Goal: Information Seeking & Learning: Learn about a topic

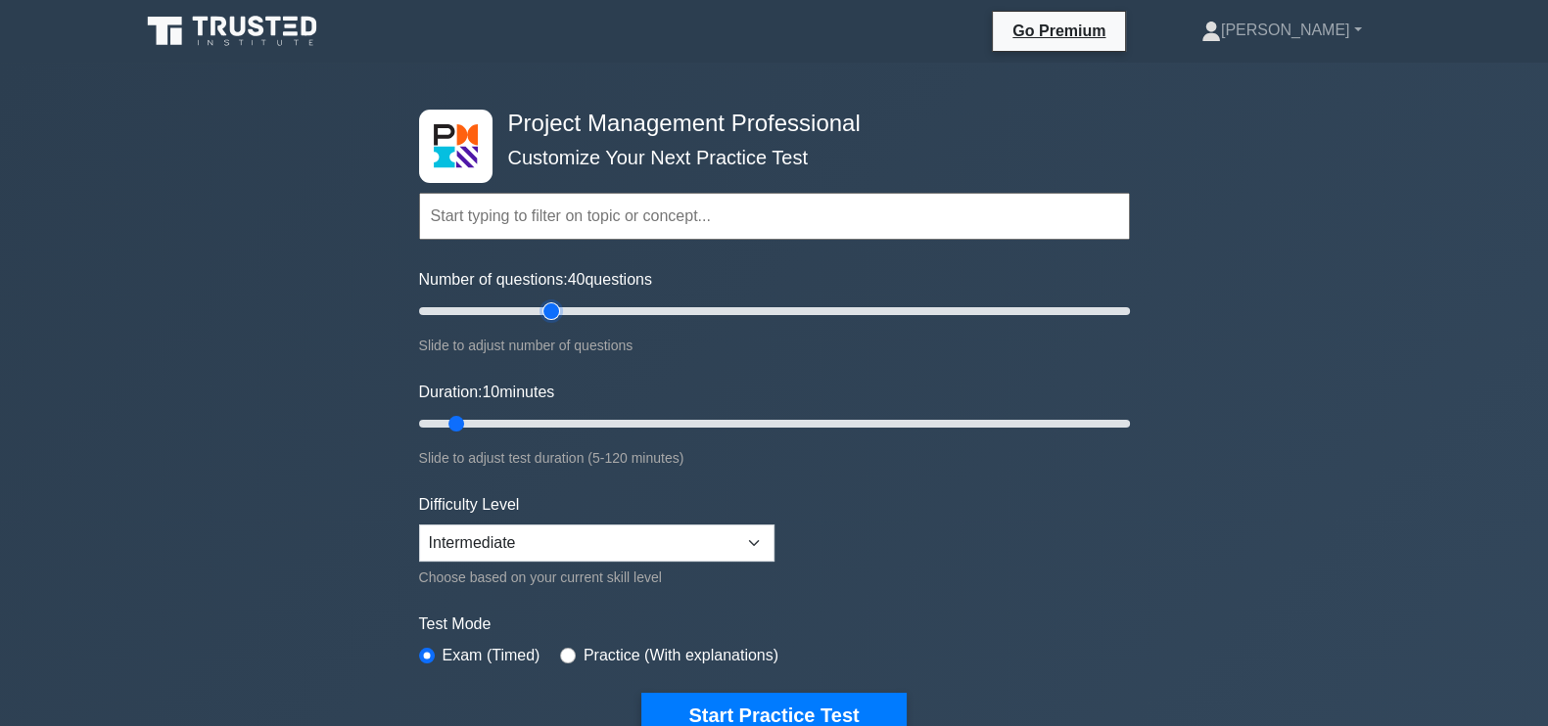
click at [550, 314] on input "Number of questions: 40 questions" at bounding box center [774, 311] width 711 height 23
click at [540, 310] on input "Number of questions: 35 questions" at bounding box center [774, 311] width 711 height 23
click at [524, 310] on input "Number of questions: 35 questions" at bounding box center [774, 311] width 711 height 23
drag, startPoint x: 534, startPoint y: 312, endPoint x: 476, endPoint y: 332, distance: 61.0
type input "30"
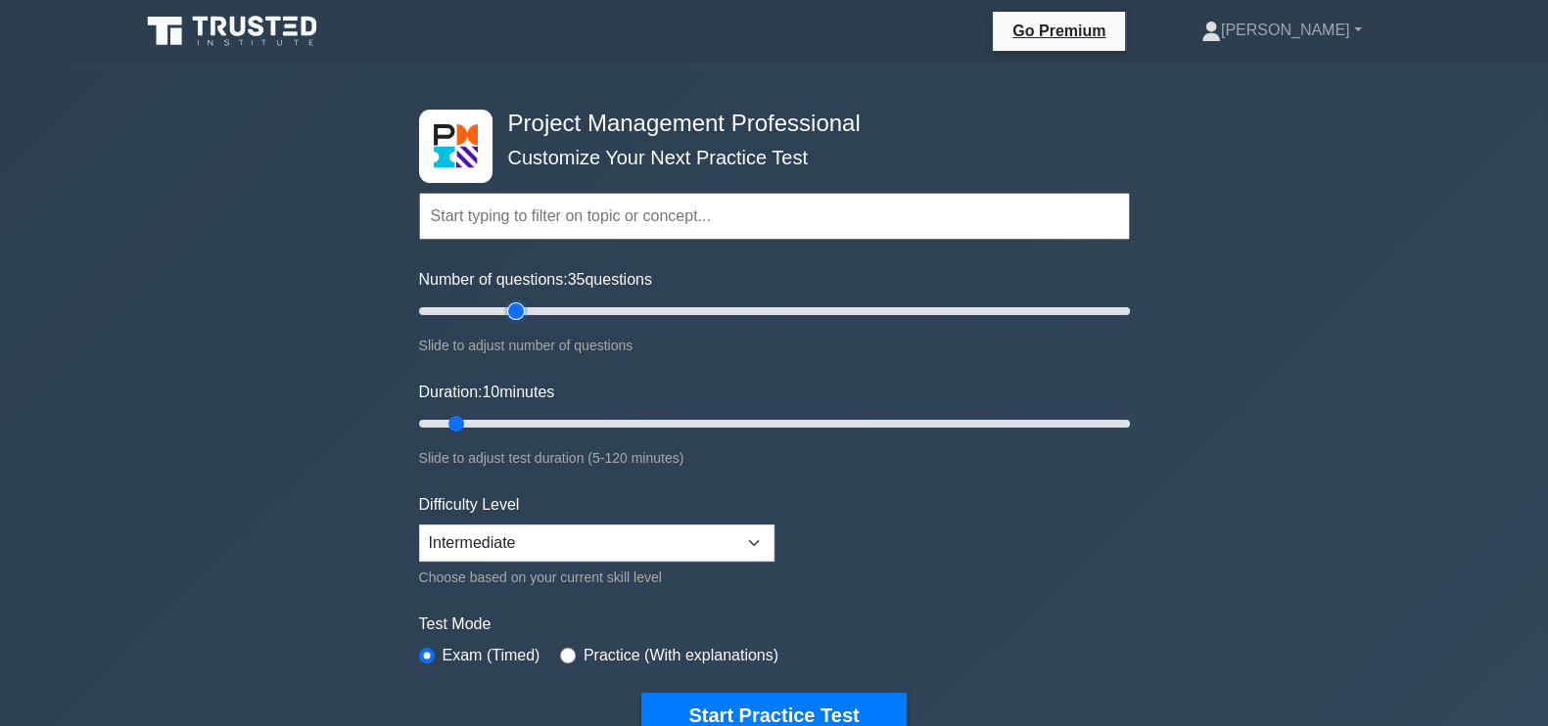
click at [512, 317] on input "Number of questions: 35 questions" at bounding box center [774, 311] width 711 height 23
click at [519, 422] on input "Duration: 10 minutes" at bounding box center [774, 423] width 711 height 23
click at [543, 415] on input "Duration: 20 minutes" at bounding box center [774, 423] width 711 height 23
type input "30"
click at [571, 418] on input "Duration: 25 minutes" at bounding box center [774, 423] width 711 height 23
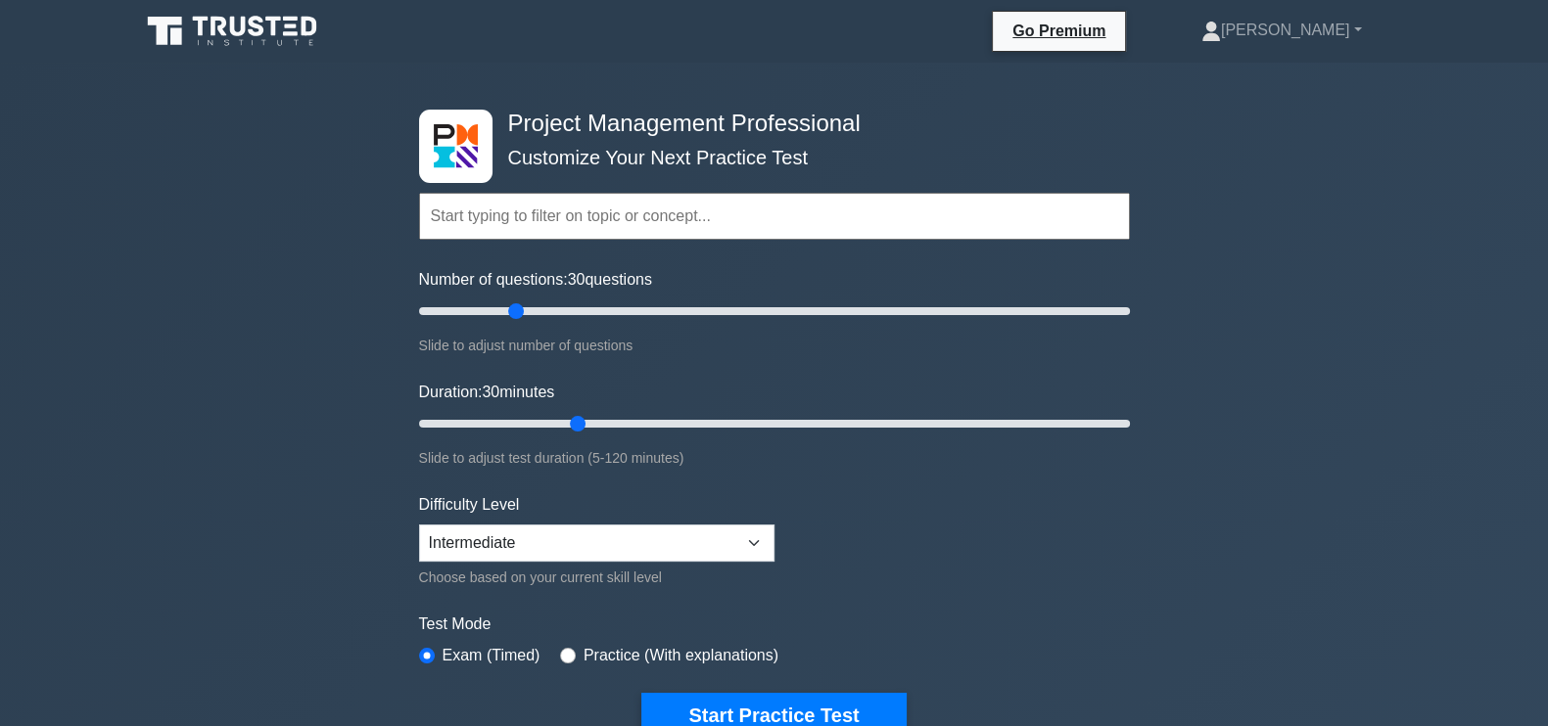
click at [44, 207] on div "Project Management Professional Customize Your Next Practice Test Topics Scope …" at bounding box center [774, 679] width 1548 height 1232
click at [726, 701] on button "Start Practice Test" at bounding box center [773, 715] width 264 height 45
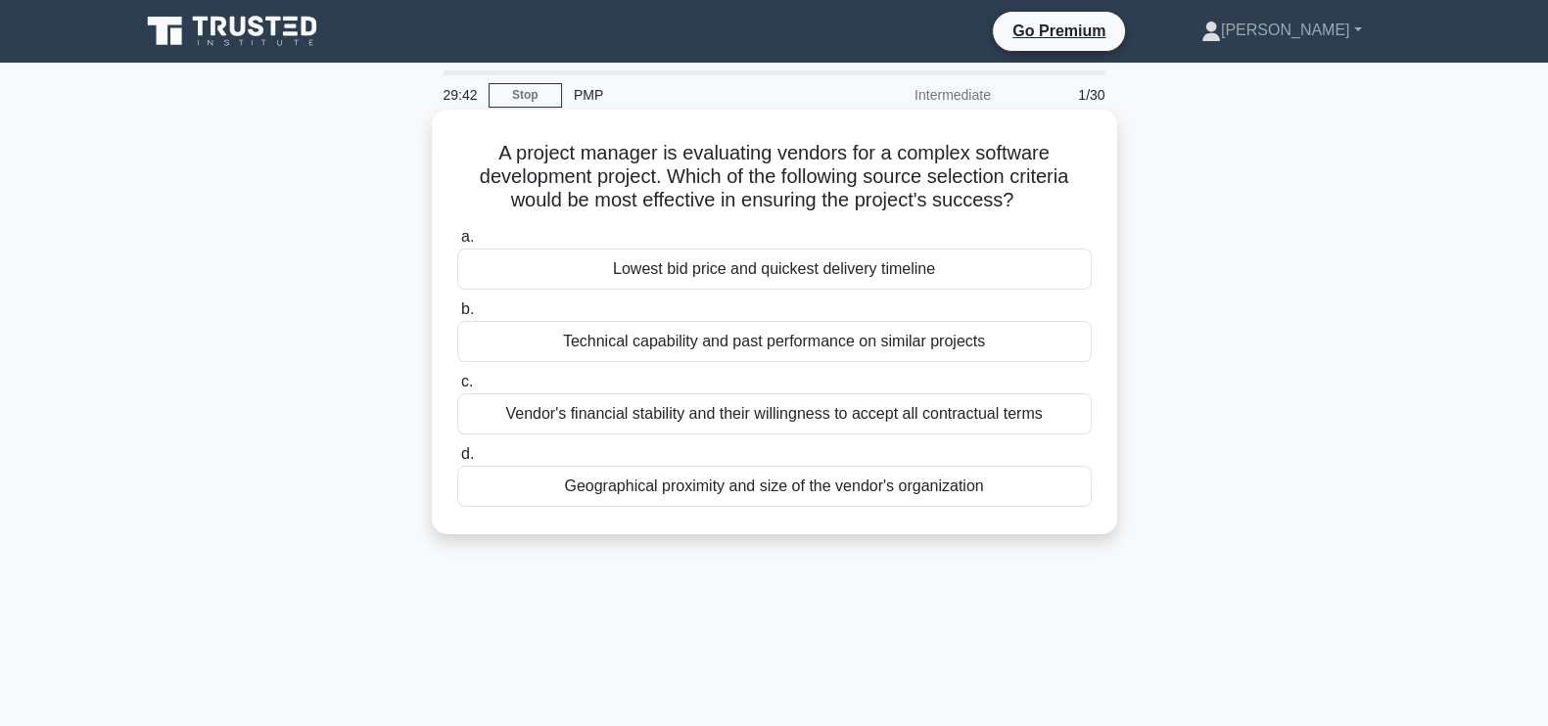
click at [718, 340] on div "Technical capability and past performance on similar projects" at bounding box center [774, 341] width 634 height 41
click at [457, 316] on input "b. Technical capability and past performance on similar projects" at bounding box center [457, 310] width 0 height 13
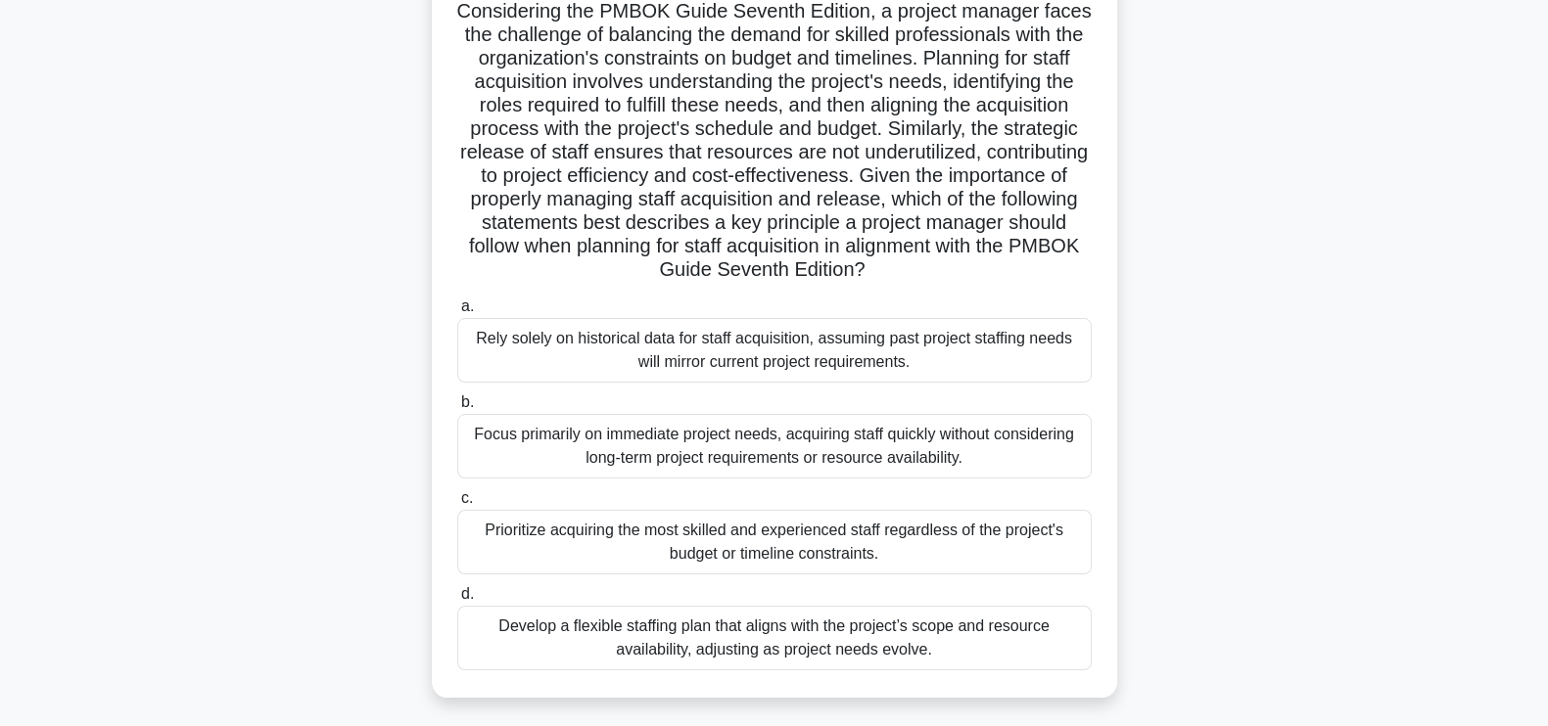
scroll to position [267, 0]
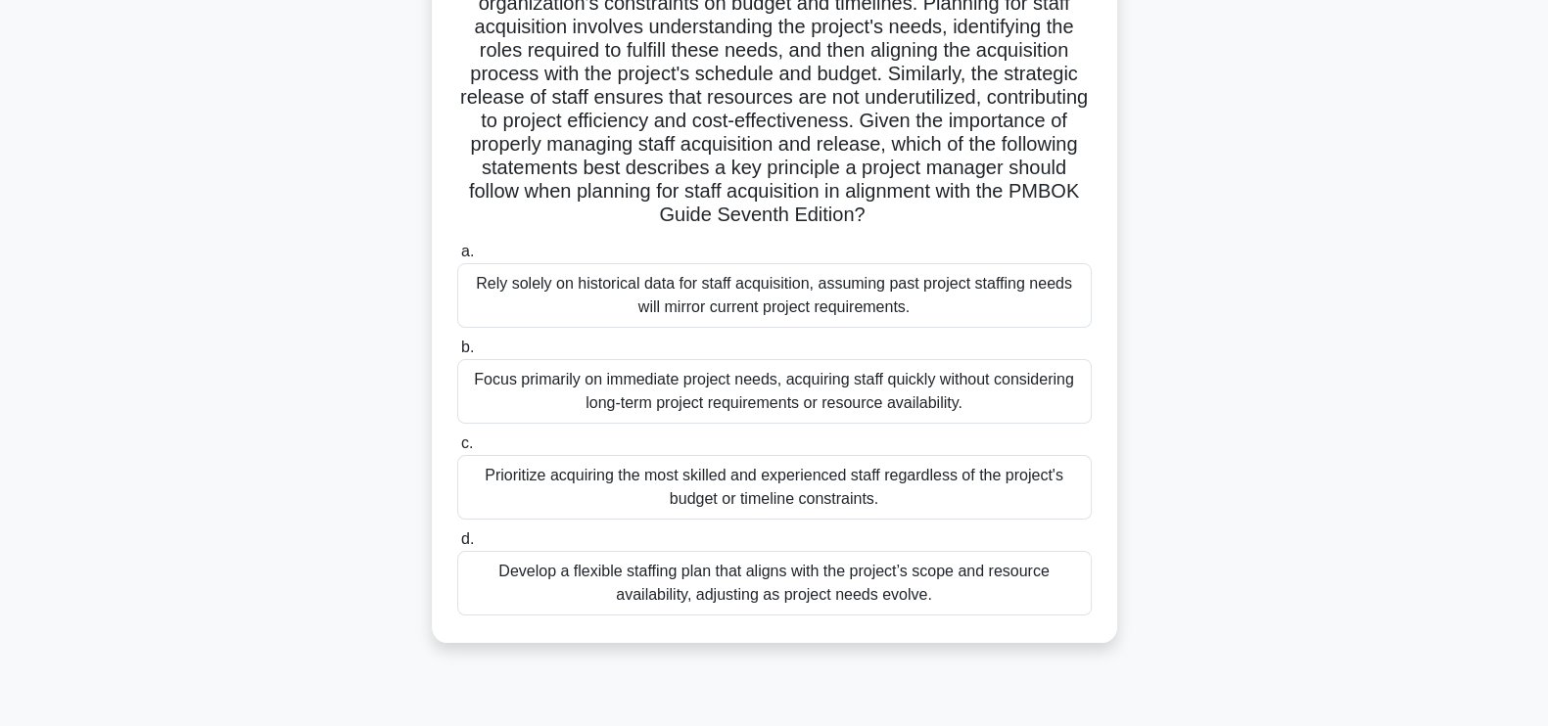
click at [978, 596] on div "Develop a flexible staffing plan that aligns with the project’s scope and resou…" at bounding box center [774, 583] width 634 height 65
click at [457, 546] on input "d. Develop a flexible staffing plan that aligns with the project’s scope and re…" at bounding box center [457, 540] width 0 height 13
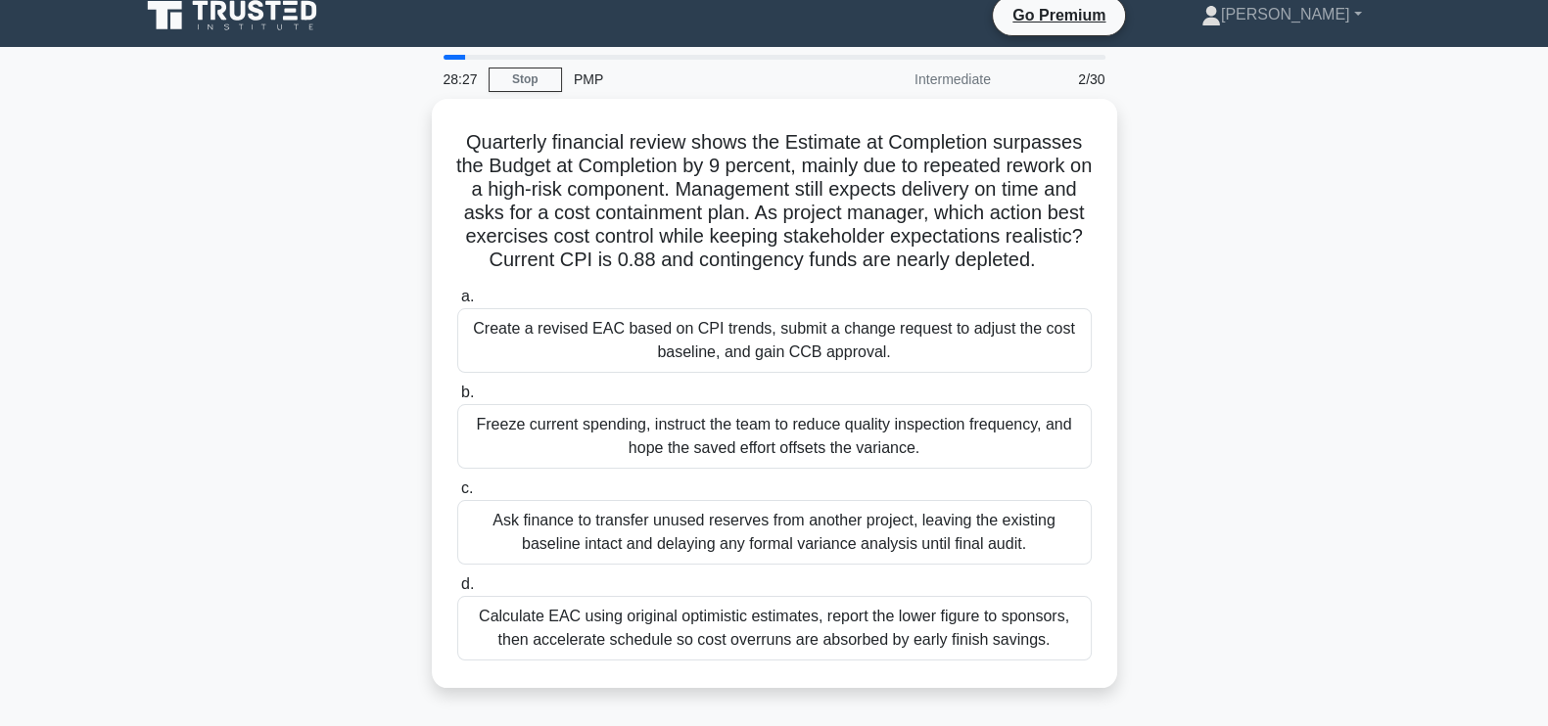
scroll to position [0, 0]
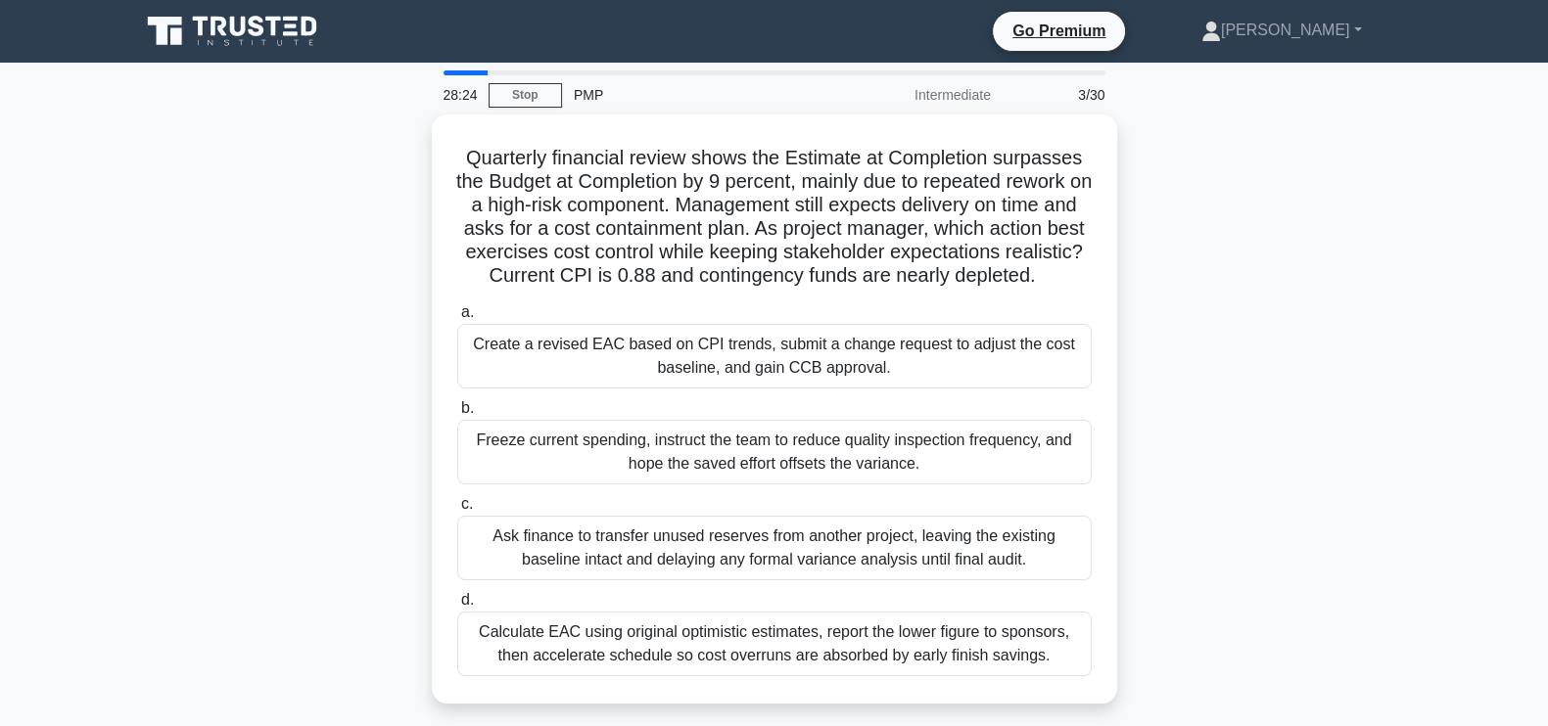
drag, startPoint x: 1546, startPoint y: 317, endPoint x: 1566, endPoint y: 389, distance: 74.1
click at [1547, 389] on html "Go Premium [PERSON_NAME]" at bounding box center [774, 528] width 1548 height 1057
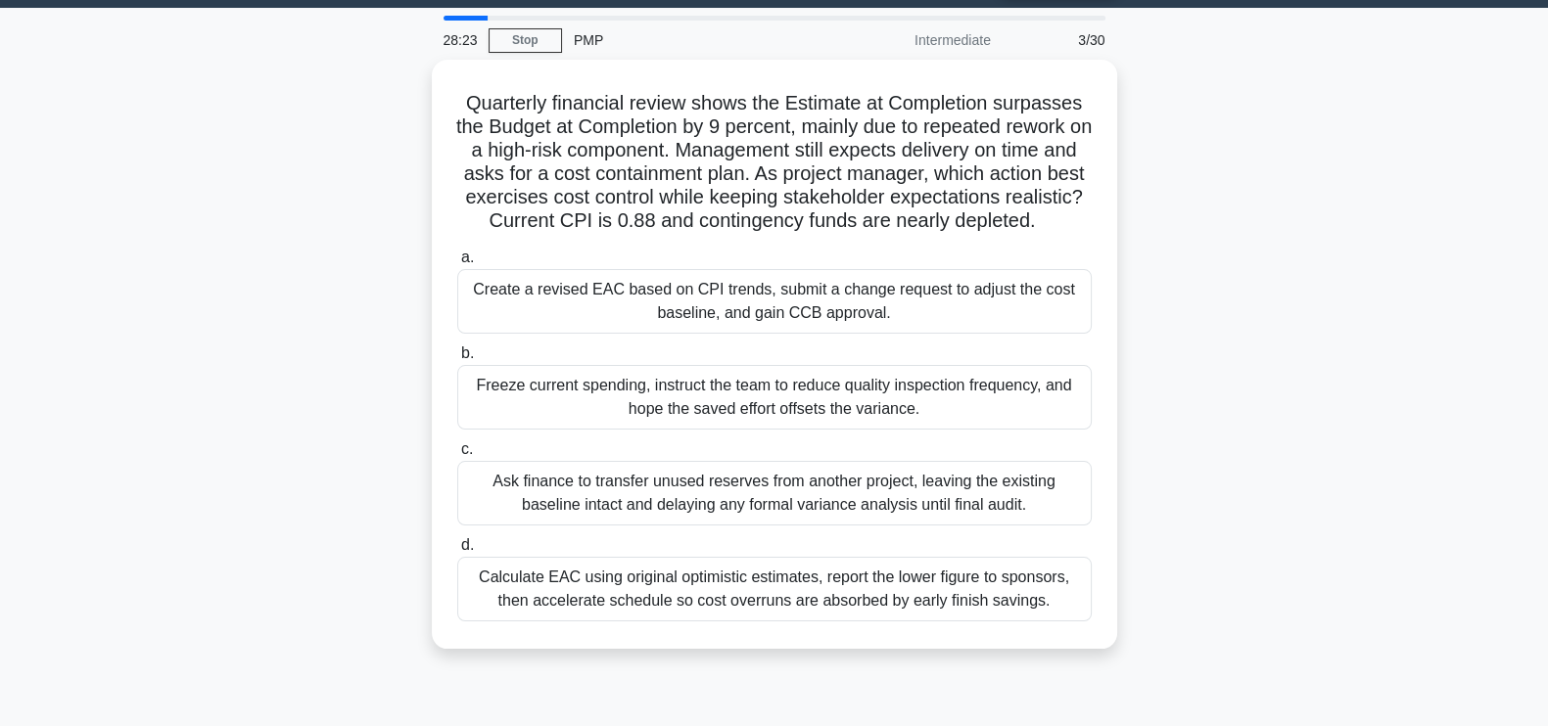
scroll to position [83, 0]
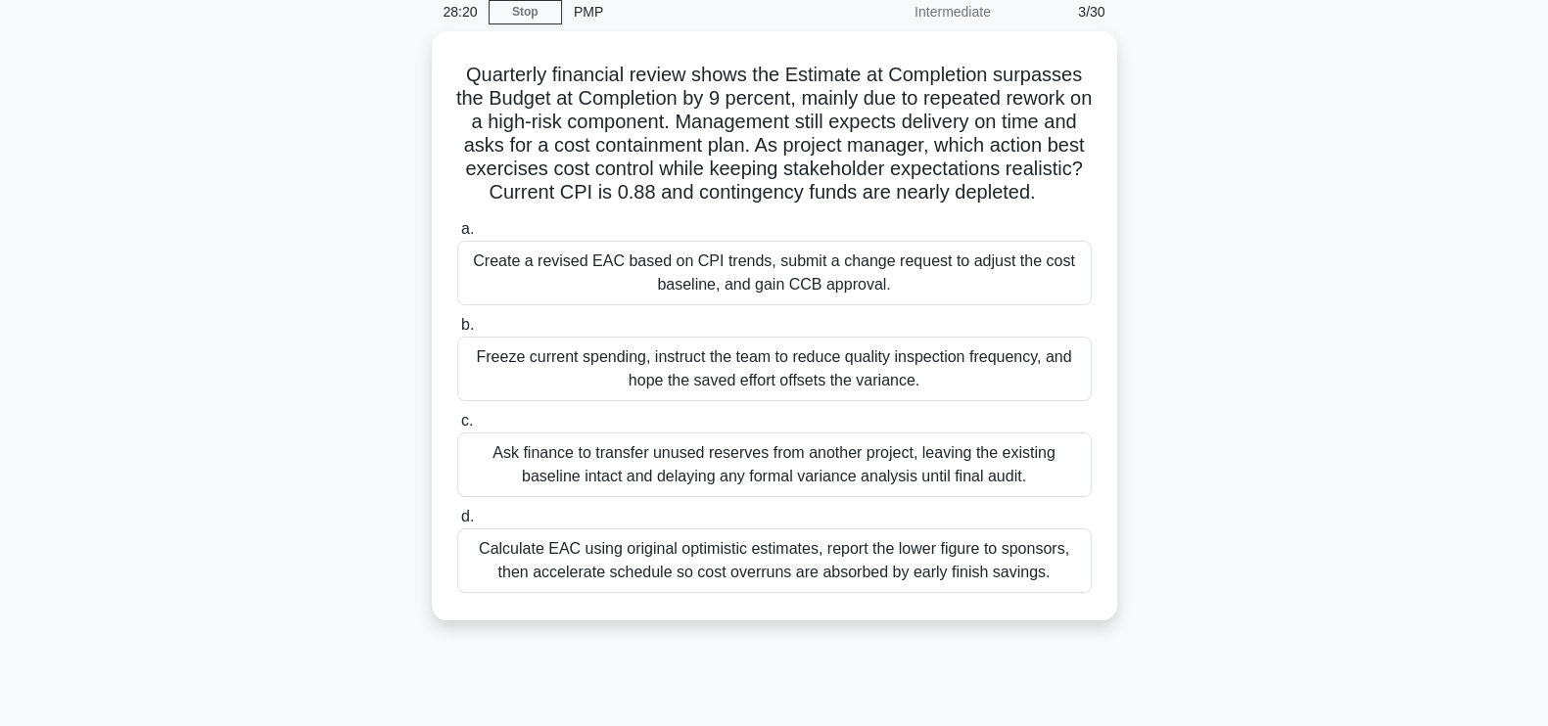
click at [1476, 51] on main "28:20 Stop PMP Intermediate 3/30 Quarterly financial review shows the Estimate …" at bounding box center [774, 476] width 1548 height 995
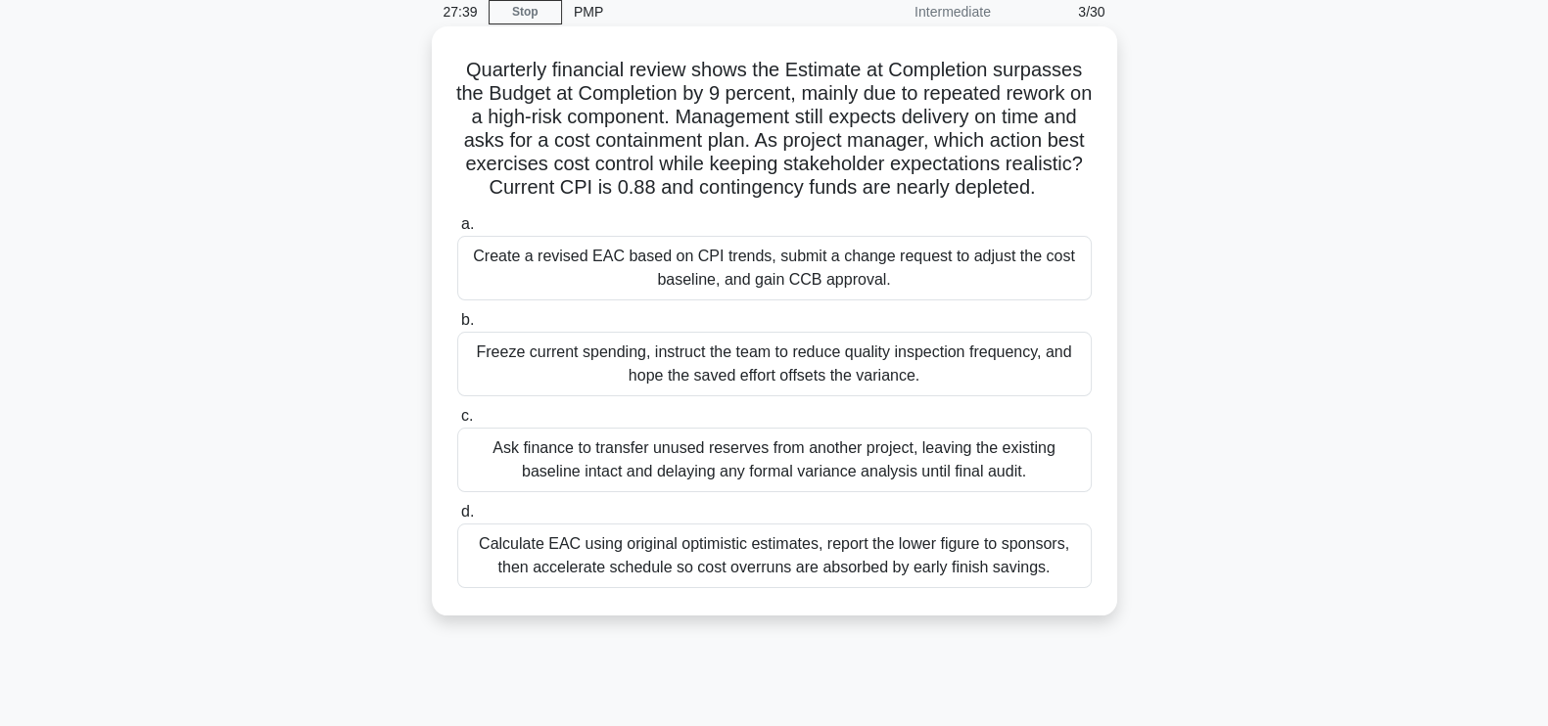
click at [689, 293] on div "Create a revised EAC based on CPI trends, submit a change request to adjust the…" at bounding box center [774, 268] width 634 height 65
click at [457, 231] on input "a. Create a revised EAC based on CPI trends, submit a change request to adjust …" at bounding box center [457, 224] width 0 height 13
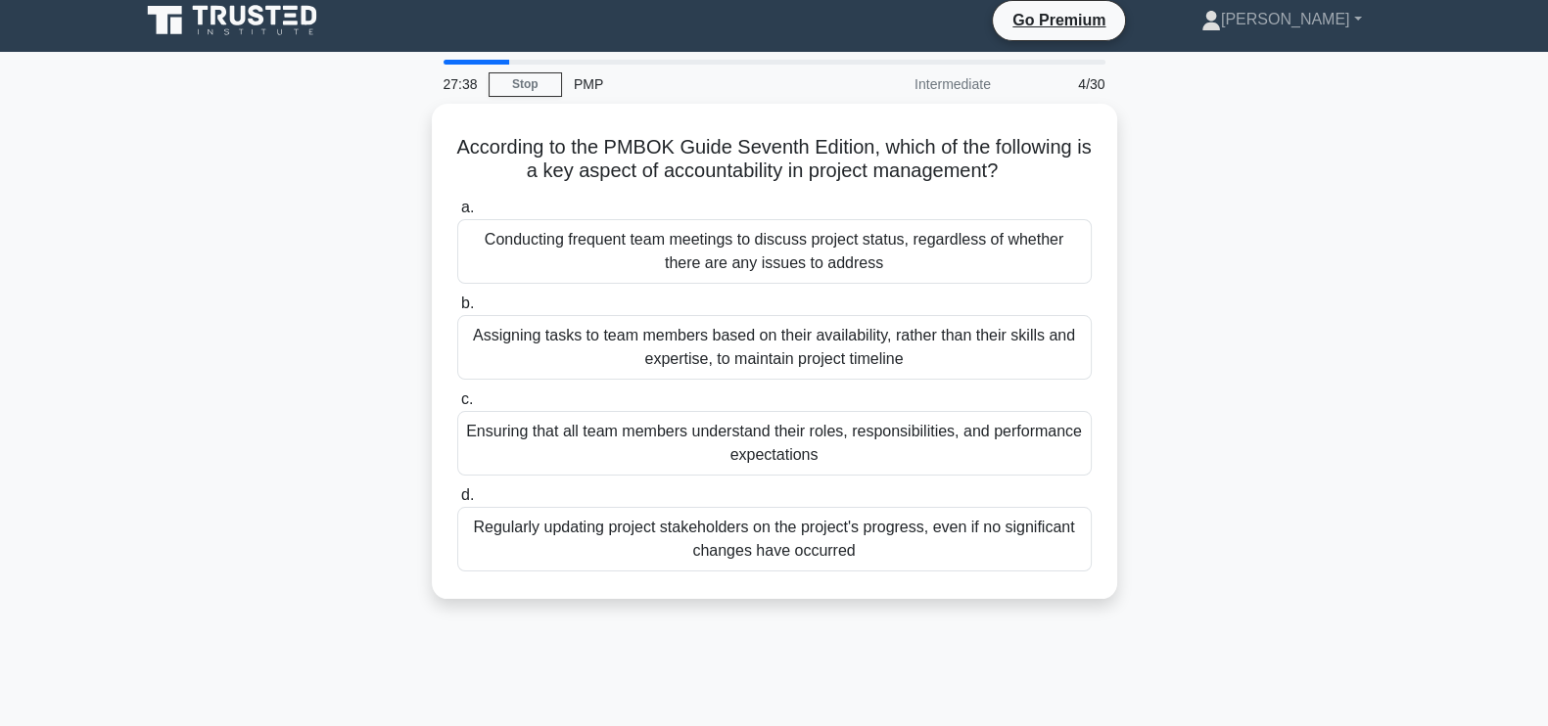
scroll to position [0, 0]
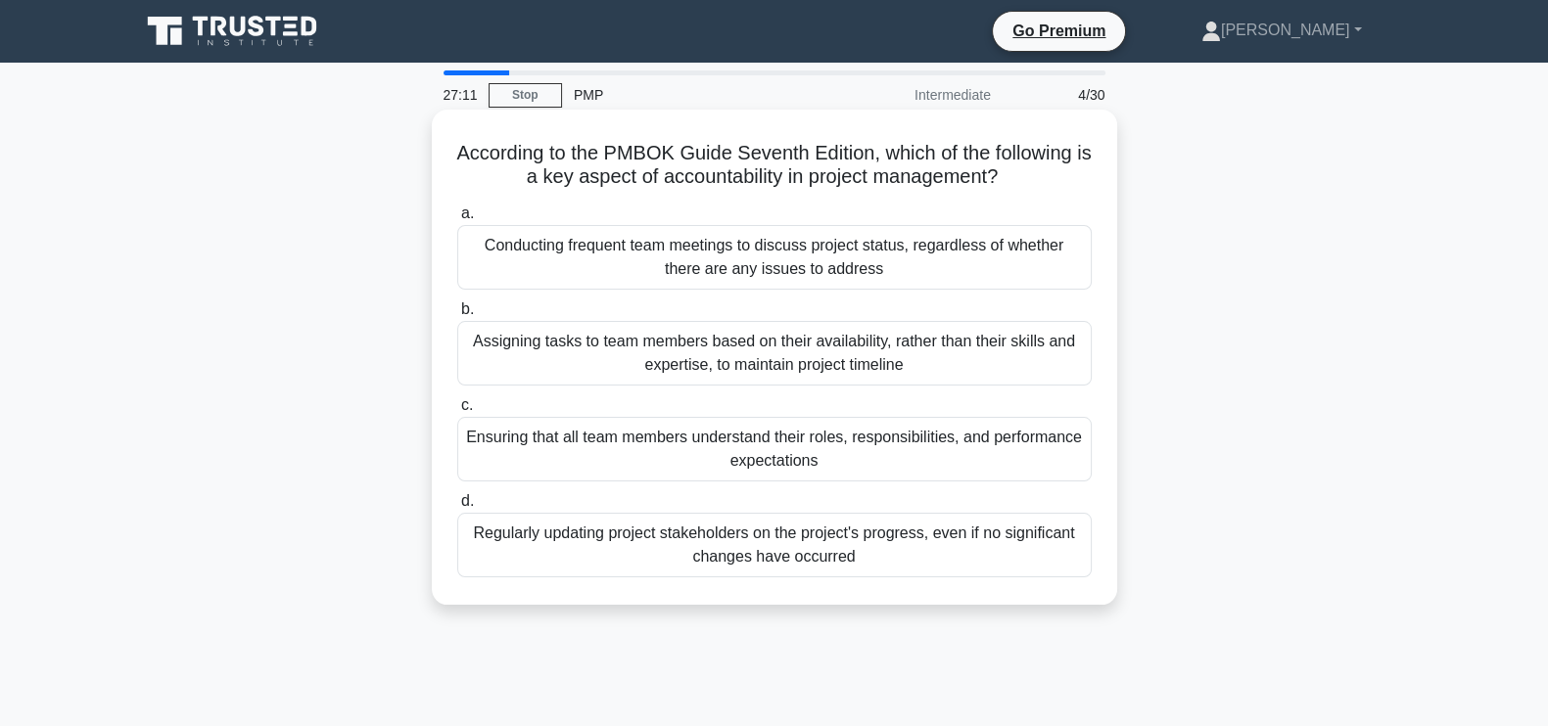
click at [885, 454] on div "Ensuring that all team members understand their roles, responsibilities, and pe…" at bounding box center [774, 449] width 634 height 65
click at [457, 412] on input "c. Ensuring that all team members understand their roles, responsibilities, and…" at bounding box center [457, 405] width 0 height 13
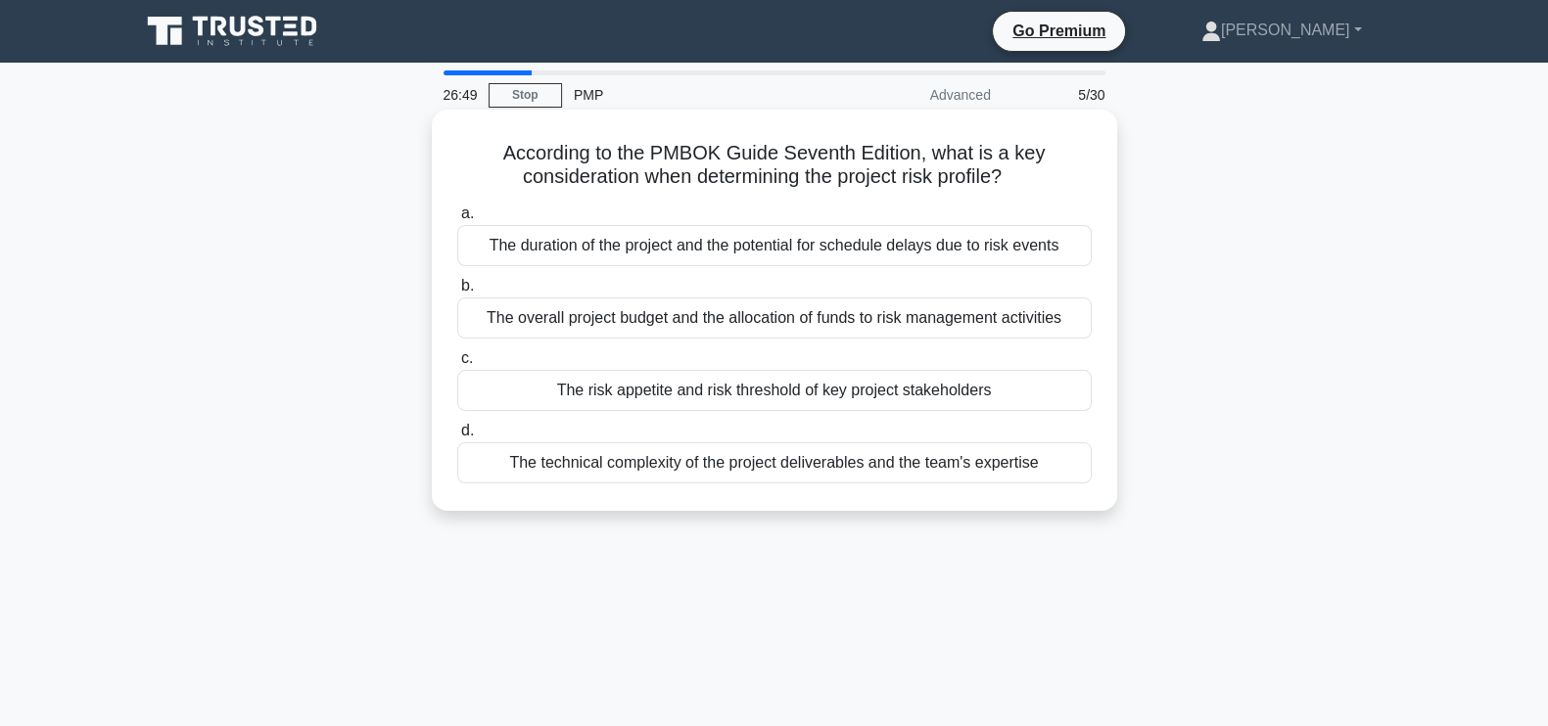
click at [793, 395] on div "The risk appetite and risk threshold of key project stakeholders" at bounding box center [774, 390] width 634 height 41
click at [457, 365] on input "c. The risk appetite and risk threshold of key project stakeholders" at bounding box center [457, 358] width 0 height 13
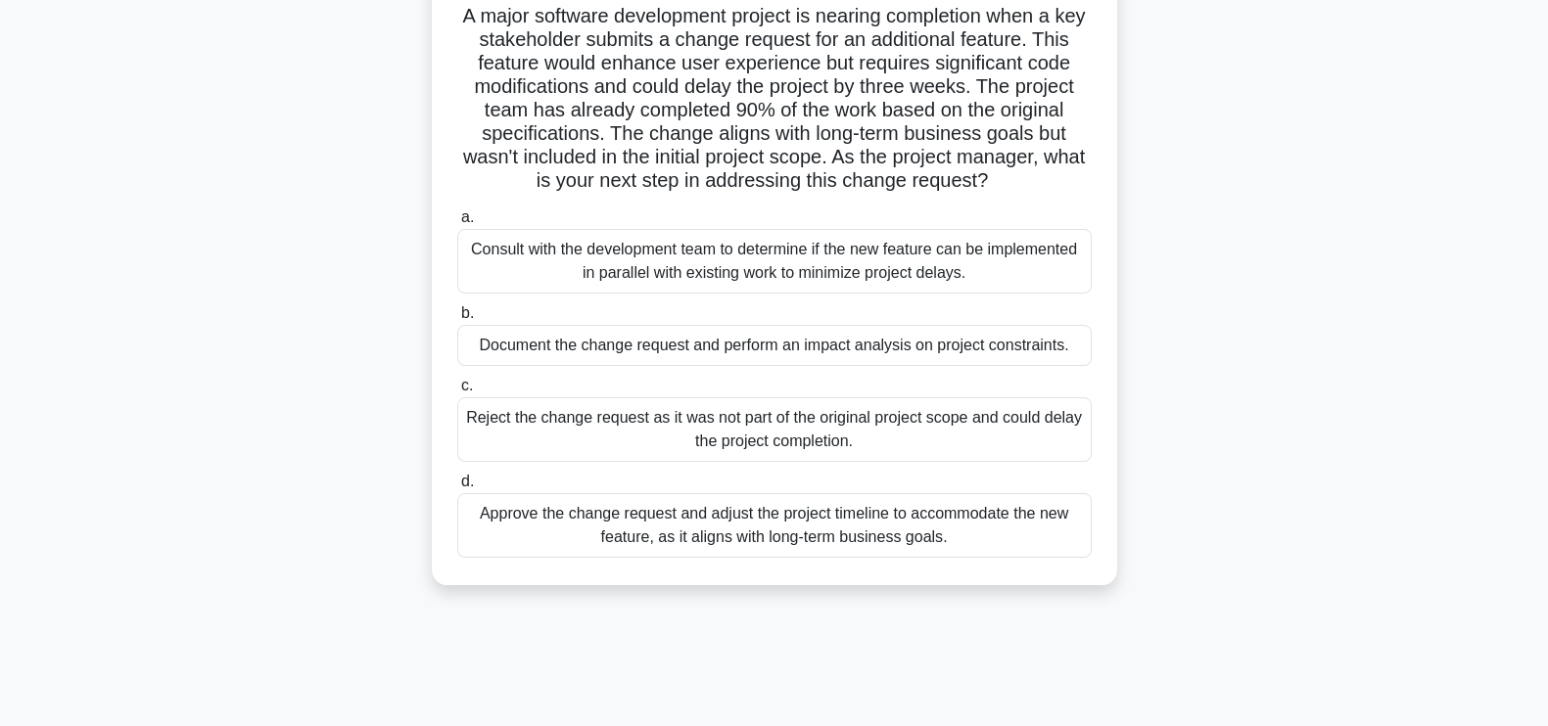
scroll to position [143, 0]
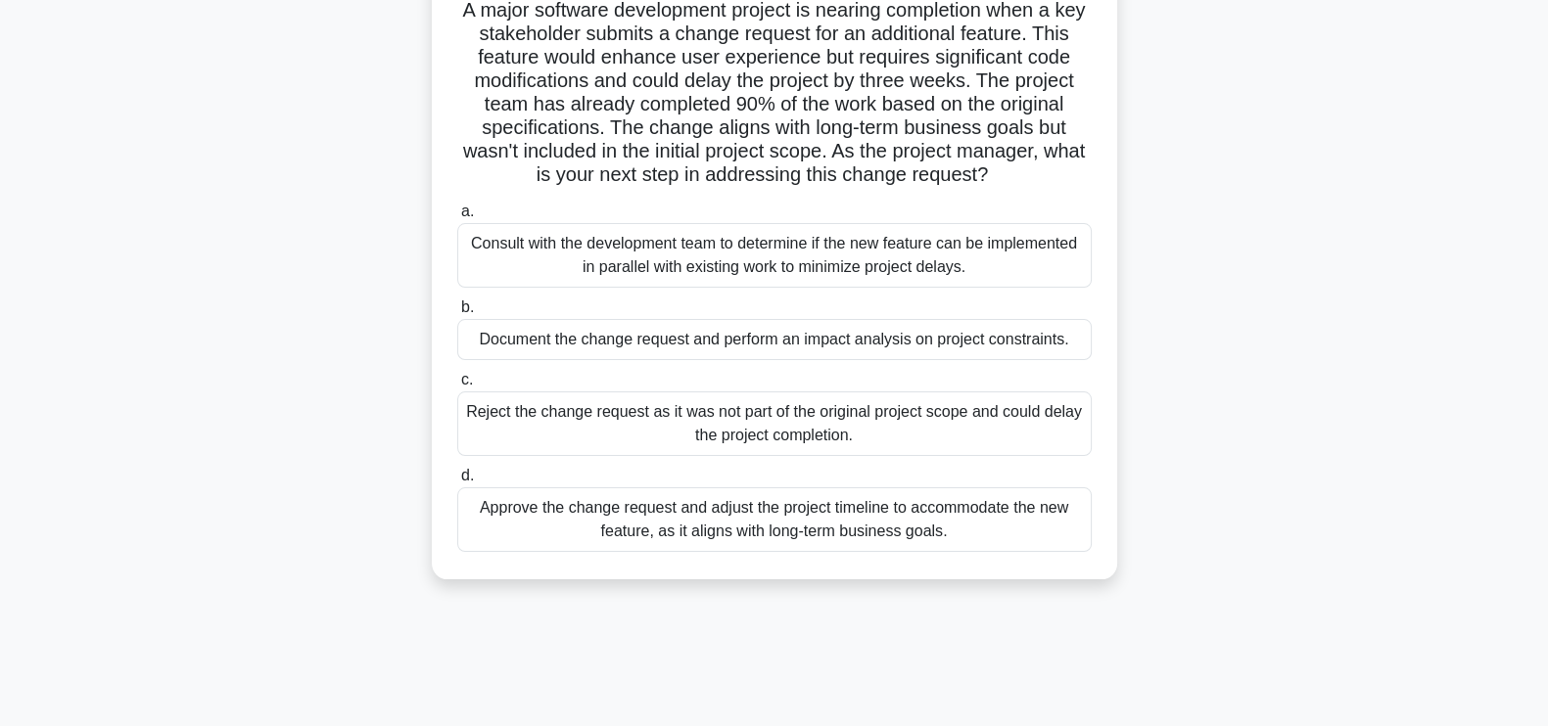
click at [826, 521] on div "Approve the change request and adjust the project timeline to accommodate the n…" at bounding box center [774, 520] width 634 height 65
click at [457, 483] on input "d. Approve the change request and adjust the project timeline to accommodate th…" at bounding box center [457, 476] width 0 height 13
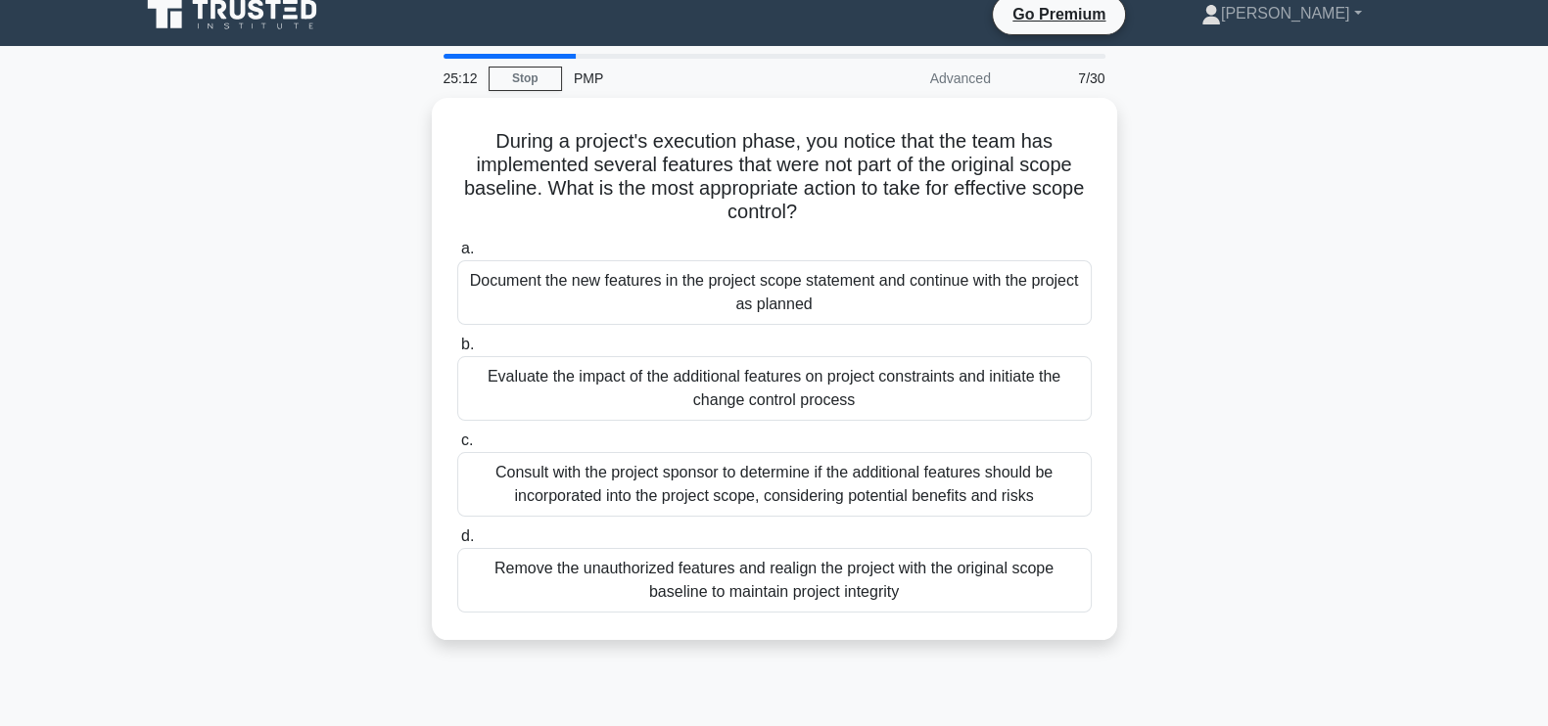
scroll to position [0, 0]
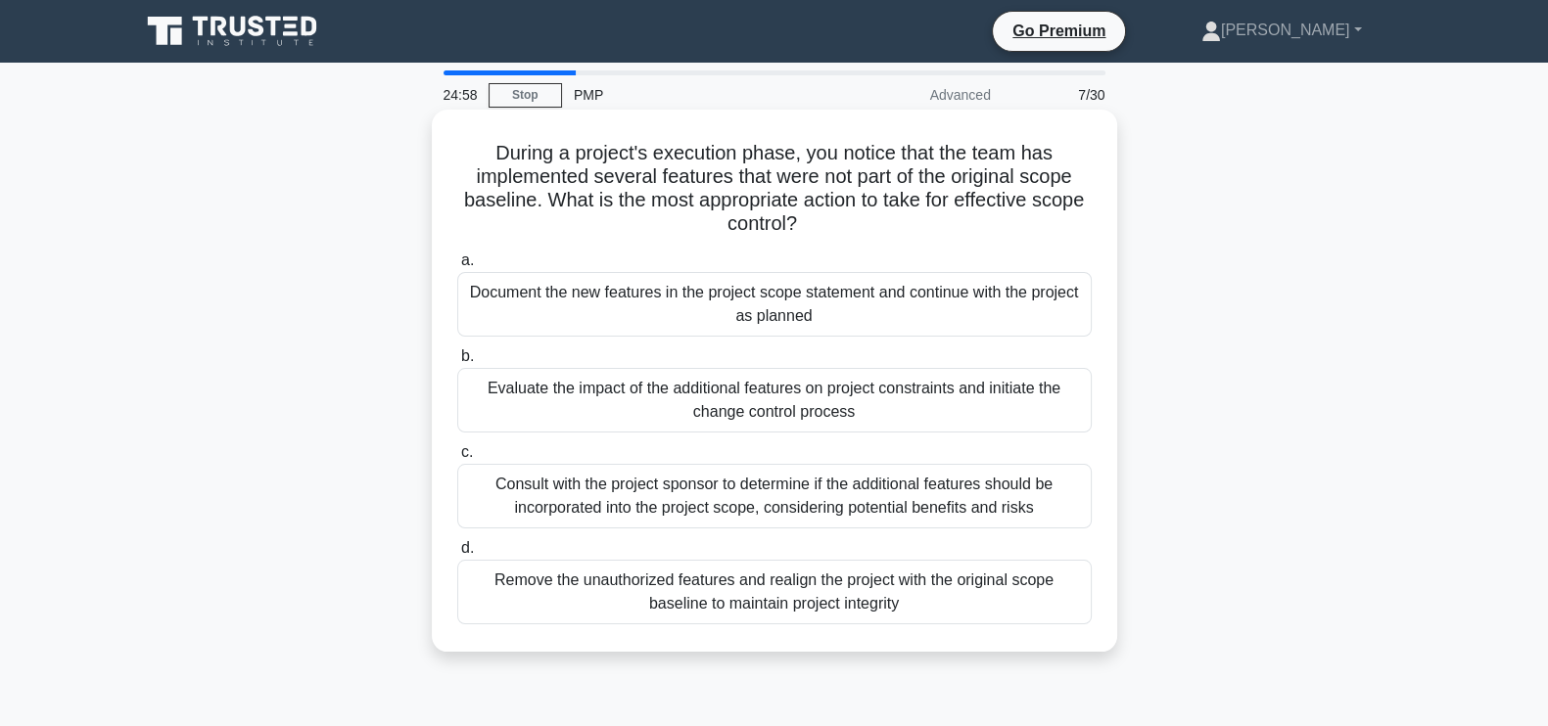
click at [453, 186] on div "During a project's execution phase, you notice that the team has implemented se…" at bounding box center [775, 380] width 670 height 527
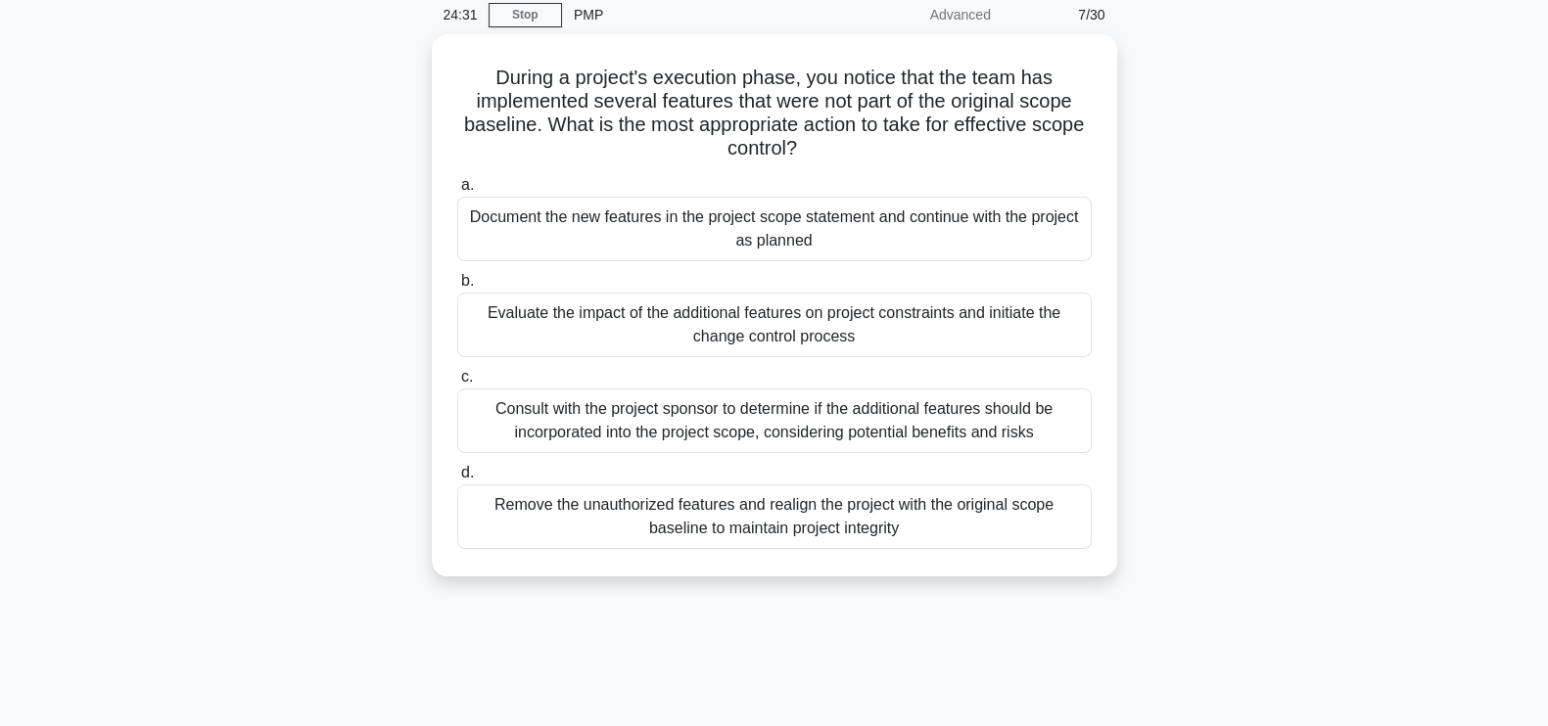
scroll to position [82, 0]
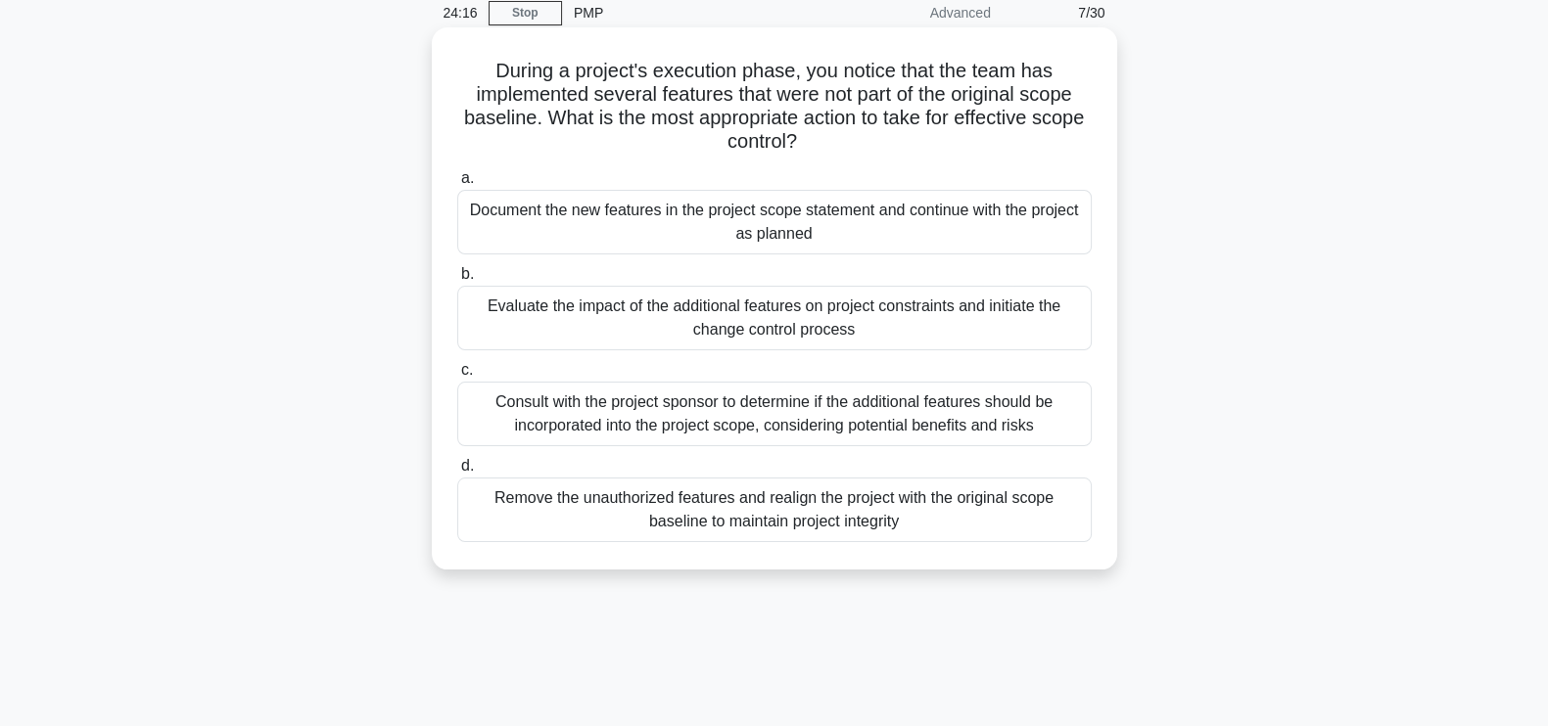
click at [935, 326] on div "Evaluate the impact of the additional features on project constraints and initi…" at bounding box center [774, 318] width 634 height 65
click at [457, 281] on input "b. Evaluate the impact of the additional features on project constraints and in…" at bounding box center [457, 274] width 0 height 13
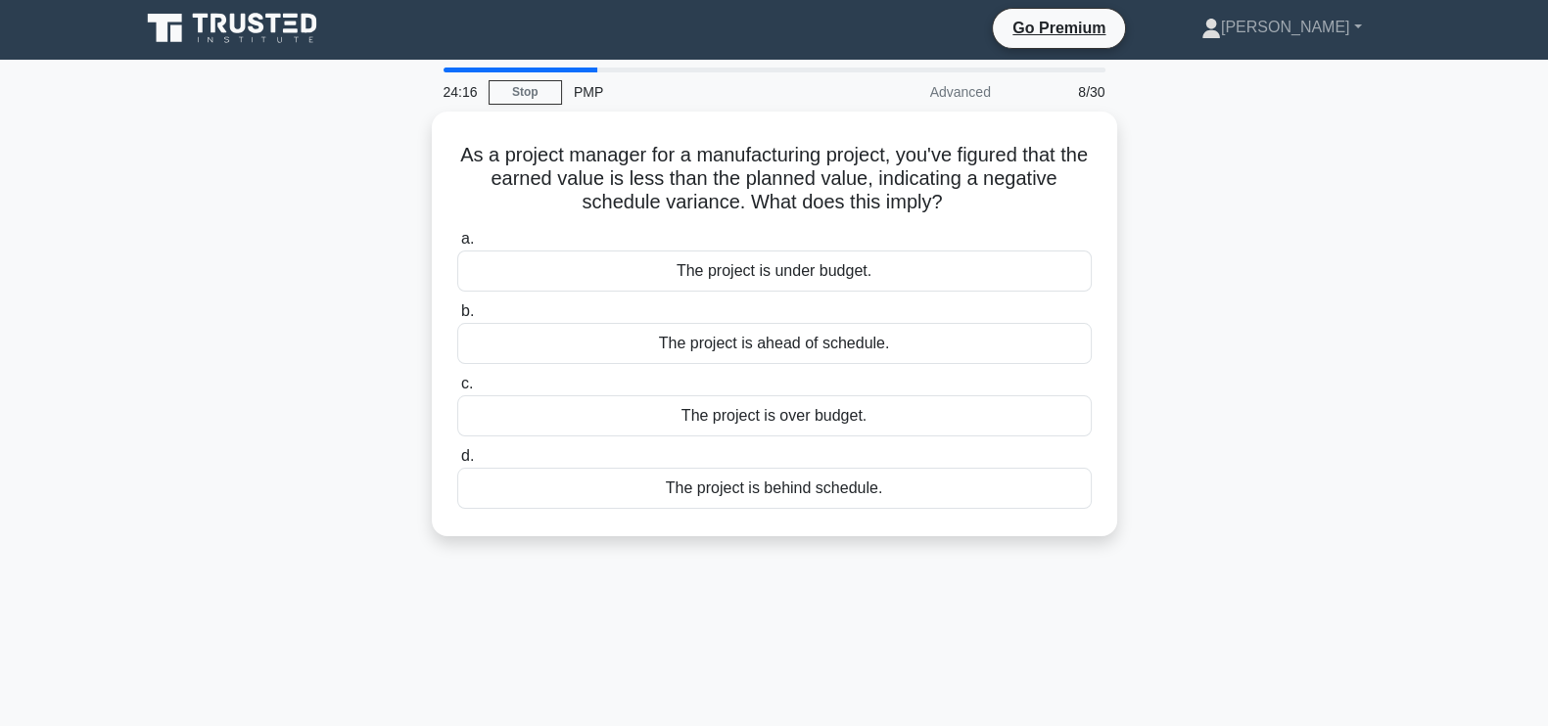
scroll to position [0, 0]
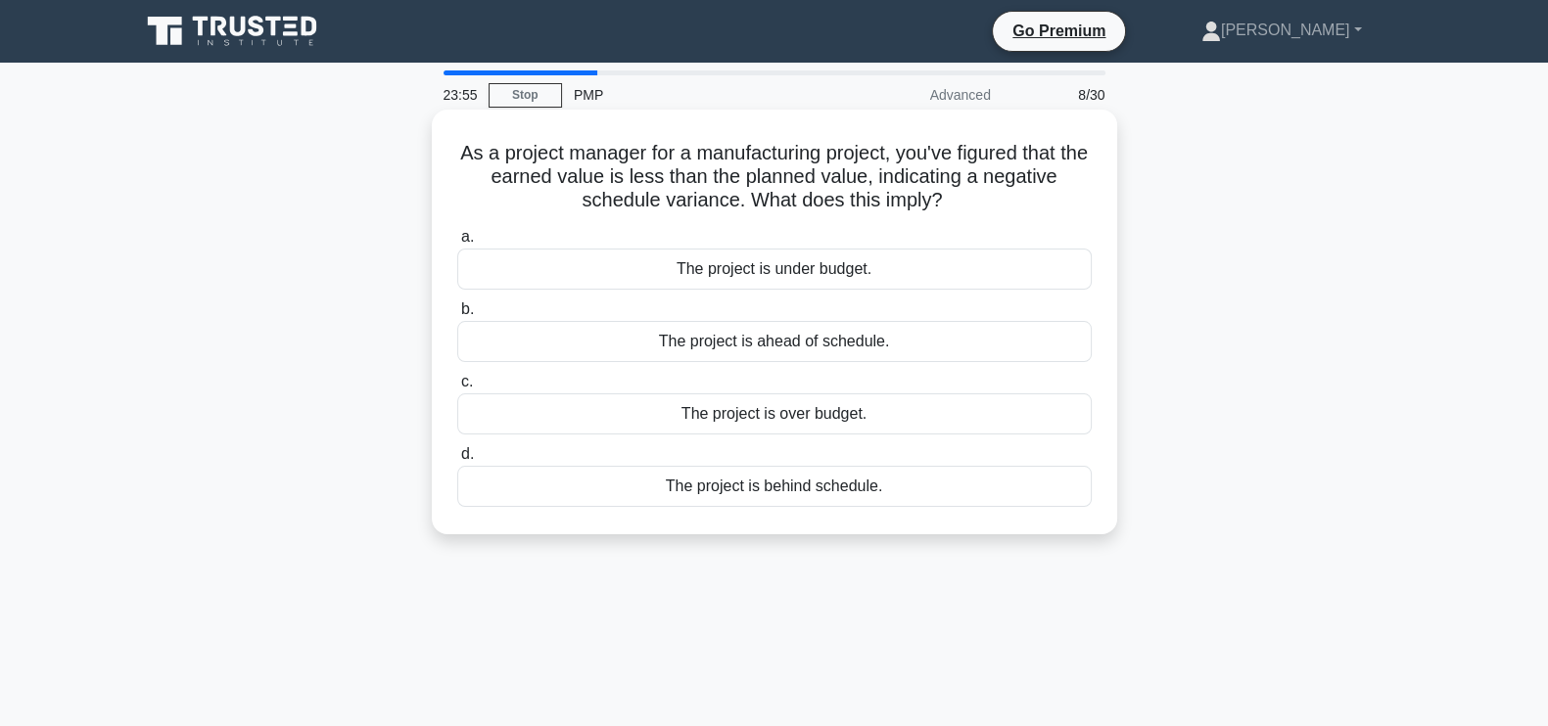
click at [876, 488] on div "The project is behind schedule." at bounding box center [774, 486] width 634 height 41
click at [457, 461] on input "d. The project is behind schedule." at bounding box center [457, 454] width 0 height 13
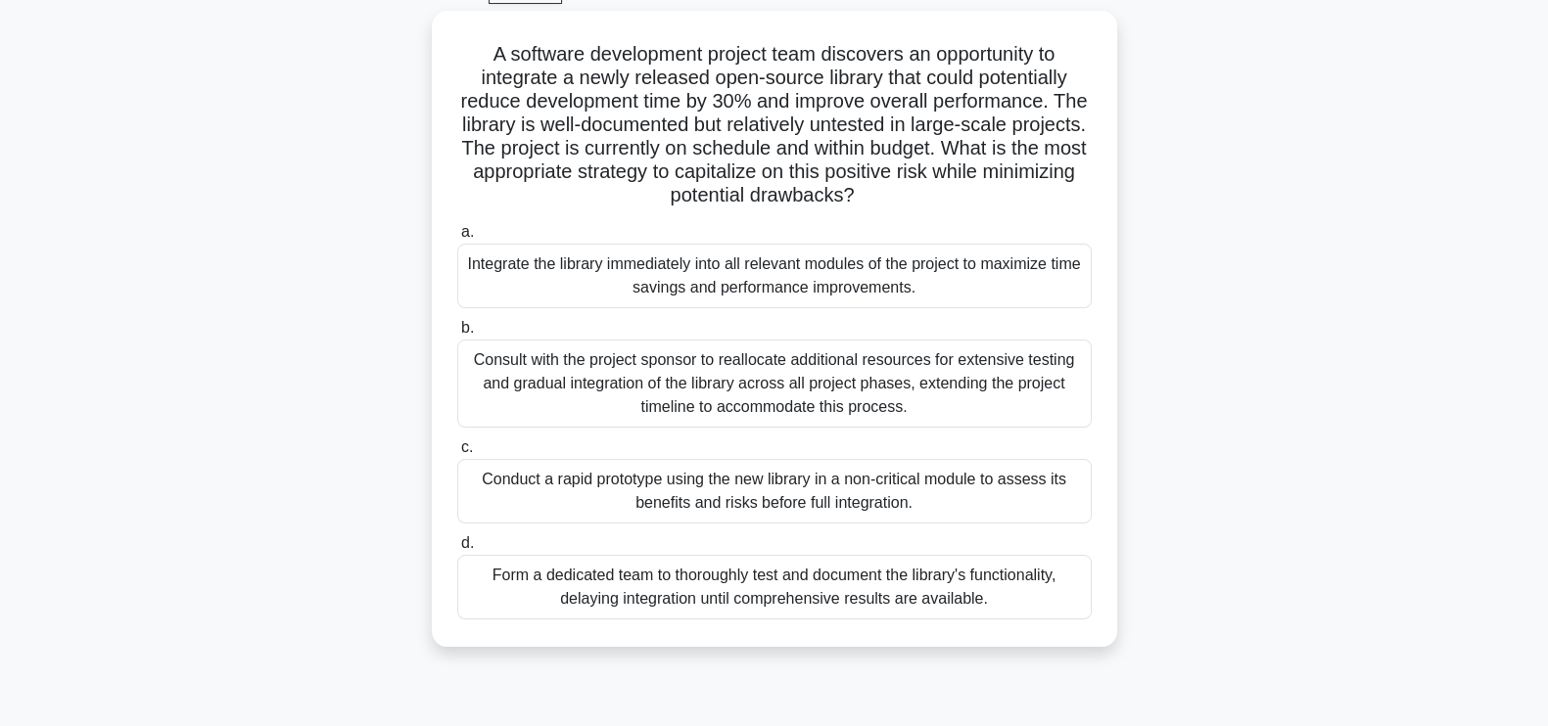
scroll to position [105, 0]
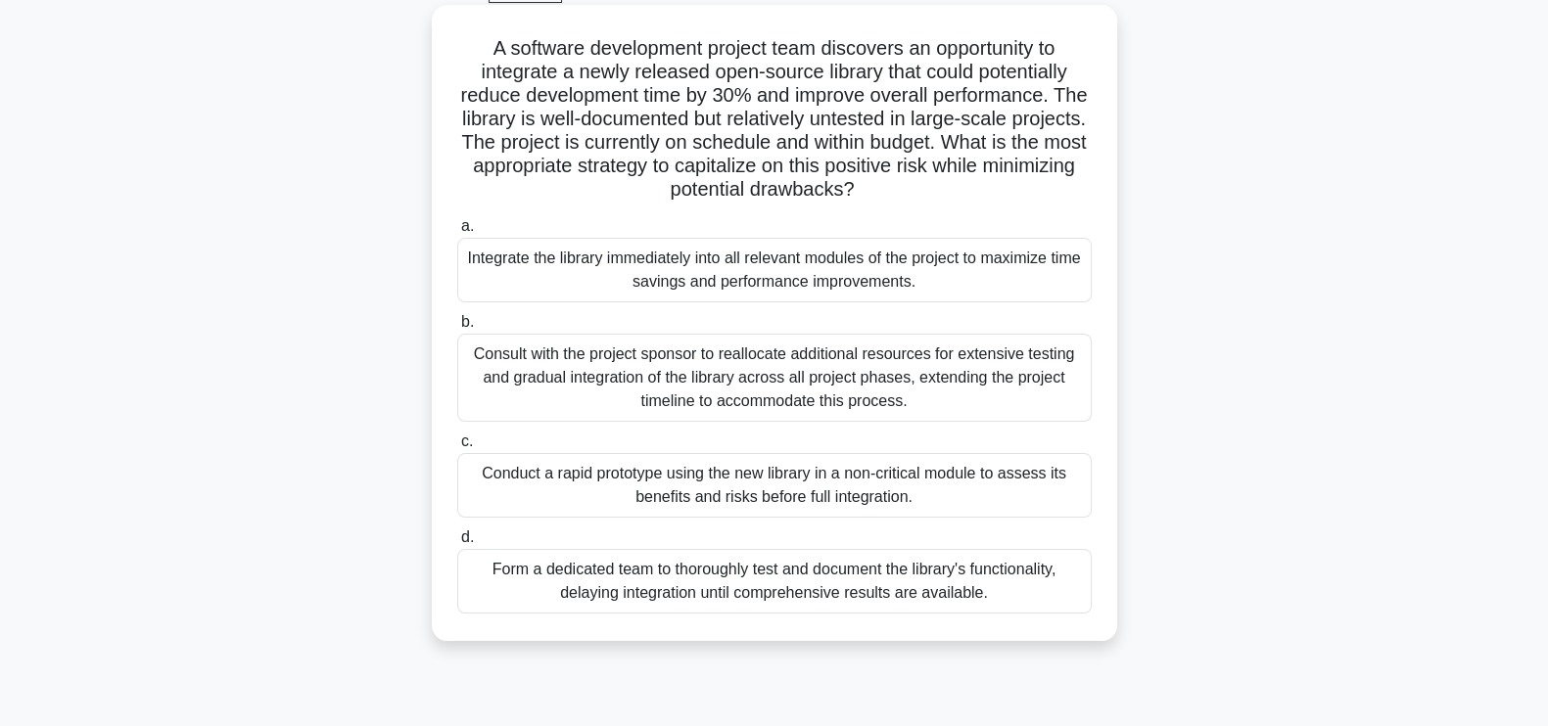
click at [806, 491] on div "Conduct a rapid prototype using the new library in a non-critical module to ass…" at bounding box center [774, 485] width 634 height 65
click at [457, 448] on input "c. Conduct a rapid prototype using the new library in a non-critical module to …" at bounding box center [457, 442] width 0 height 13
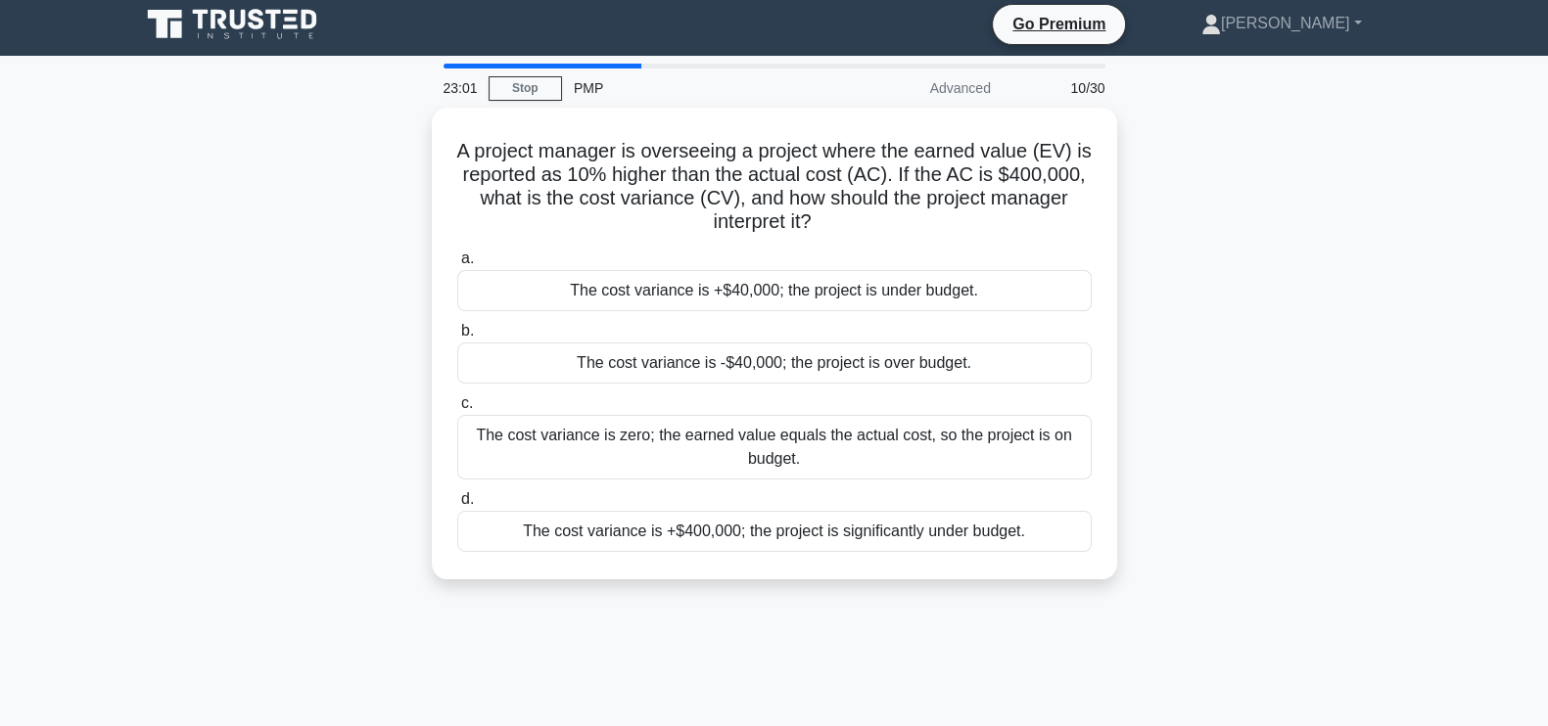
scroll to position [0, 0]
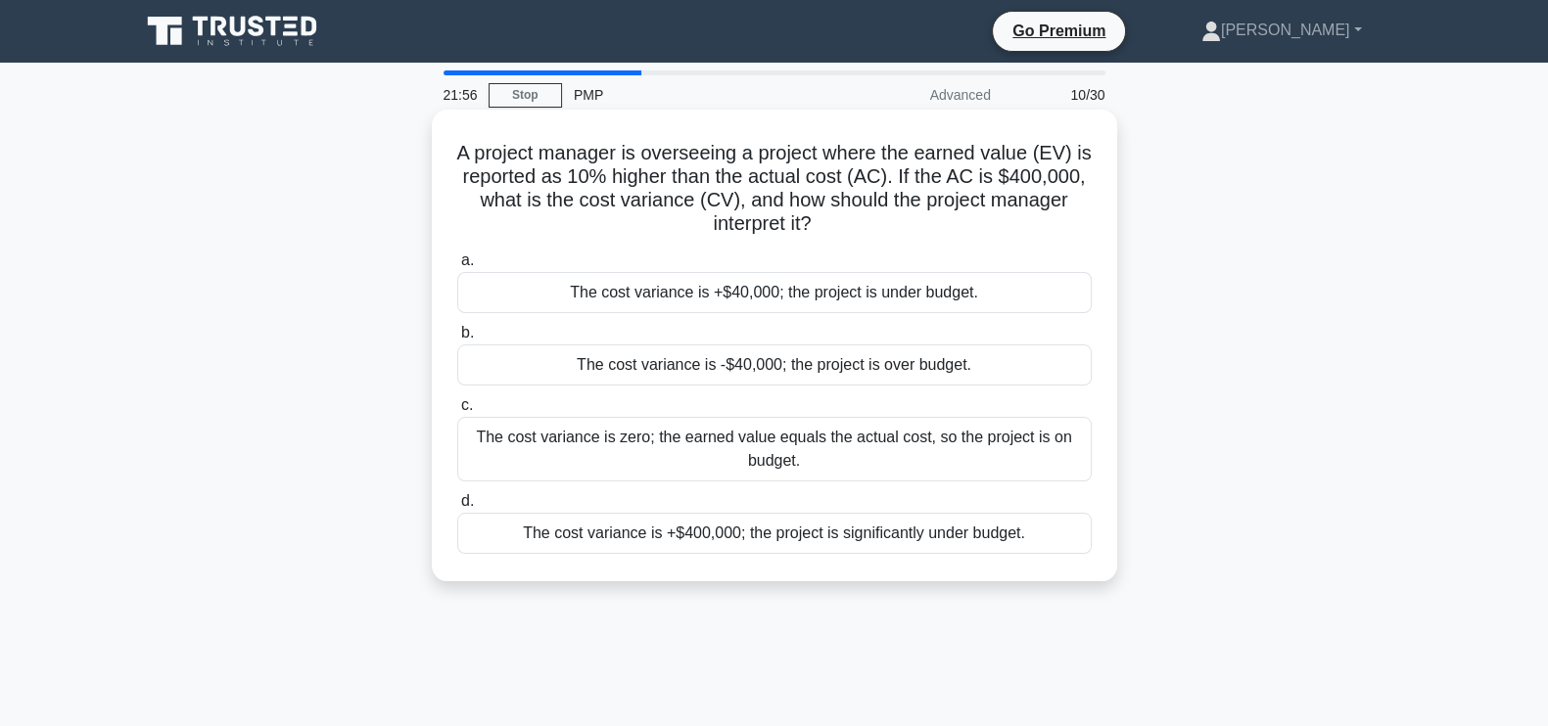
click at [749, 292] on div "The cost variance is +$40,000; the project is under budget." at bounding box center [774, 292] width 634 height 41
click at [457, 267] on input "a. The cost variance is +$40,000; the project is under budget." at bounding box center [457, 261] width 0 height 13
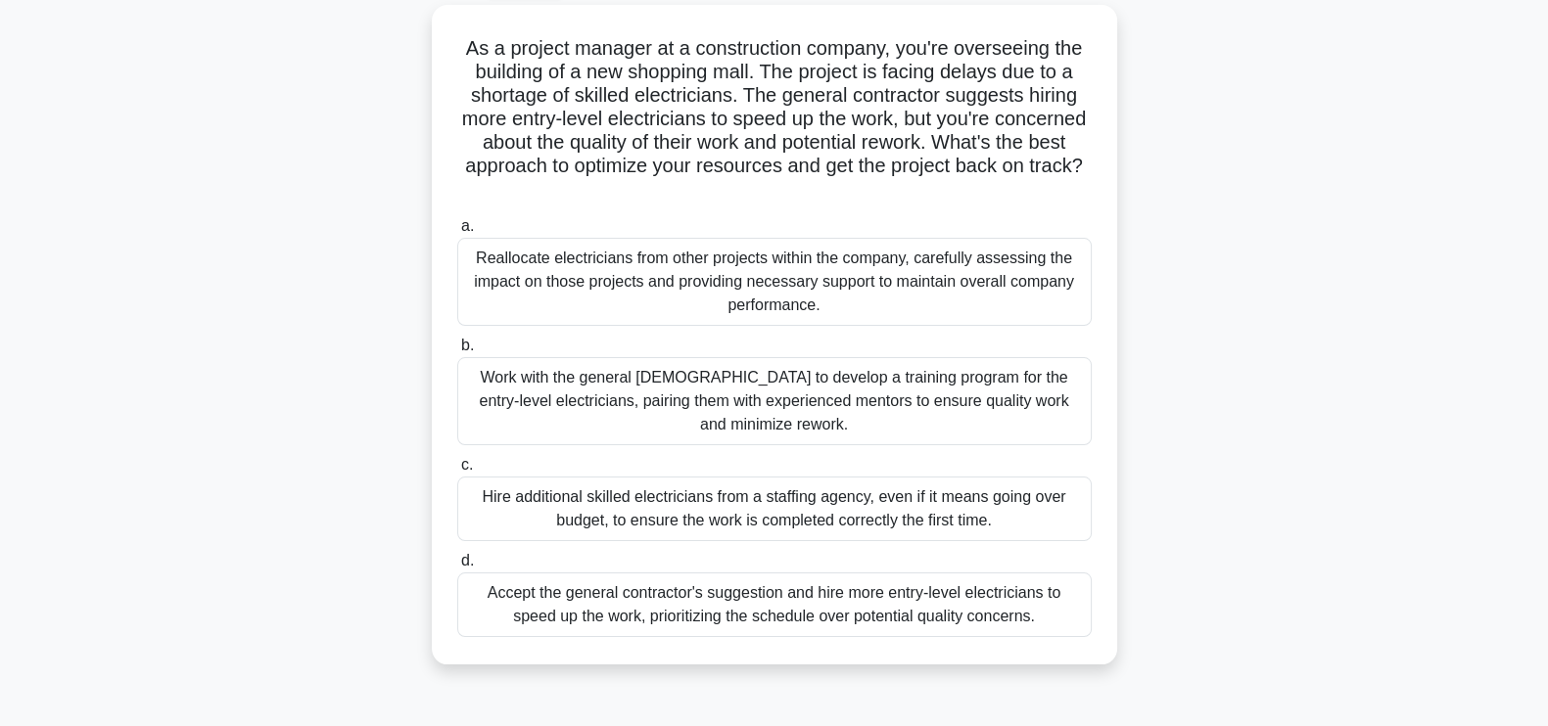
scroll to position [101, 0]
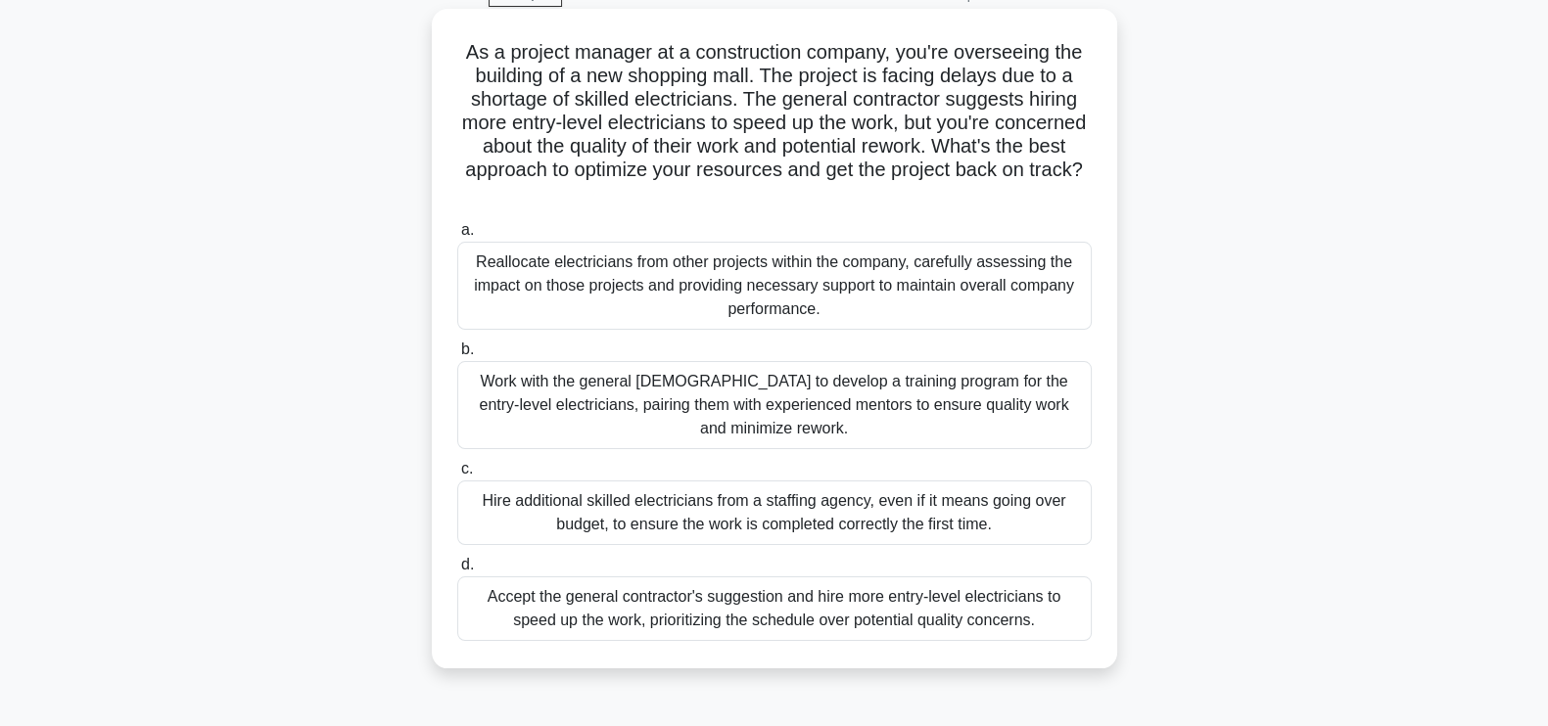
click at [868, 399] on div "Work with the general [DEMOGRAPHIC_DATA] to develop a training program for the …" at bounding box center [774, 405] width 634 height 88
click at [457, 356] on input "b. Work with the general [DEMOGRAPHIC_DATA] to develop a training program for t…" at bounding box center [457, 350] width 0 height 13
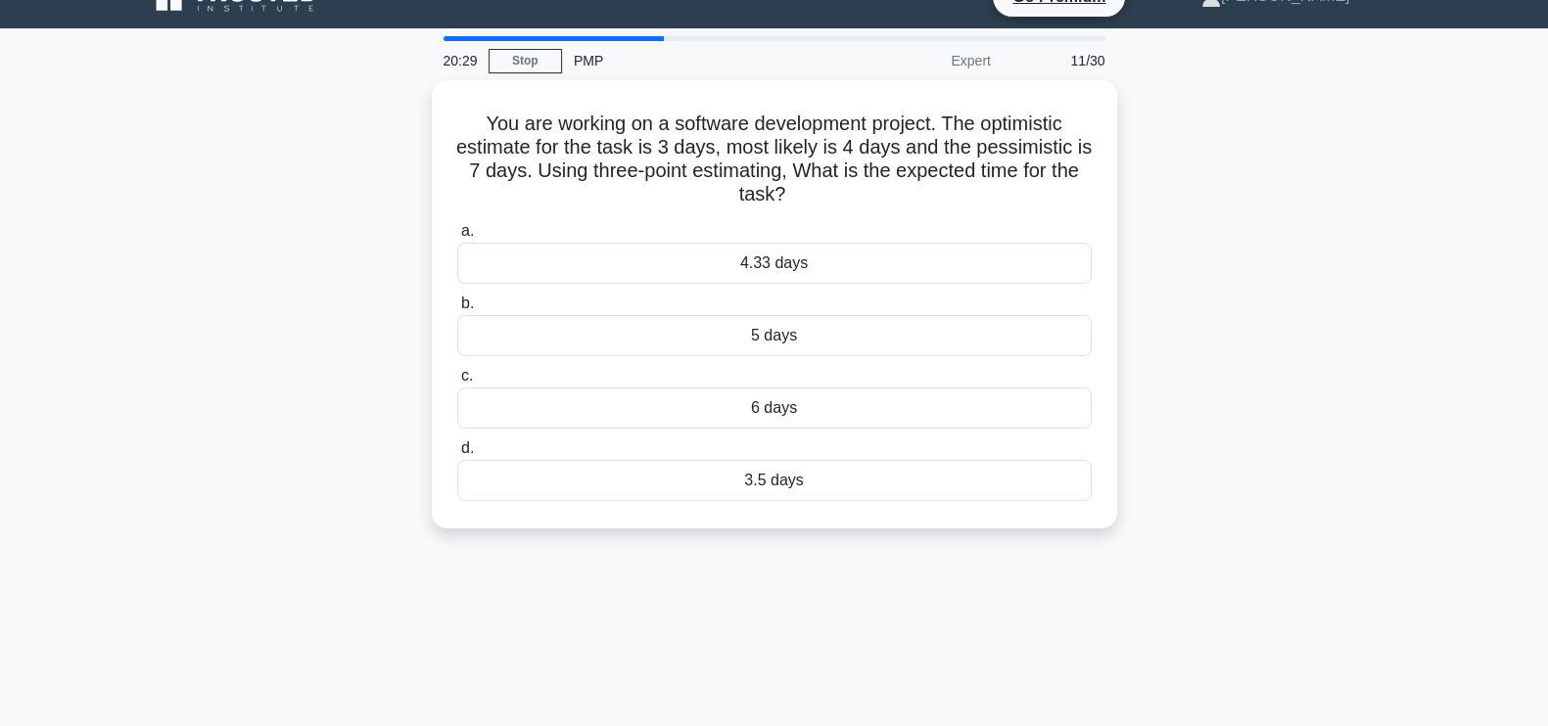
scroll to position [0, 0]
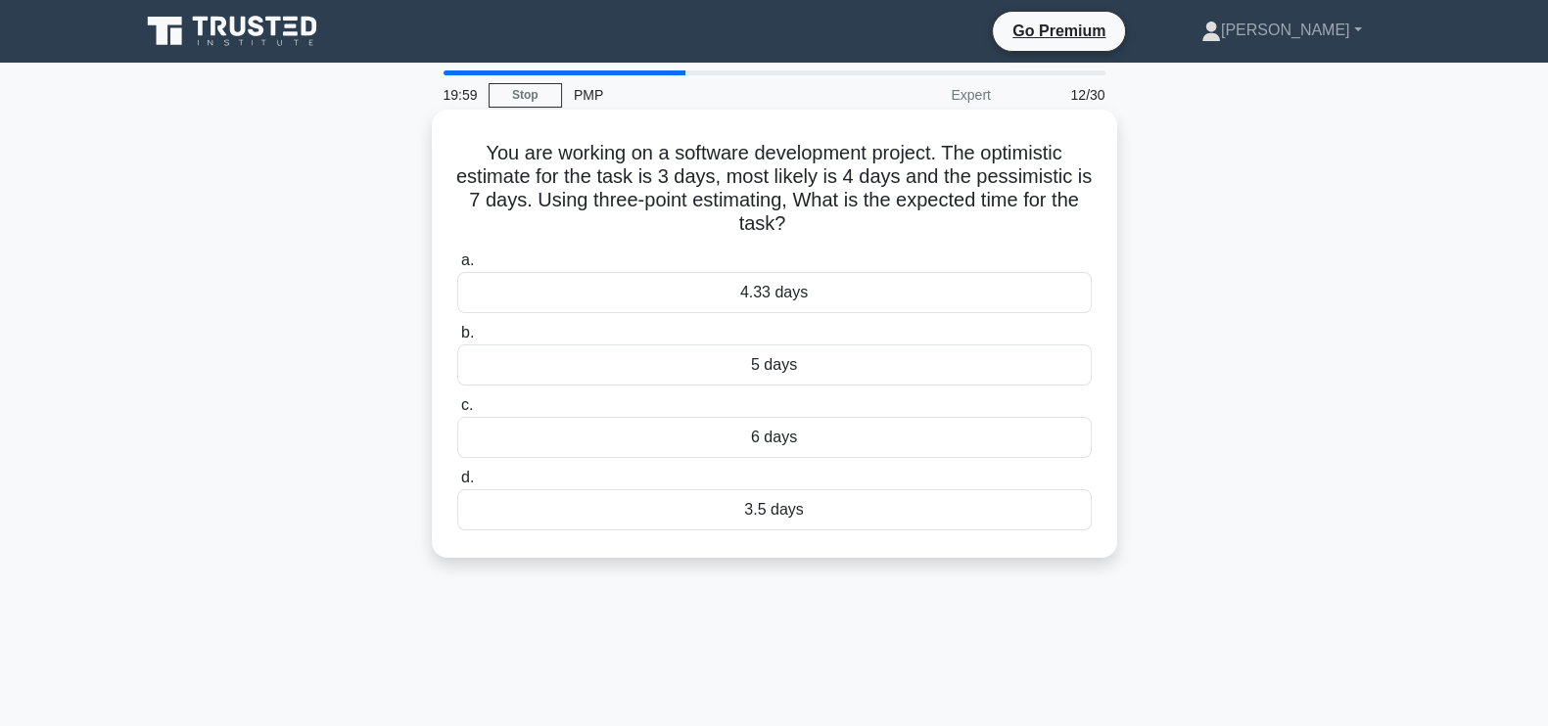
click at [983, 286] on div "4.33 days" at bounding box center [774, 292] width 634 height 41
click at [457, 267] on input "a. 4.33 days" at bounding box center [457, 261] width 0 height 13
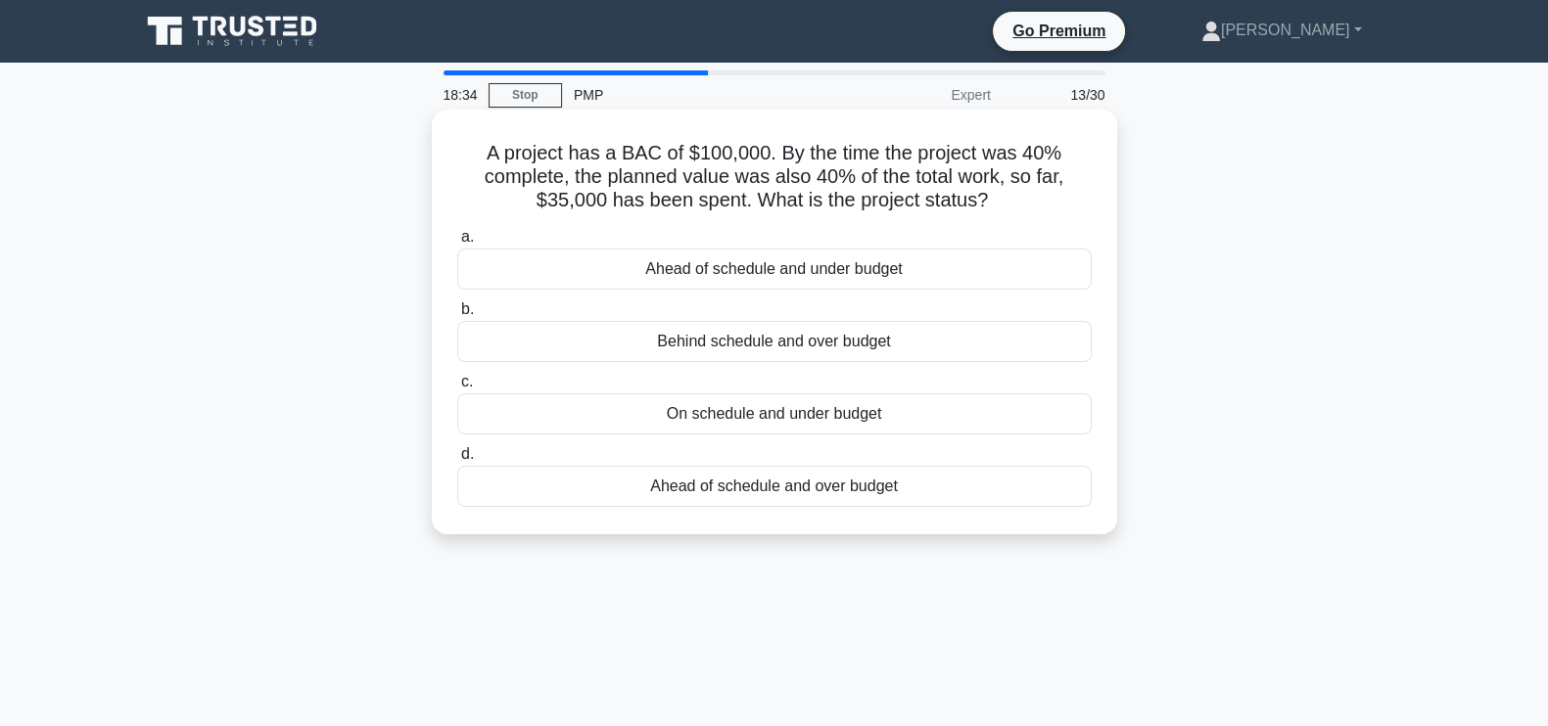
click at [865, 413] on div "On schedule and under budget" at bounding box center [774, 414] width 634 height 41
click at [457, 389] on input "c. On schedule and under budget" at bounding box center [457, 382] width 0 height 13
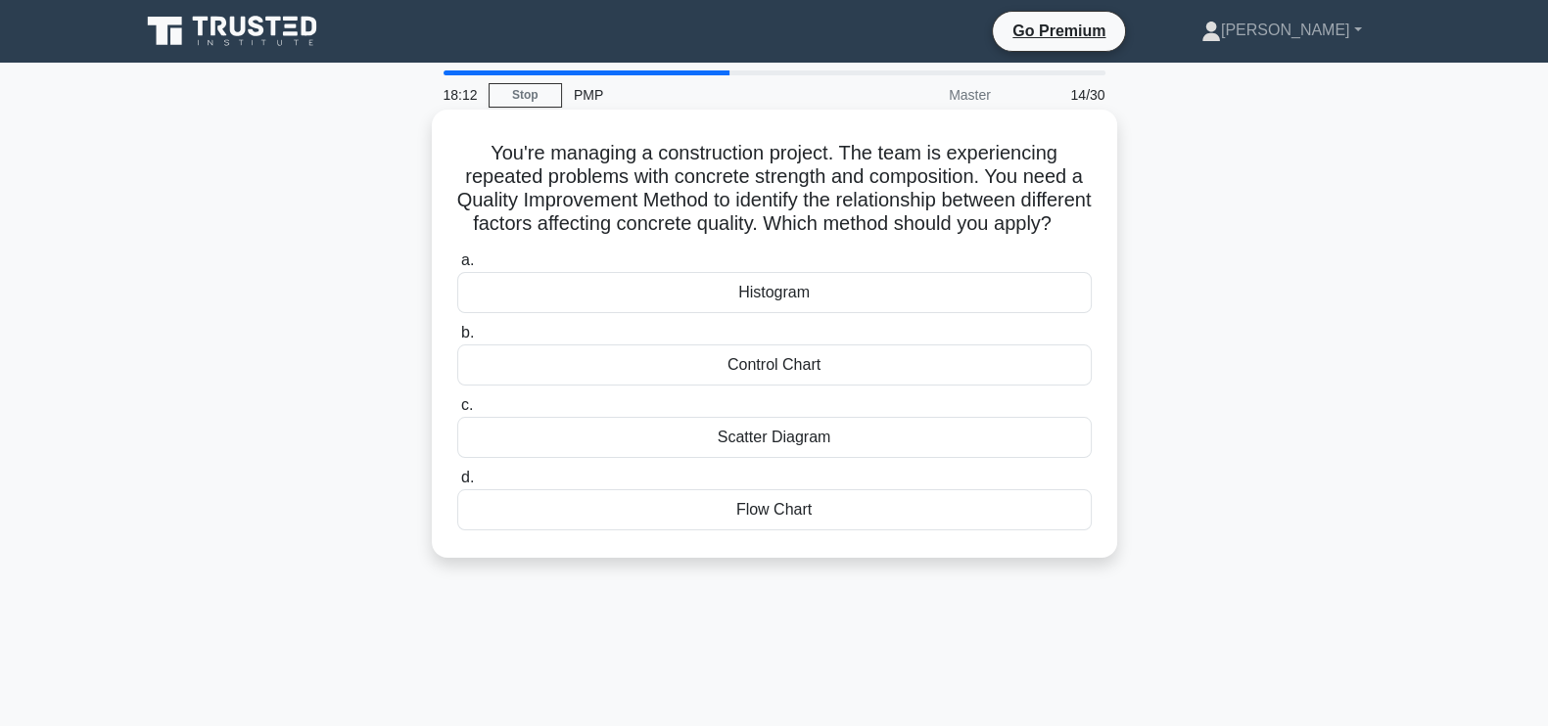
click at [872, 458] on div "Scatter Diagram" at bounding box center [774, 437] width 634 height 41
click at [457, 412] on input "c. Scatter Diagram" at bounding box center [457, 405] width 0 height 13
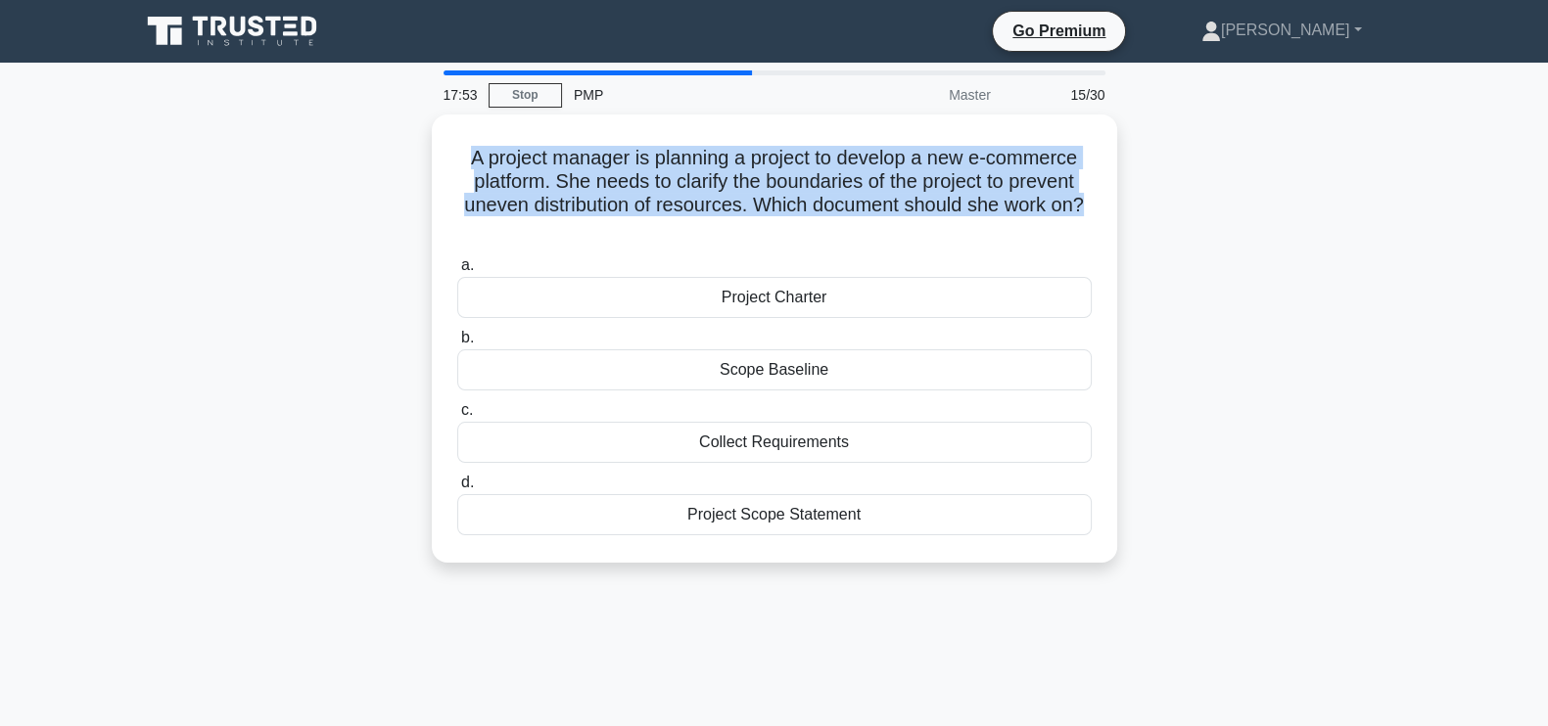
drag, startPoint x: 1092, startPoint y: 198, endPoint x: 414, endPoint y: 160, distance: 678.6
click at [414, 160] on div "A project manager is planning a project to develop a new e-commerce platform. S…" at bounding box center [774, 351] width 1292 height 472
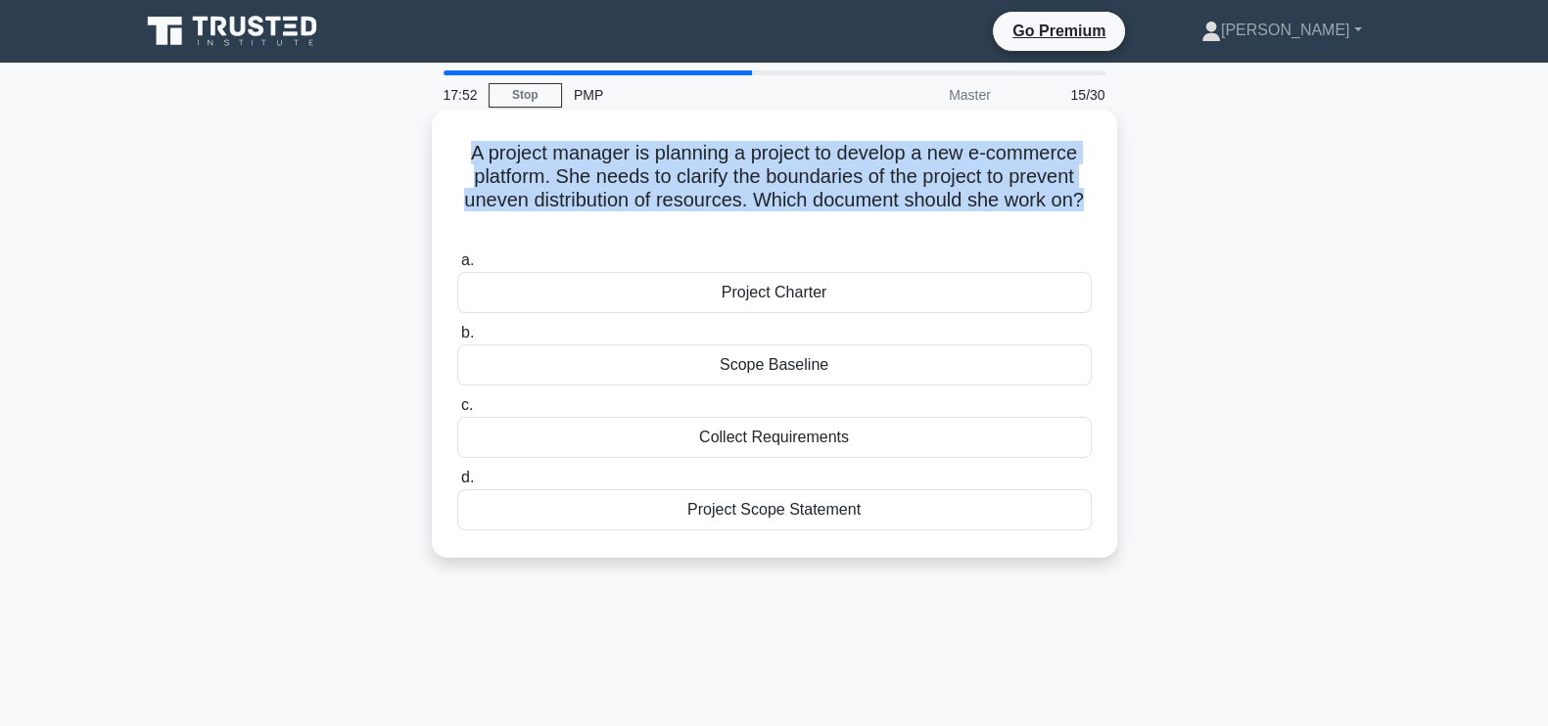
copy h5 "A project manager is planning a project to develop a new e-commerce platform. S…"
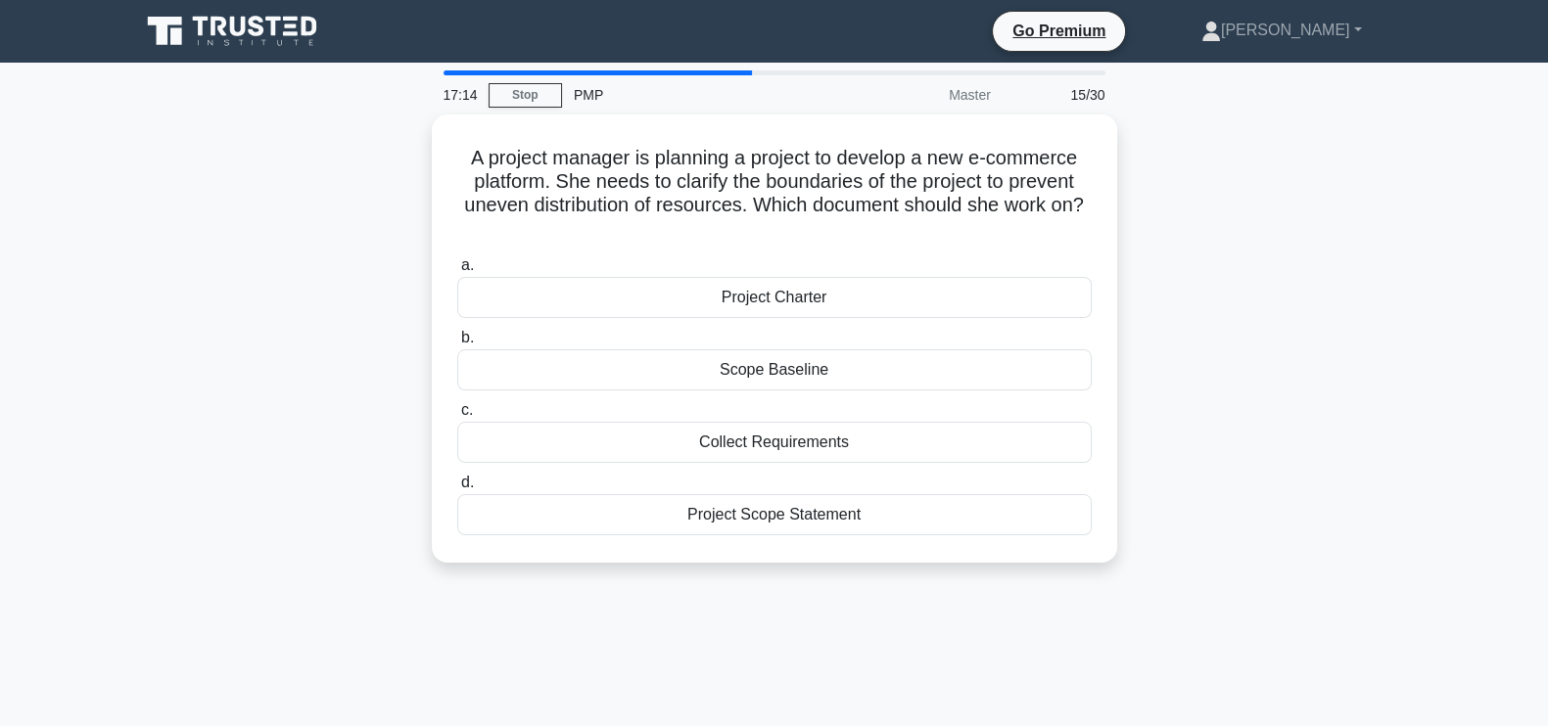
click at [1319, 402] on div "A project manager is planning a project to develop a new e-commerce platform. S…" at bounding box center [774, 351] width 1292 height 472
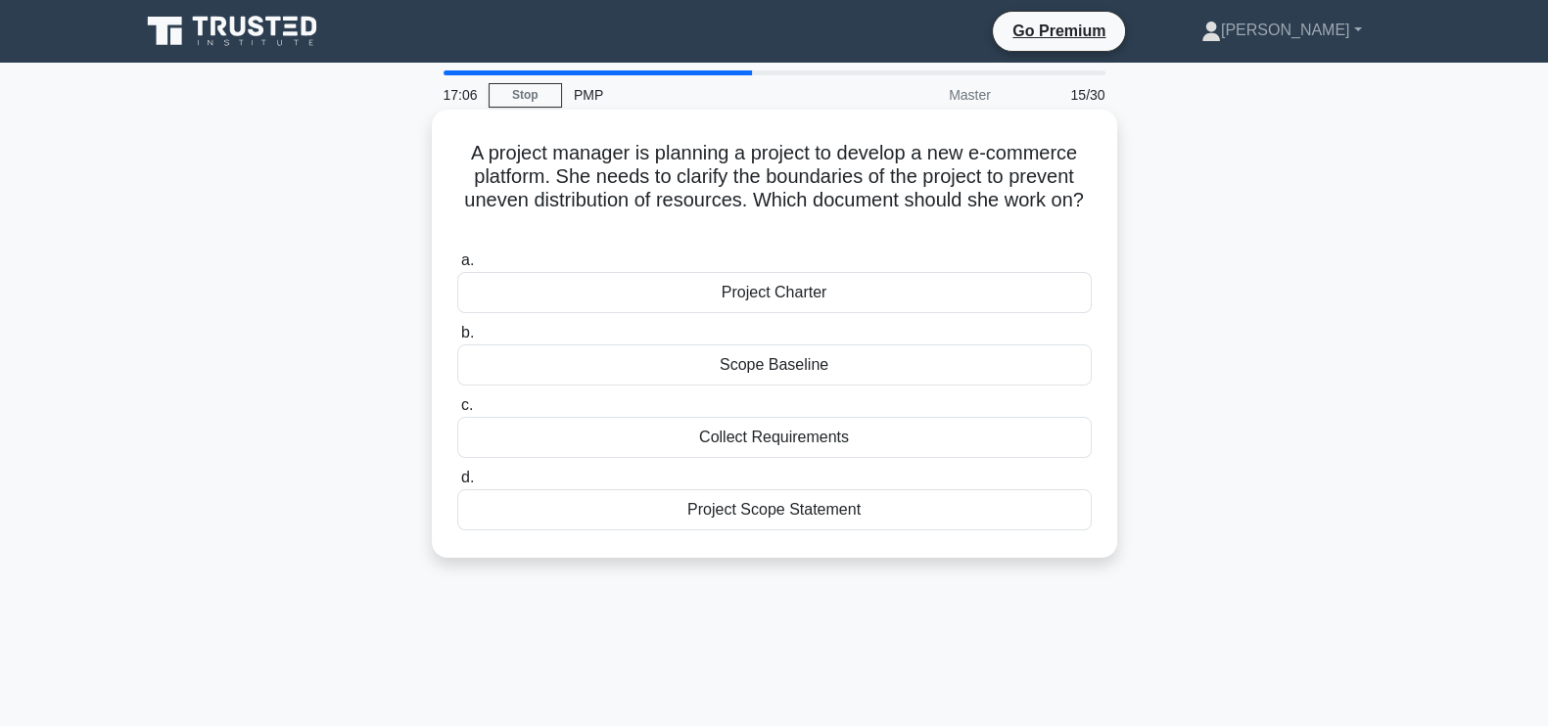
click at [839, 362] on div "Scope Baseline" at bounding box center [774, 365] width 634 height 41
click at [457, 340] on input "b. Scope Baseline" at bounding box center [457, 333] width 0 height 13
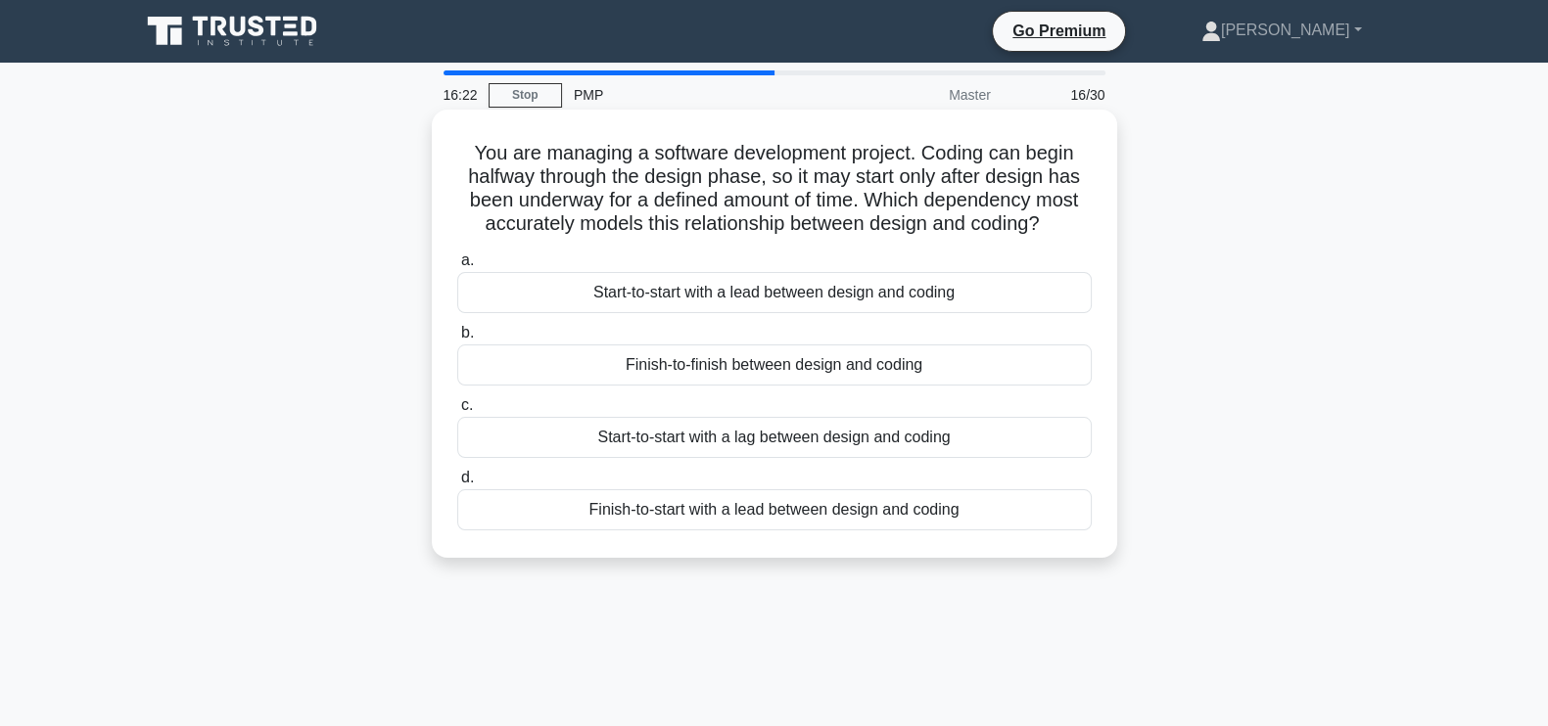
click at [827, 434] on div "Start-to-start with a lag between design and coding" at bounding box center [774, 437] width 634 height 41
click at [457, 412] on input "c. Start-to-start with a lag between design and coding" at bounding box center [457, 405] width 0 height 13
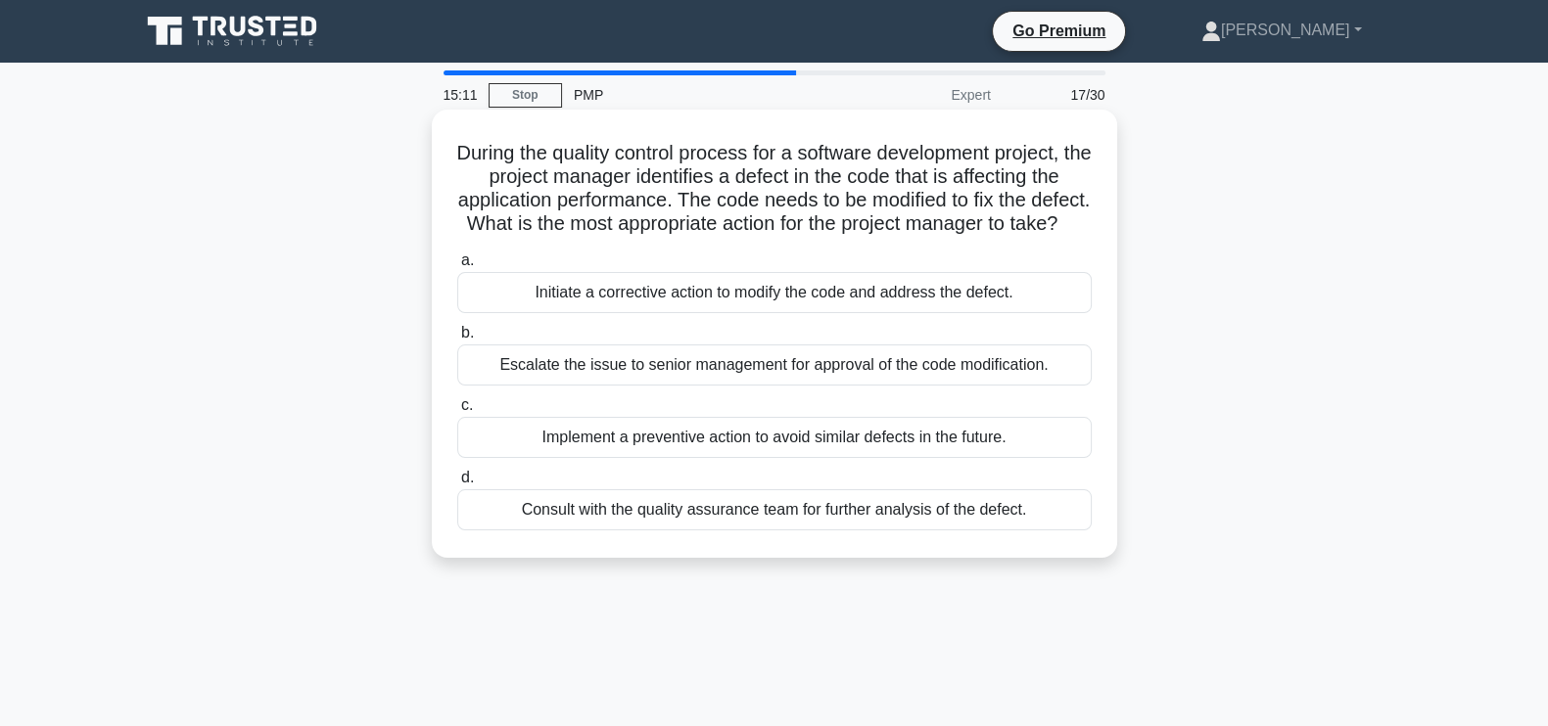
click at [931, 313] on div "Initiate a corrective action to modify the code and address the defect." at bounding box center [774, 292] width 634 height 41
click at [457, 267] on input "a. Initiate a corrective action to modify the code and address the defect." at bounding box center [457, 261] width 0 height 13
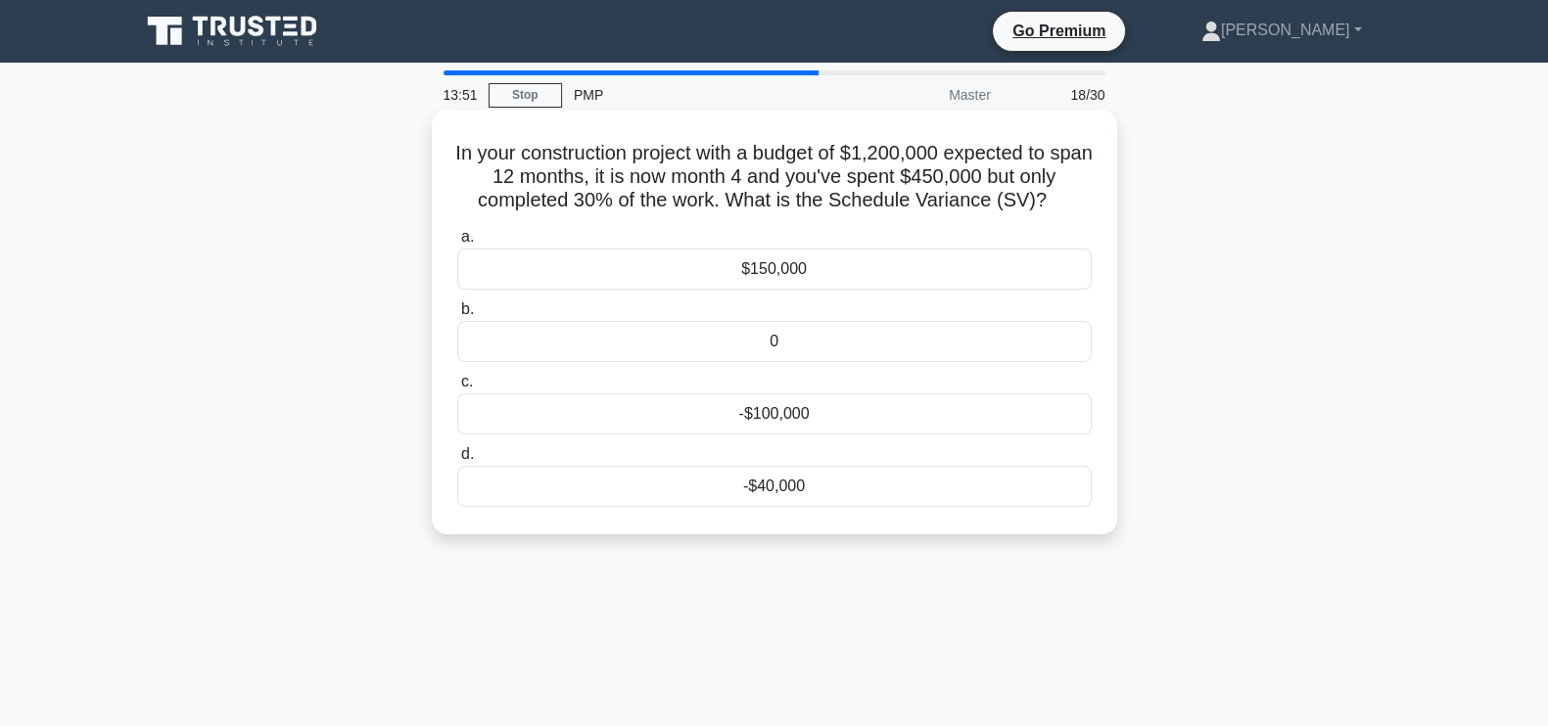
click at [832, 487] on div "-$40,000" at bounding box center [774, 486] width 634 height 41
click at [457, 461] on input "d. -$40,000" at bounding box center [457, 454] width 0 height 13
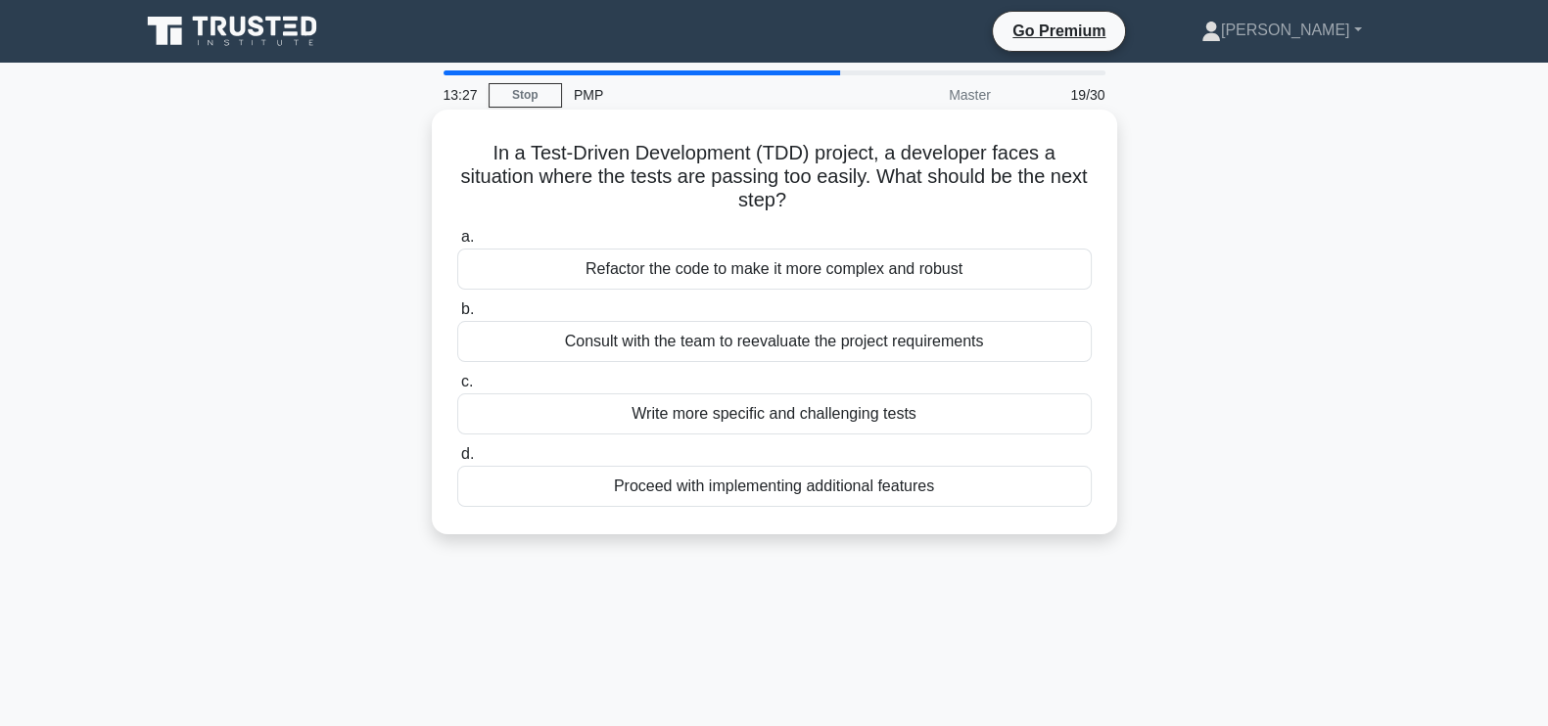
click at [947, 414] on div "Write more specific and challenging tests" at bounding box center [774, 414] width 634 height 41
click at [457, 389] on input "c. Write more specific and challenging tests" at bounding box center [457, 382] width 0 height 13
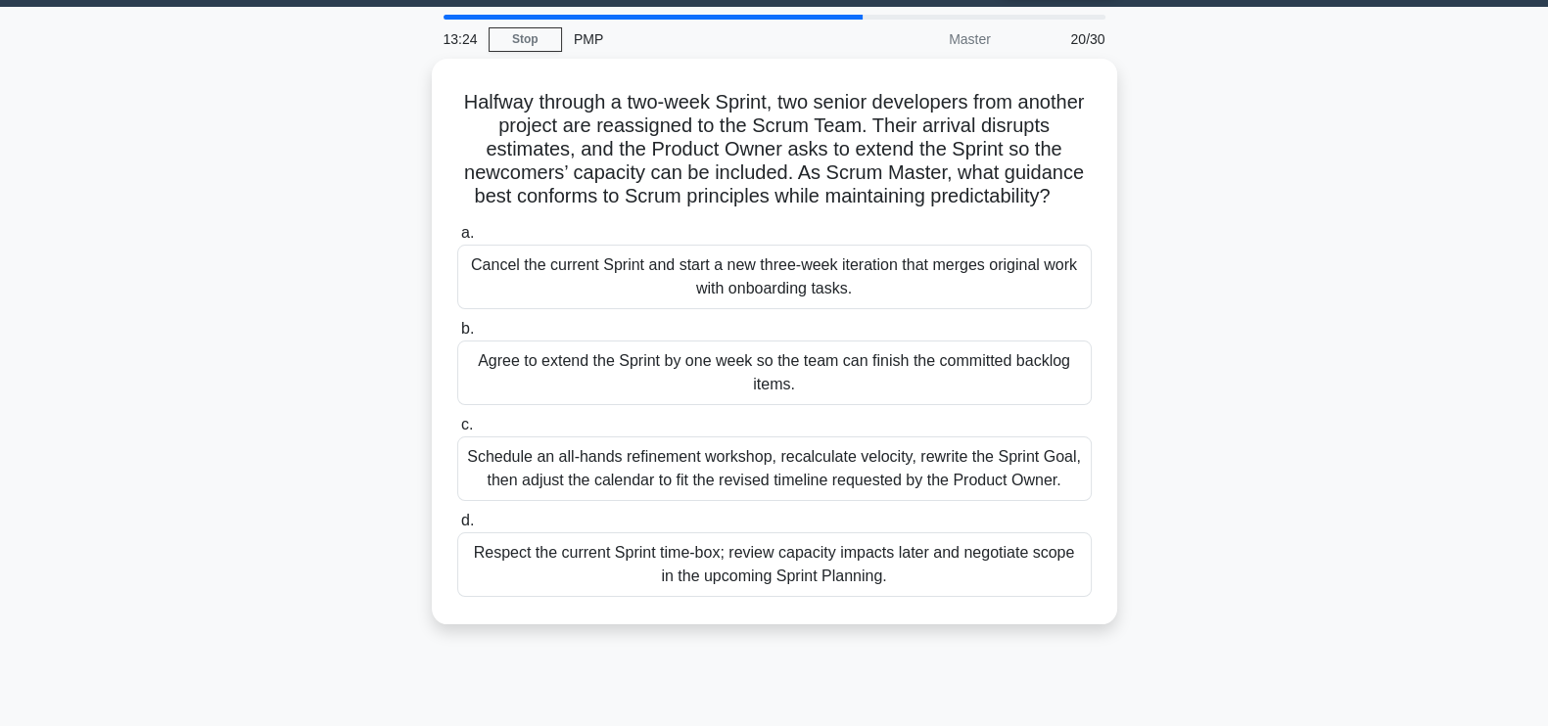
scroll to position [53, 0]
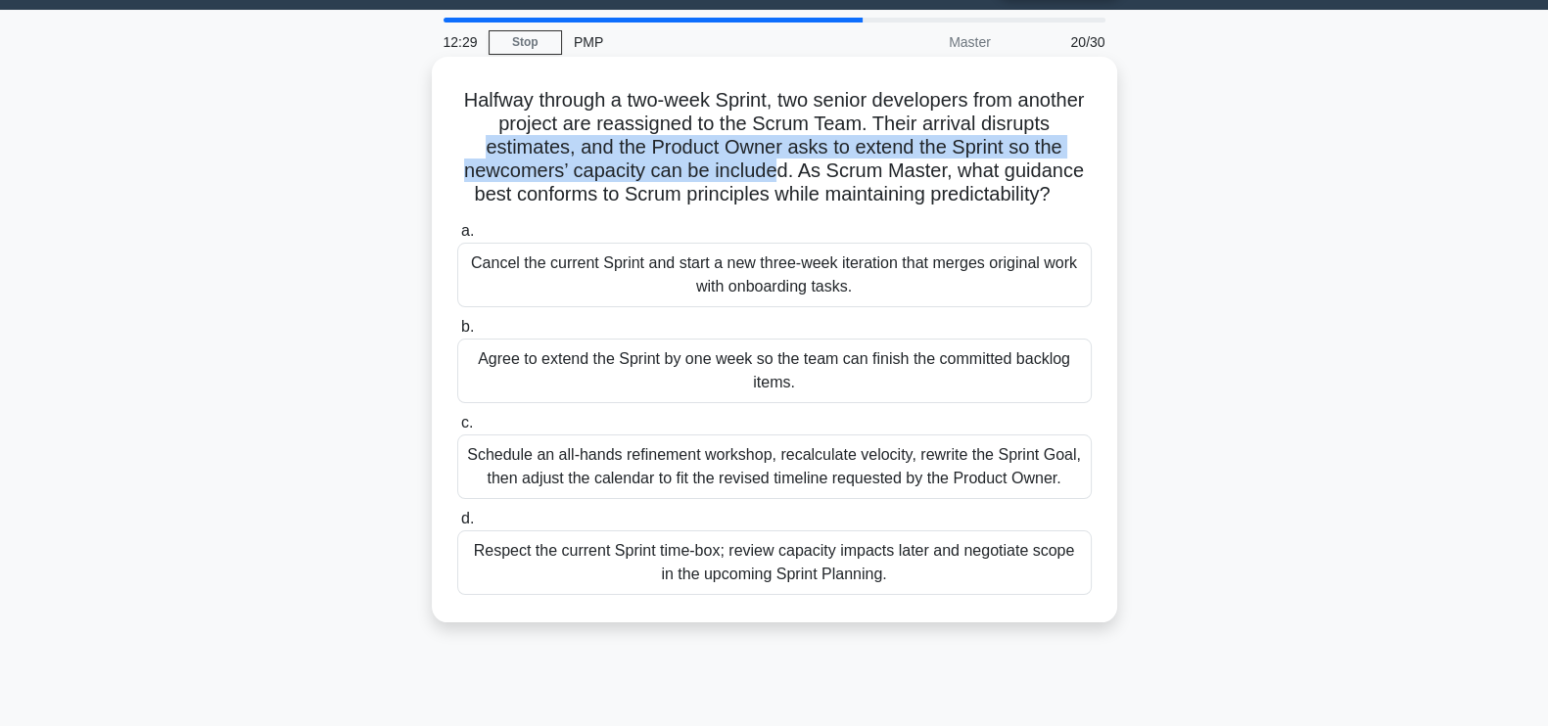
drag, startPoint x: 480, startPoint y: 146, endPoint x: 773, endPoint y: 165, distance: 294.4
click at [773, 165] on h5 "Halfway through a two-week Sprint, two senior developers from another project a…" at bounding box center [774, 147] width 638 height 119
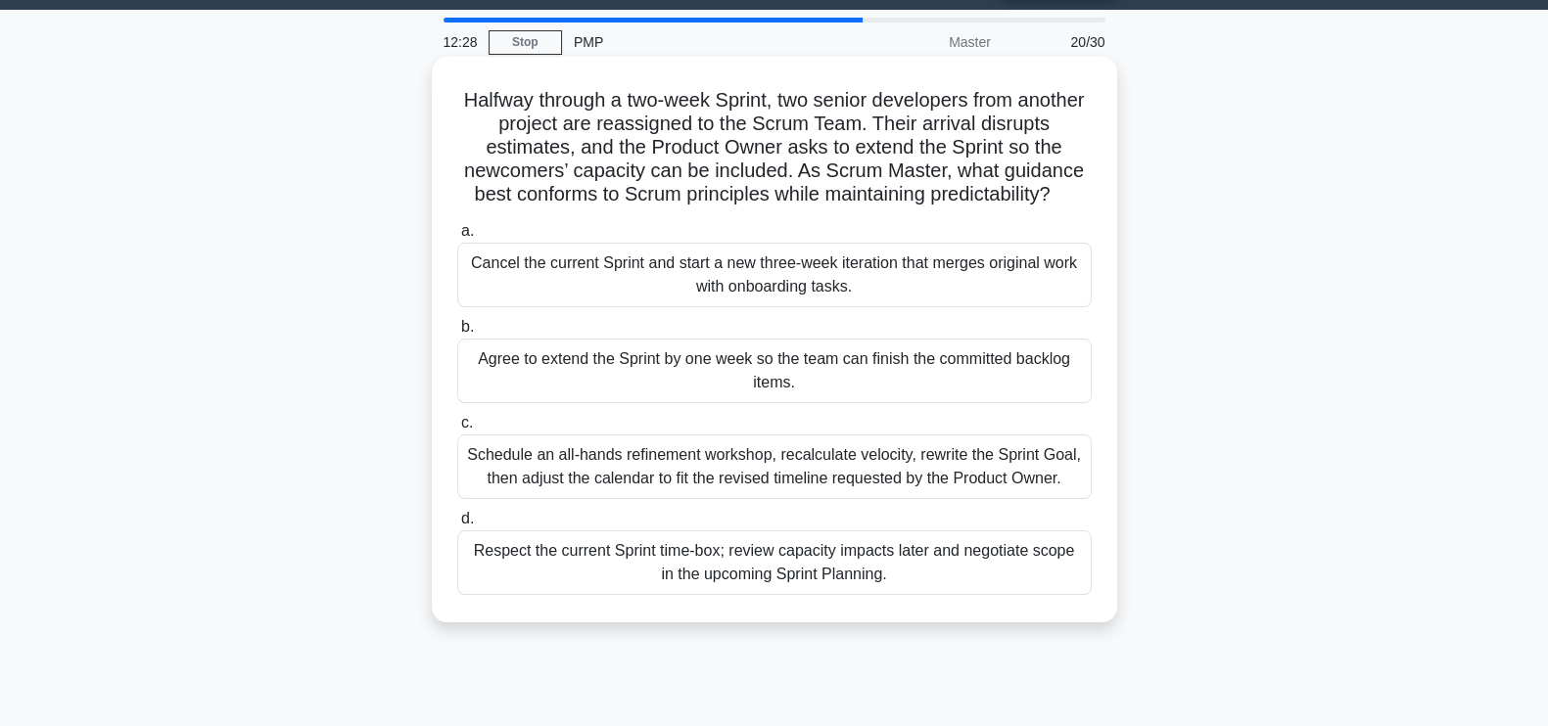
click at [1072, 210] on div "Halfway through a two-week Sprint, two senior developers from another project a…" at bounding box center [775, 340] width 670 height 550
click at [879, 459] on div "Schedule an all-hands refinement workshop, recalculate velocity, rewrite the Sp…" at bounding box center [774, 467] width 634 height 65
click at [457, 430] on input "c. Schedule an all-hands refinement workshop, recalculate velocity, rewrite the…" at bounding box center [457, 423] width 0 height 13
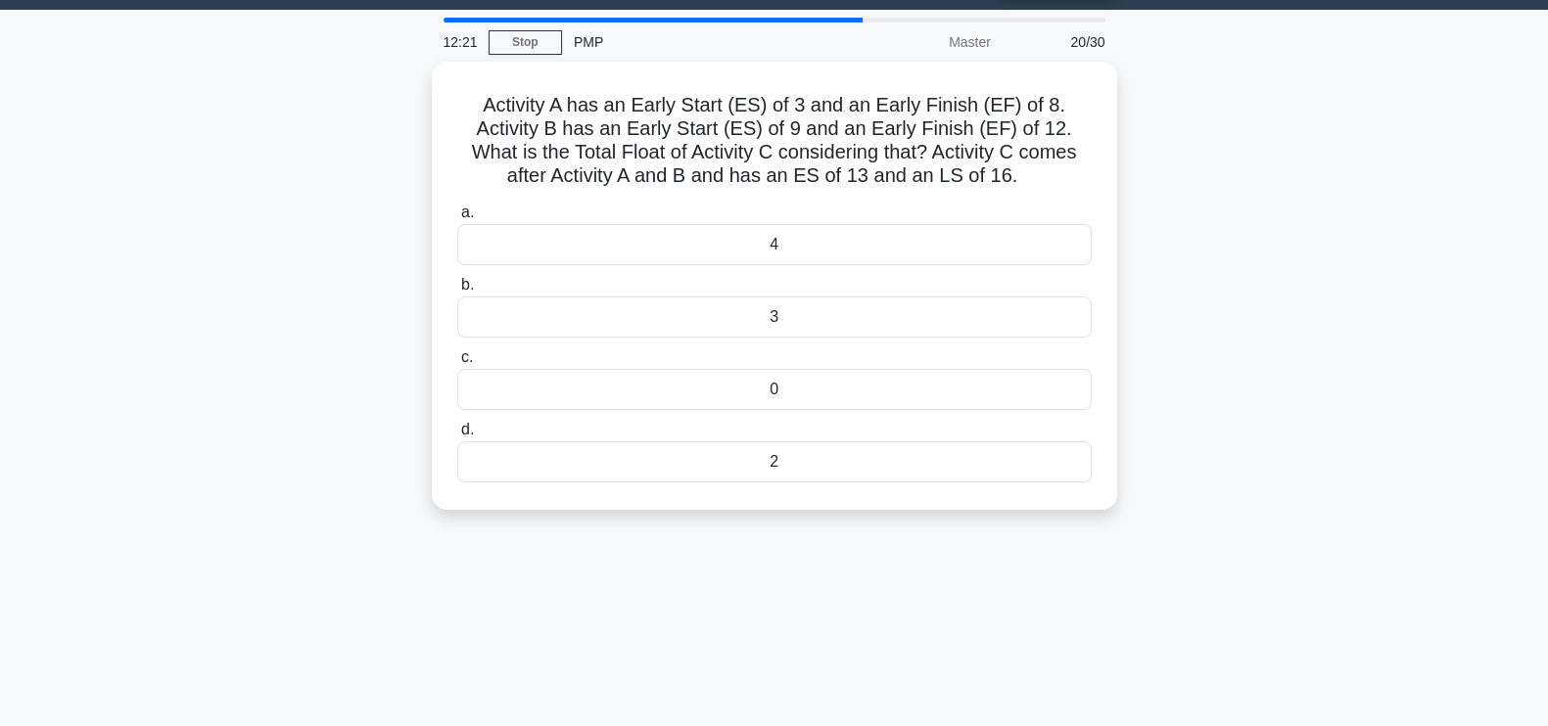
scroll to position [0, 0]
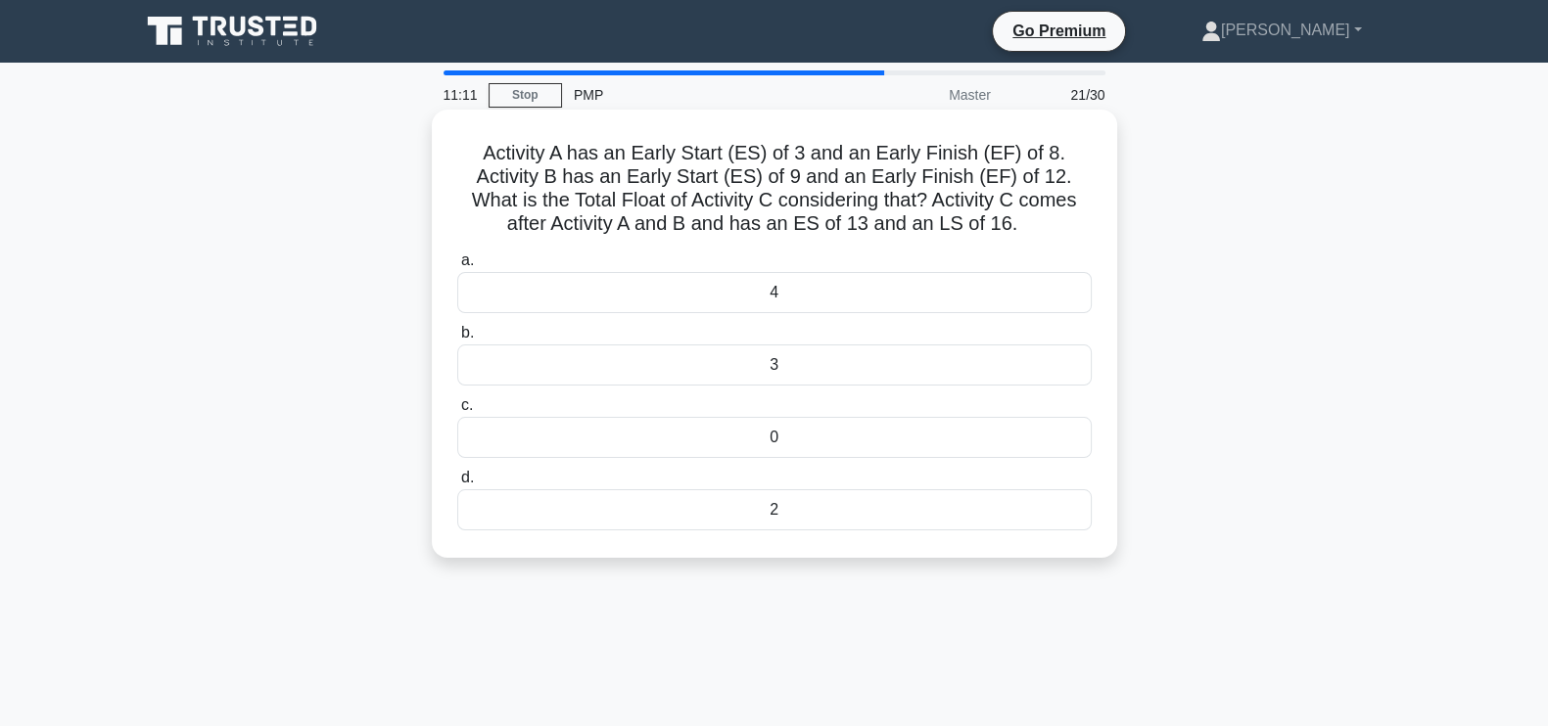
click at [862, 368] on div "3" at bounding box center [774, 365] width 634 height 41
click at [457, 340] on input "b. 3" at bounding box center [457, 333] width 0 height 13
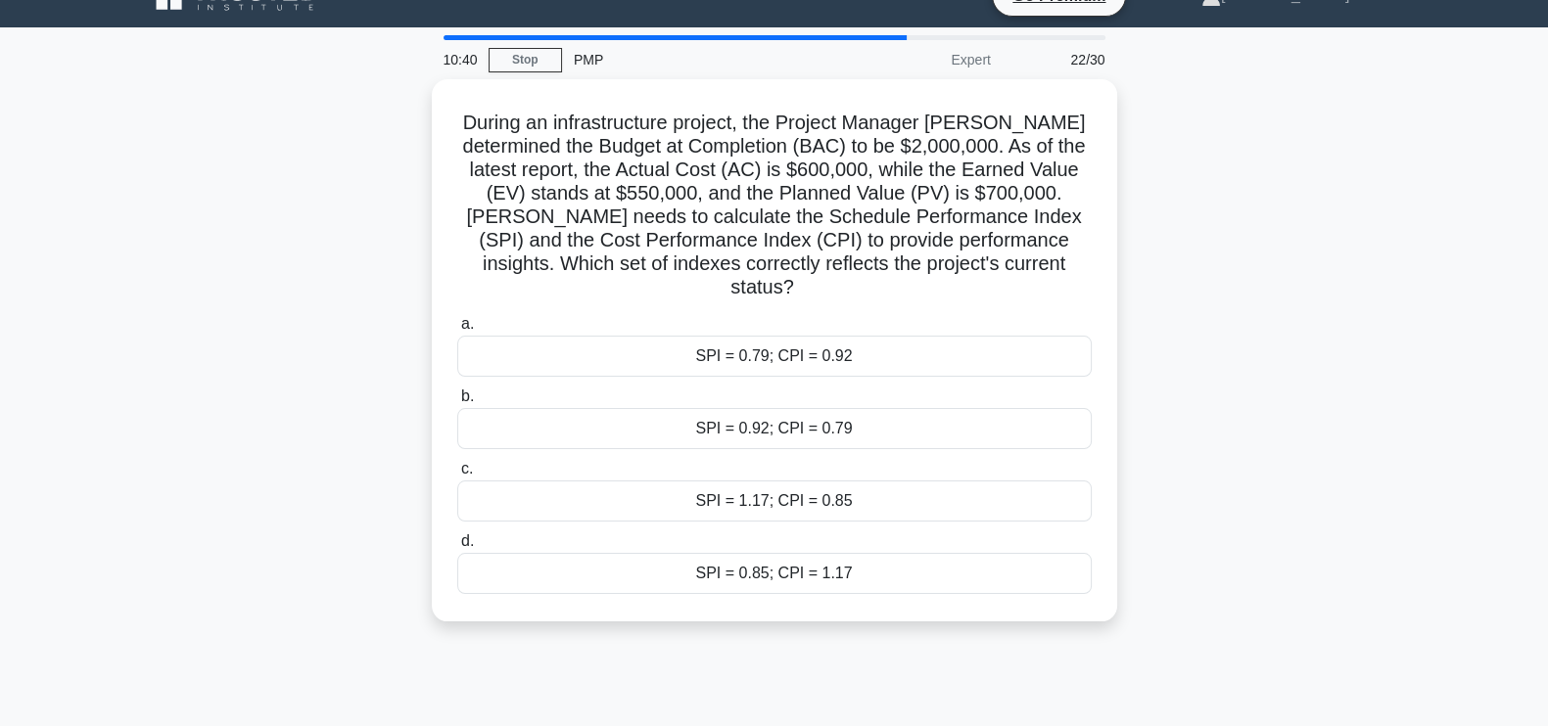
scroll to position [38, 0]
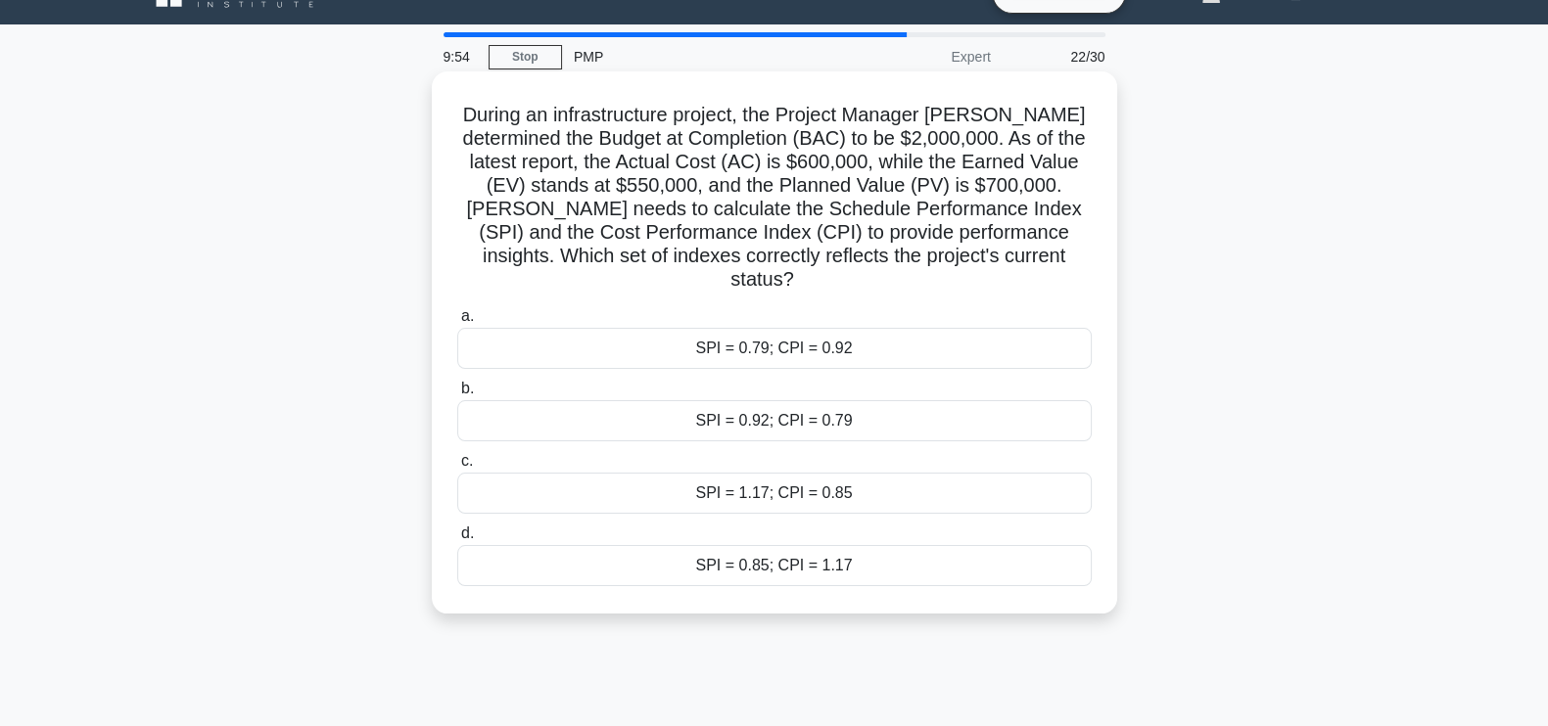
click at [873, 328] on div "SPI = 0.79; CPI = 0.92" at bounding box center [774, 348] width 634 height 41
click at [457, 323] on input "a. SPI = 0.79; CPI = 0.92" at bounding box center [457, 316] width 0 height 13
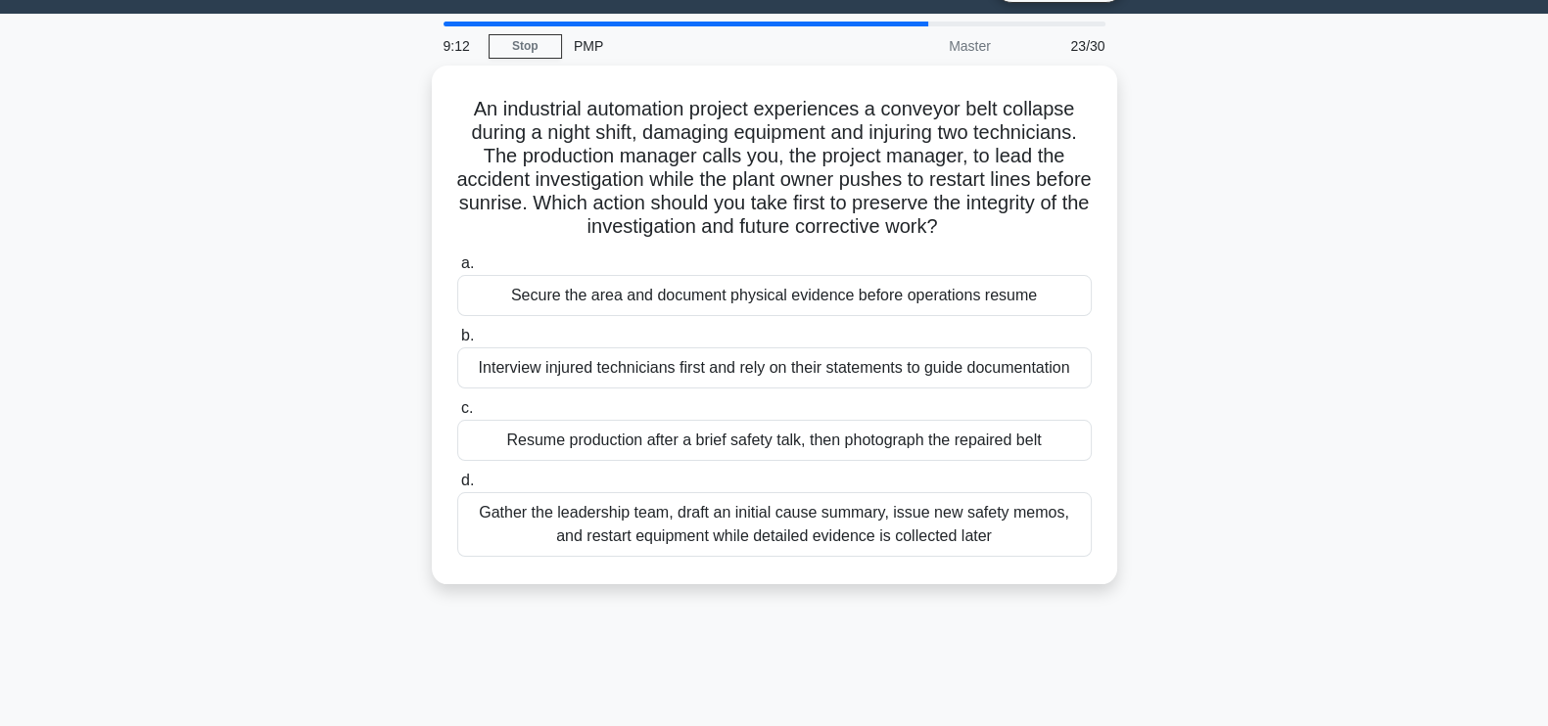
scroll to position [52, 0]
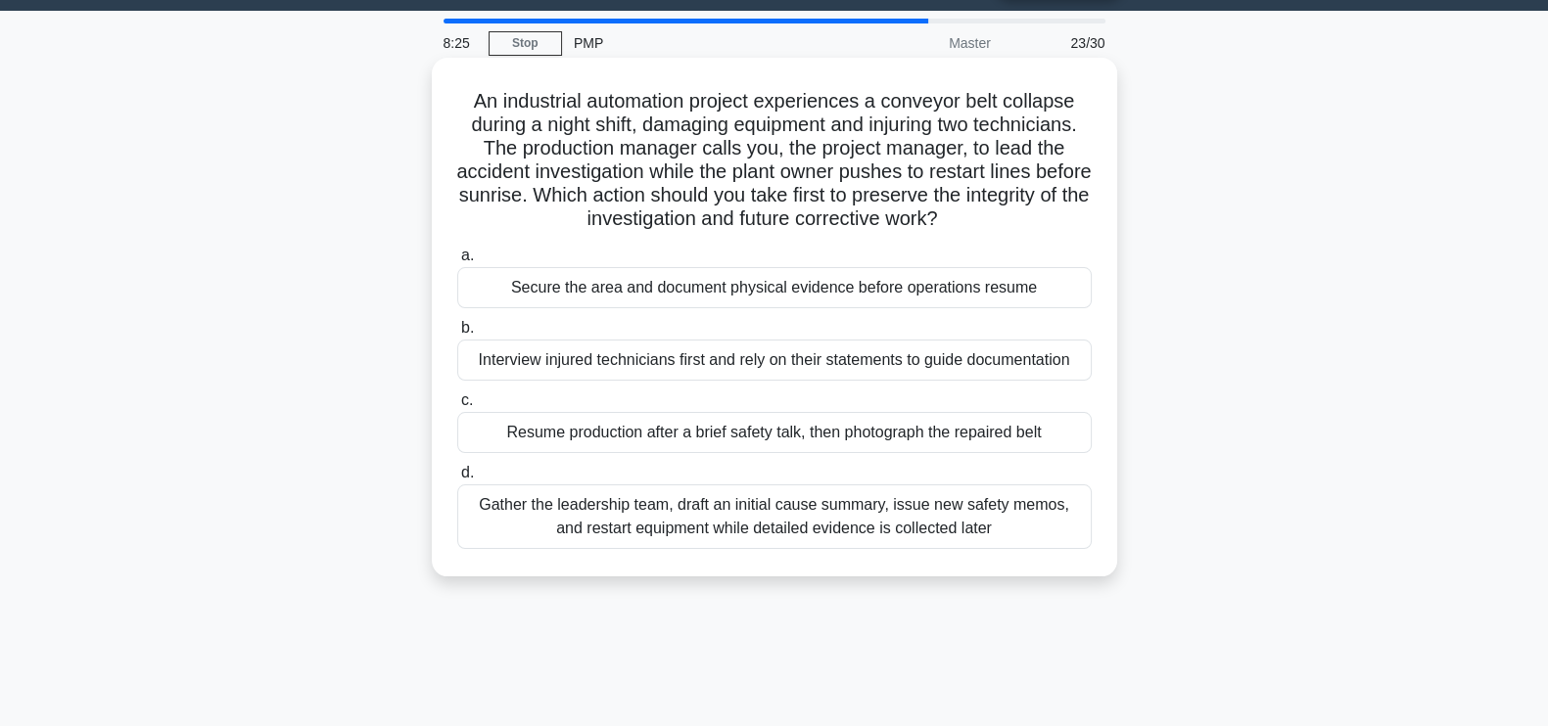
click at [922, 296] on div "Secure the area and document physical evidence before operations resume" at bounding box center [774, 287] width 634 height 41
click at [457, 262] on input "a. Secure the area and document physical evidence before operations resume" at bounding box center [457, 256] width 0 height 13
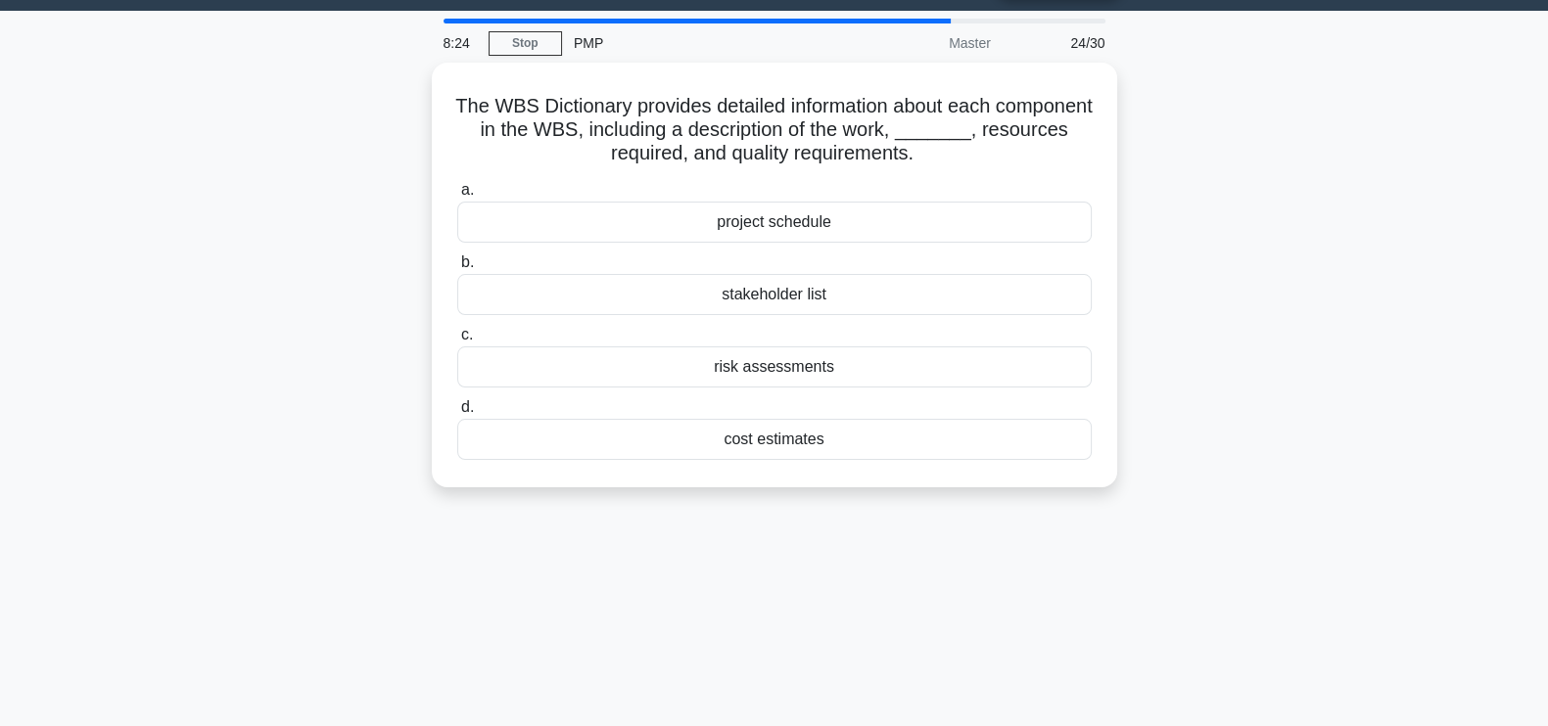
scroll to position [0, 0]
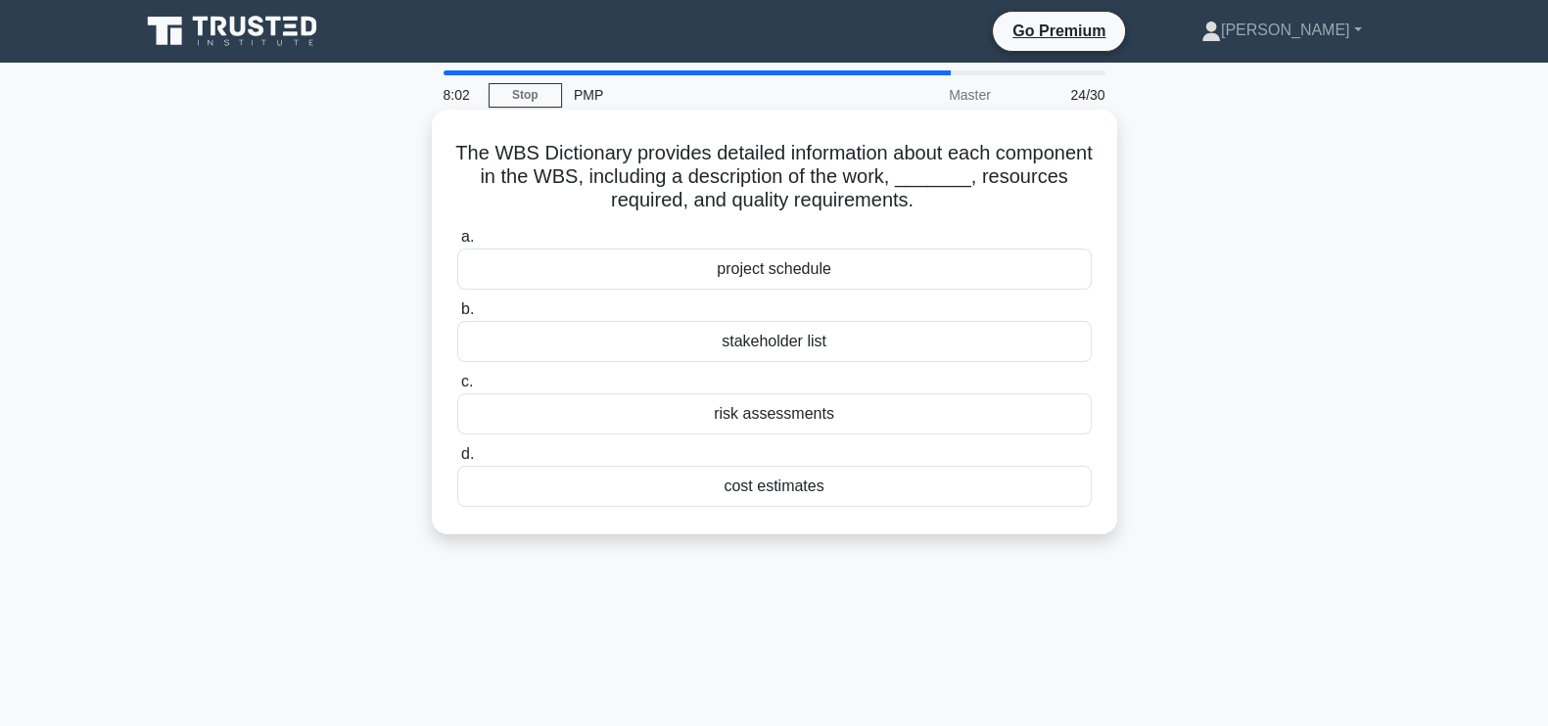
drag, startPoint x: 1016, startPoint y: 198, endPoint x: 459, endPoint y: 137, distance: 560.4
click at [459, 137] on div "The WBS Dictionary provides detailed information about each component in the WB…" at bounding box center [775, 321] width 670 height 409
copy h5 "The WBS Dictionary provides detailed information about each component in the WB…"
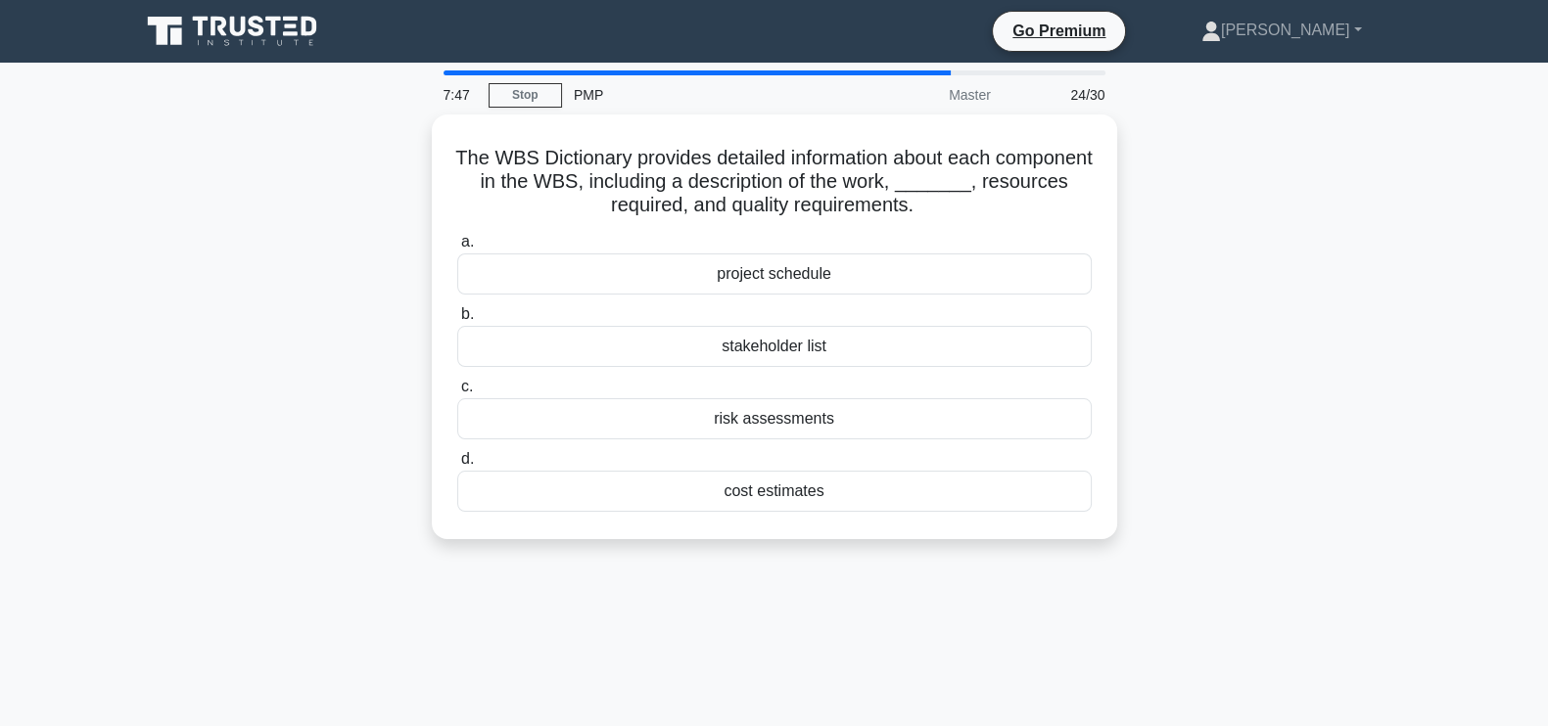
click at [1334, 377] on div "The WBS Dictionary provides detailed information about each component in the WB…" at bounding box center [774, 339] width 1292 height 448
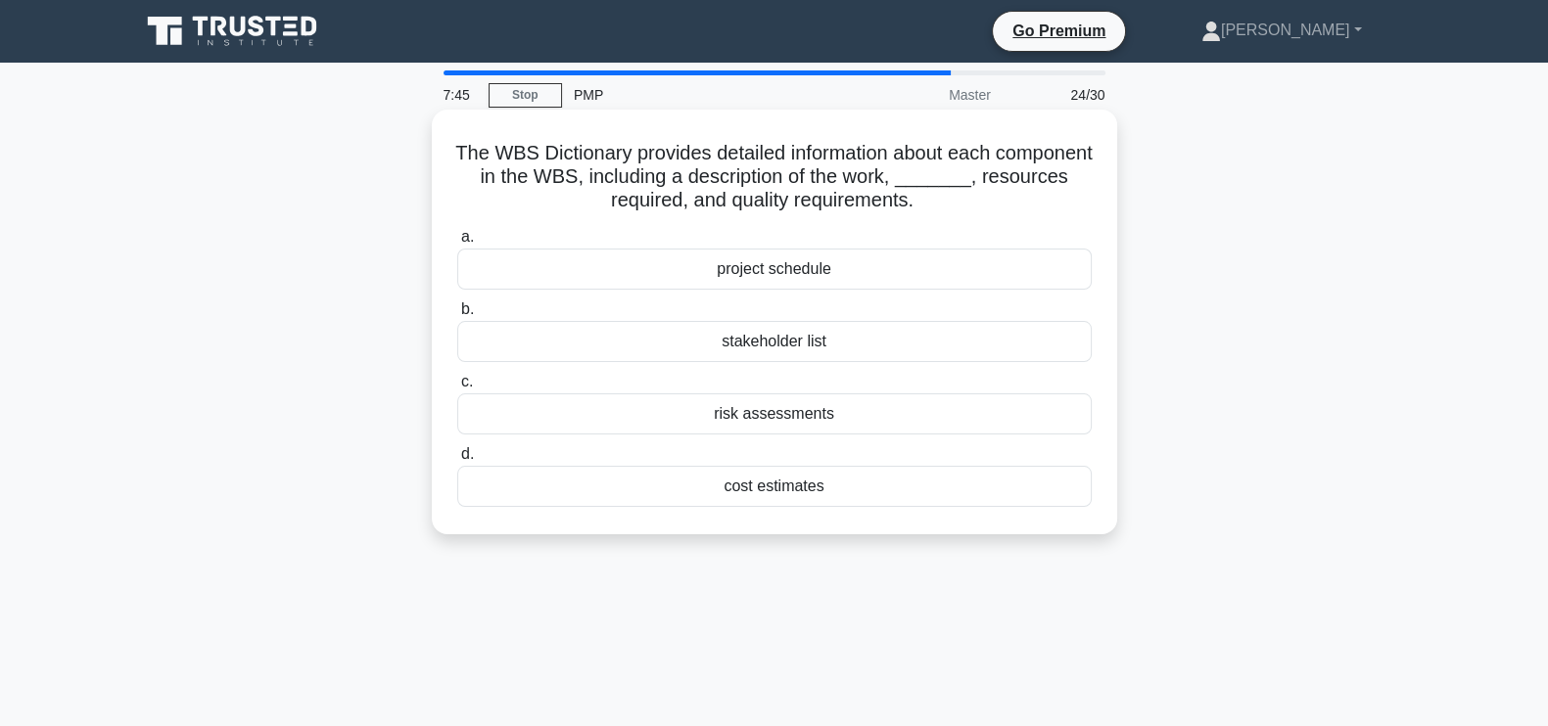
click at [842, 482] on div "cost estimates" at bounding box center [774, 486] width 634 height 41
click at [457, 461] on input "d. cost estimates" at bounding box center [457, 454] width 0 height 13
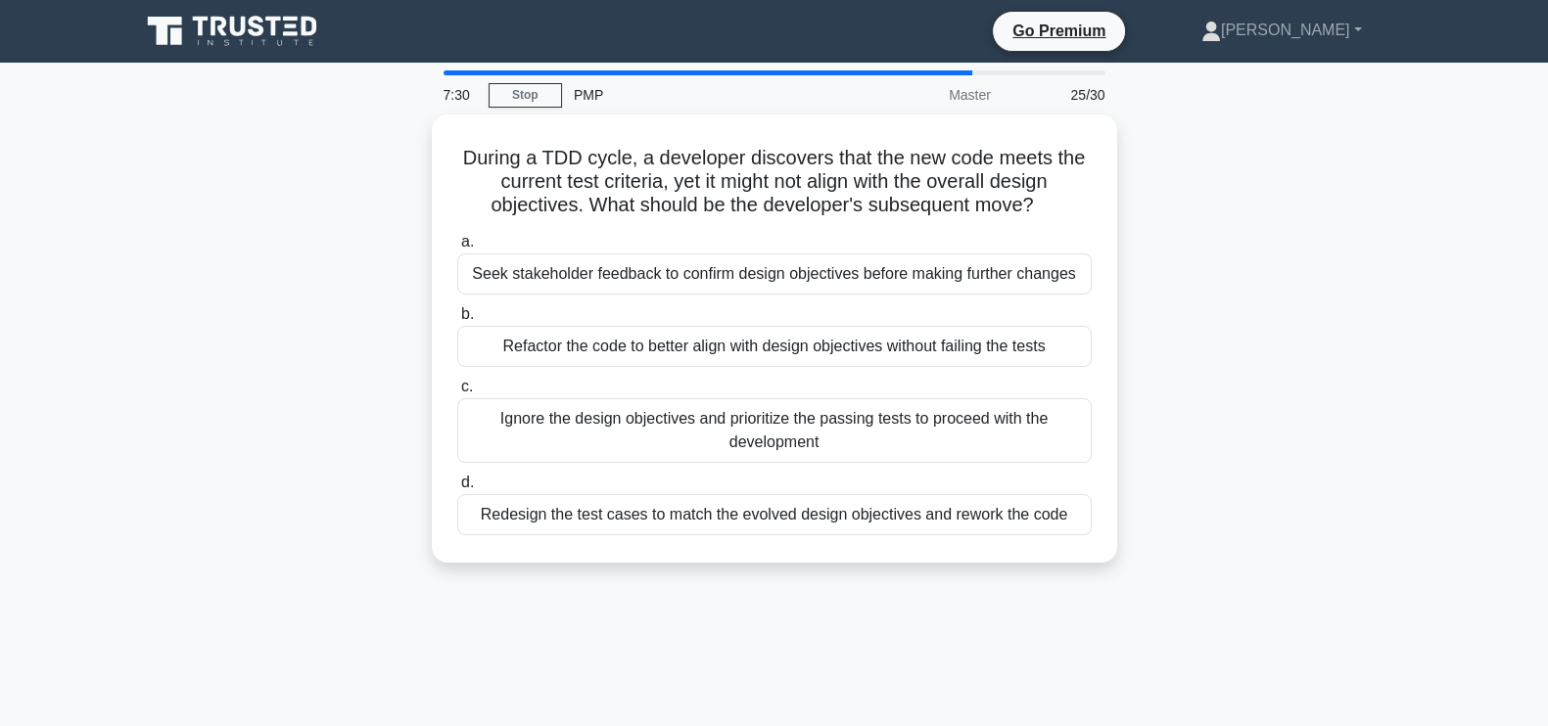
click at [1330, 287] on div "During a TDD cycle, a developer discovers that the new code meets the current t…" at bounding box center [774, 351] width 1292 height 472
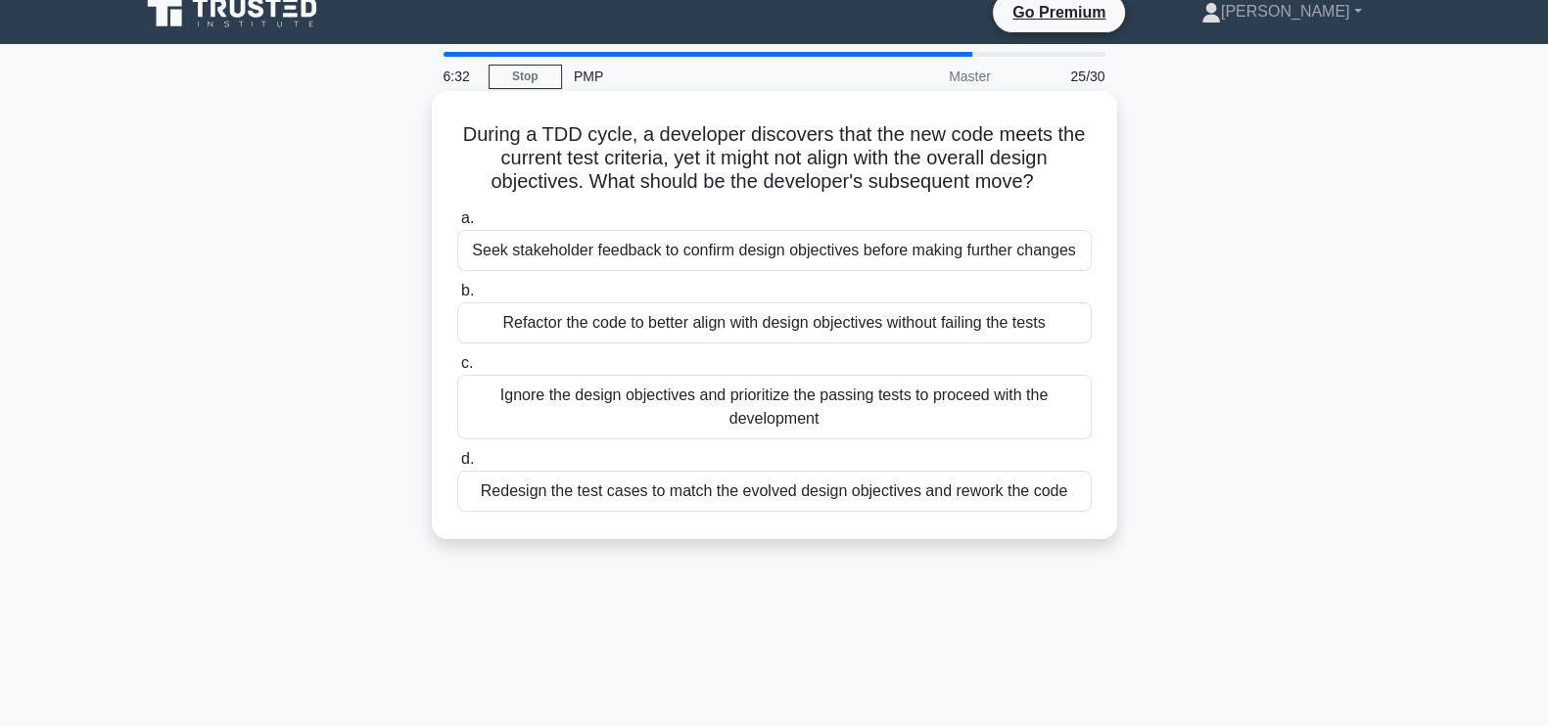
click at [893, 250] on div "Seek stakeholder feedback to confirm design objectives before making further ch…" at bounding box center [774, 250] width 634 height 41
click at [457, 225] on input "a. Seek stakeholder feedback to confirm design objectives before making further…" at bounding box center [457, 218] width 0 height 13
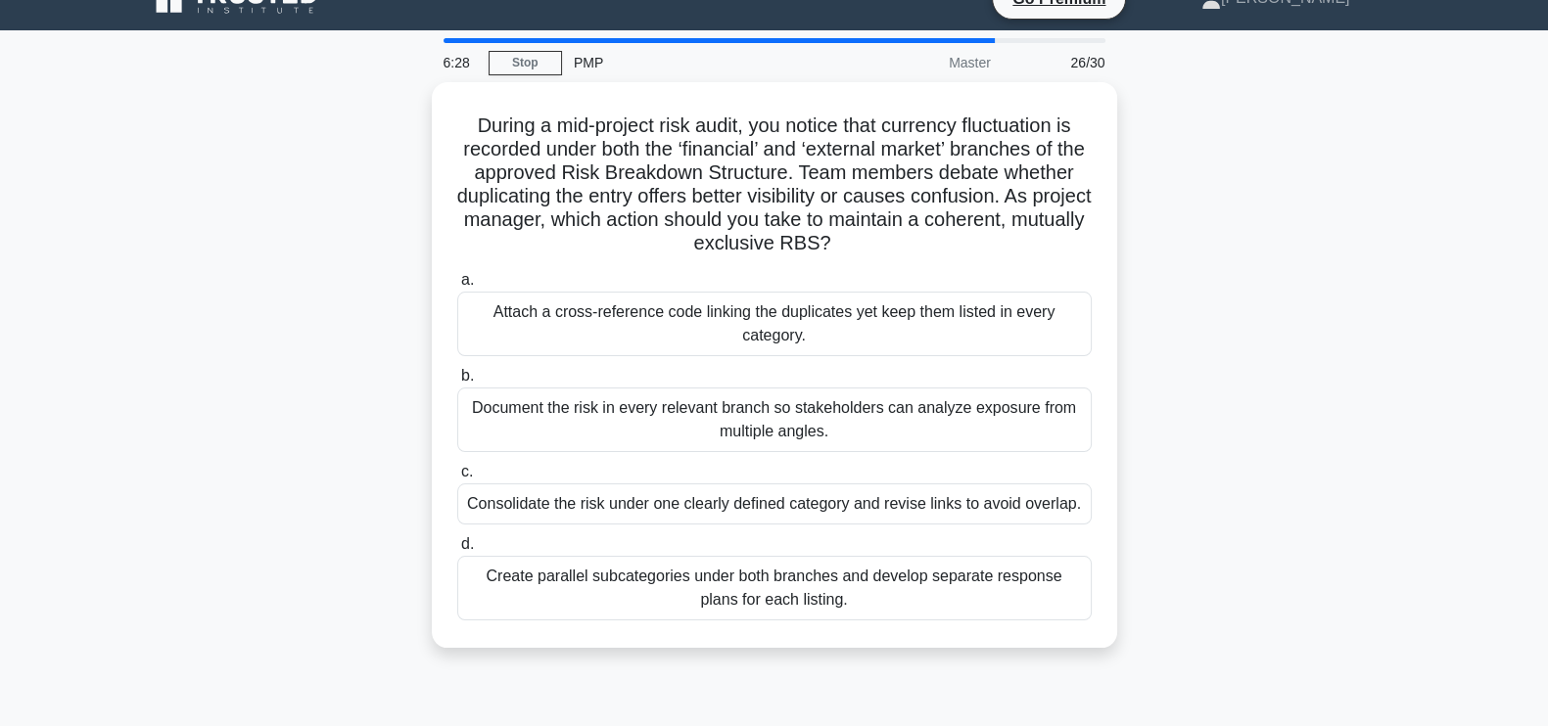
scroll to position [34, 0]
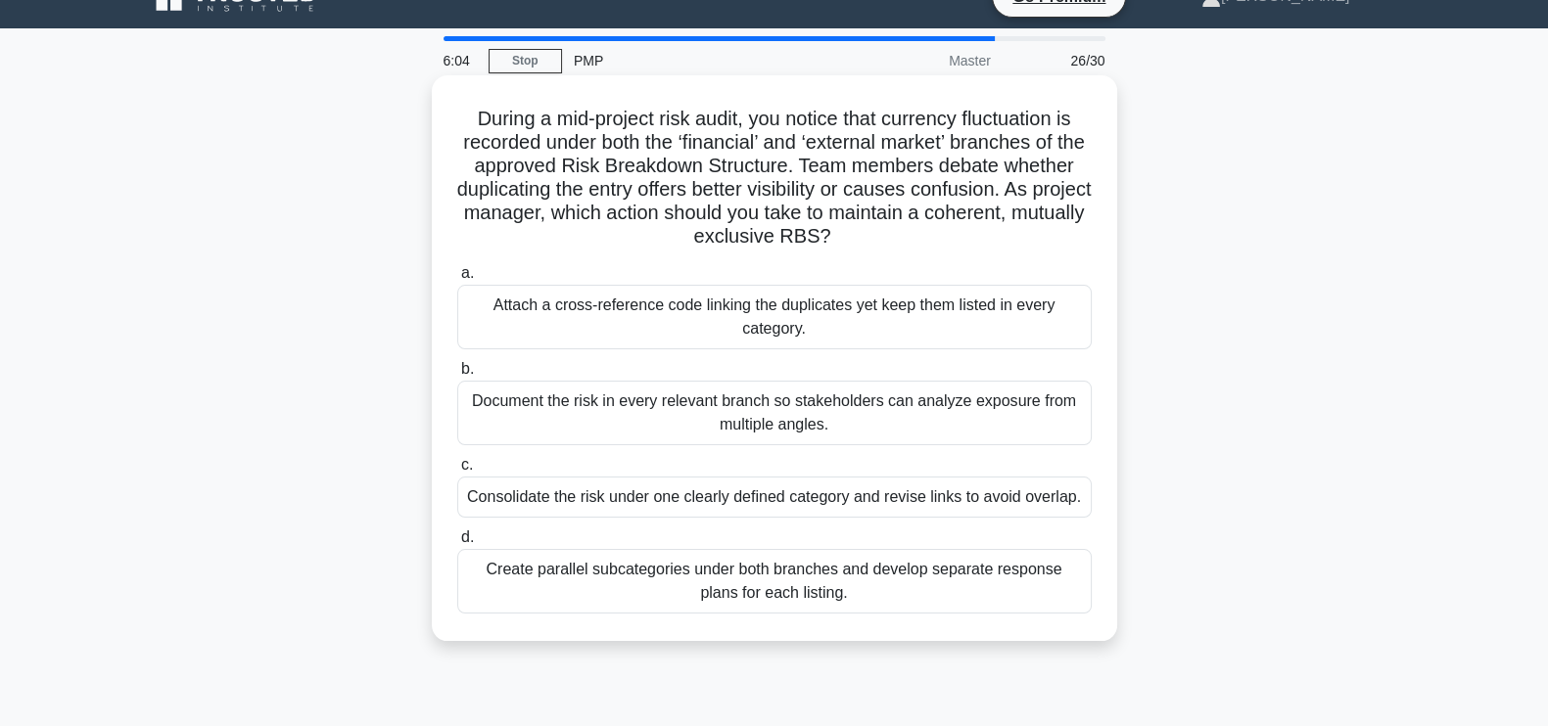
click at [912, 491] on div "Consolidate the risk under one clearly defined category and revise links to avo…" at bounding box center [774, 497] width 634 height 41
click at [457, 472] on input "c. Consolidate the risk under one clearly defined category and revise links to …" at bounding box center [457, 465] width 0 height 13
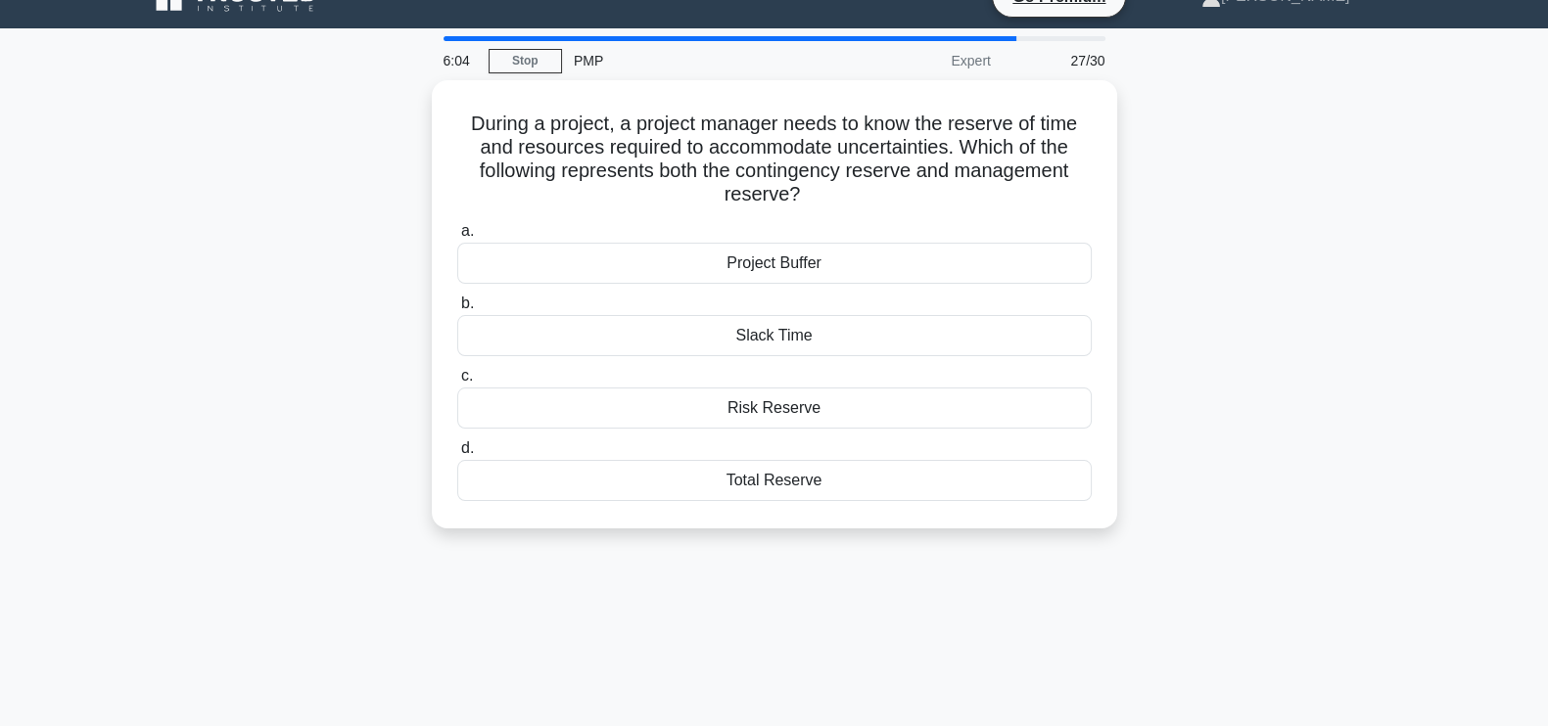
scroll to position [0, 0]
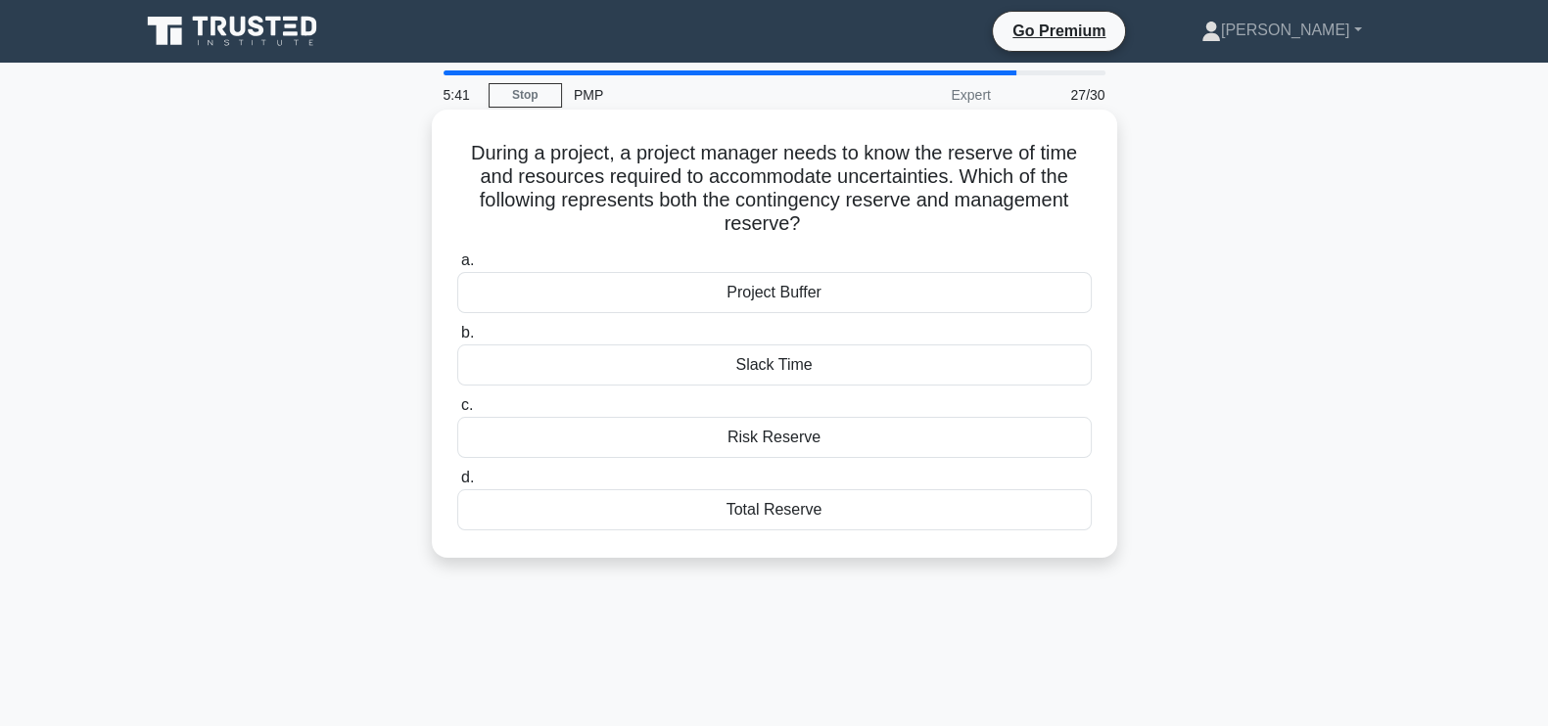
click at [765, 511] on div "Total Reserve" at bounding box center [774, 510] width 634 height 41
click at [457, 485] on input "d. Total Reserve" at bounding box center [457, 478] width 0 height 13
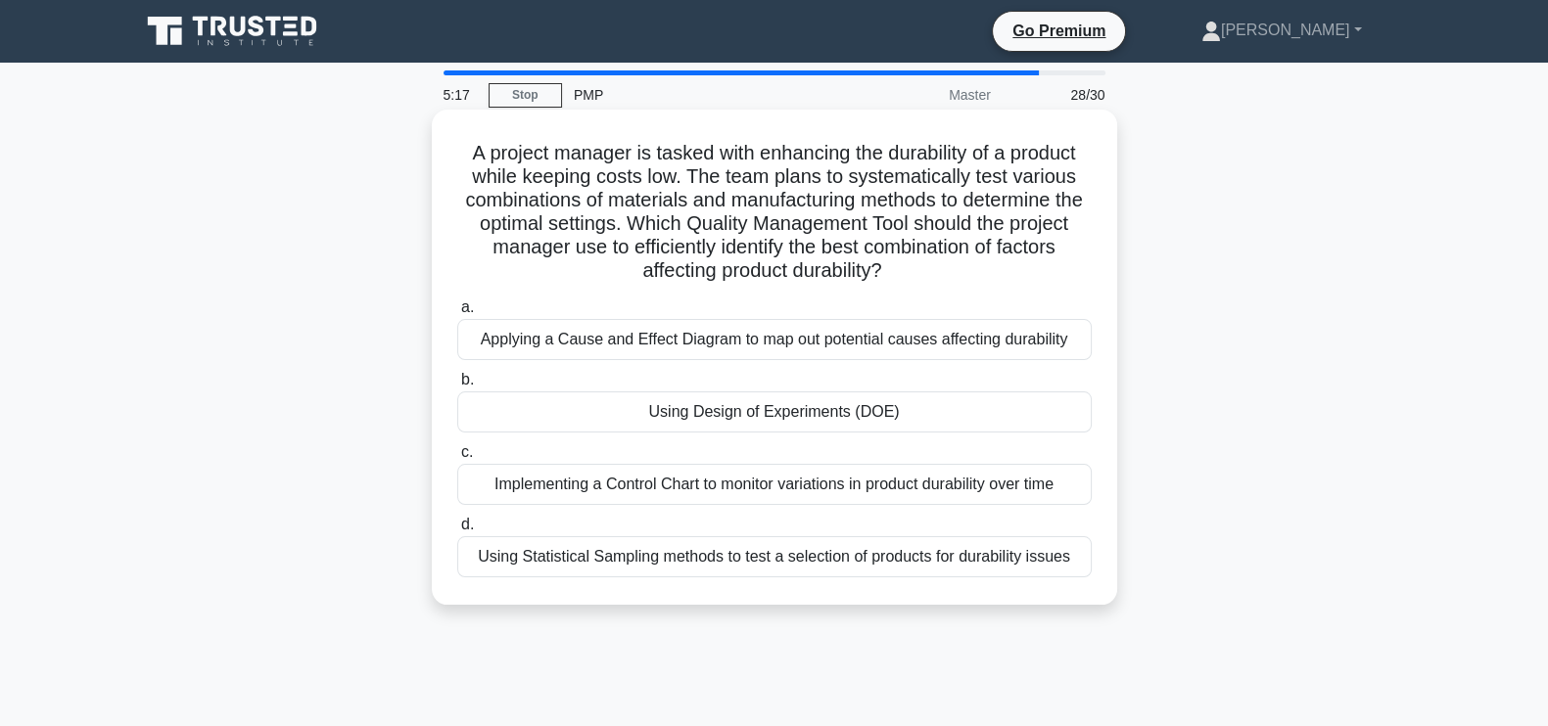
click at [778, 409] on div "Using Design of Experiments (DOE)" at bounding box center [774, 412] width 634 height 41
click at [457, 387] on input "b. Using Design of Experiments (DOE)" at bounding box center [457, 380] width 0 height 13
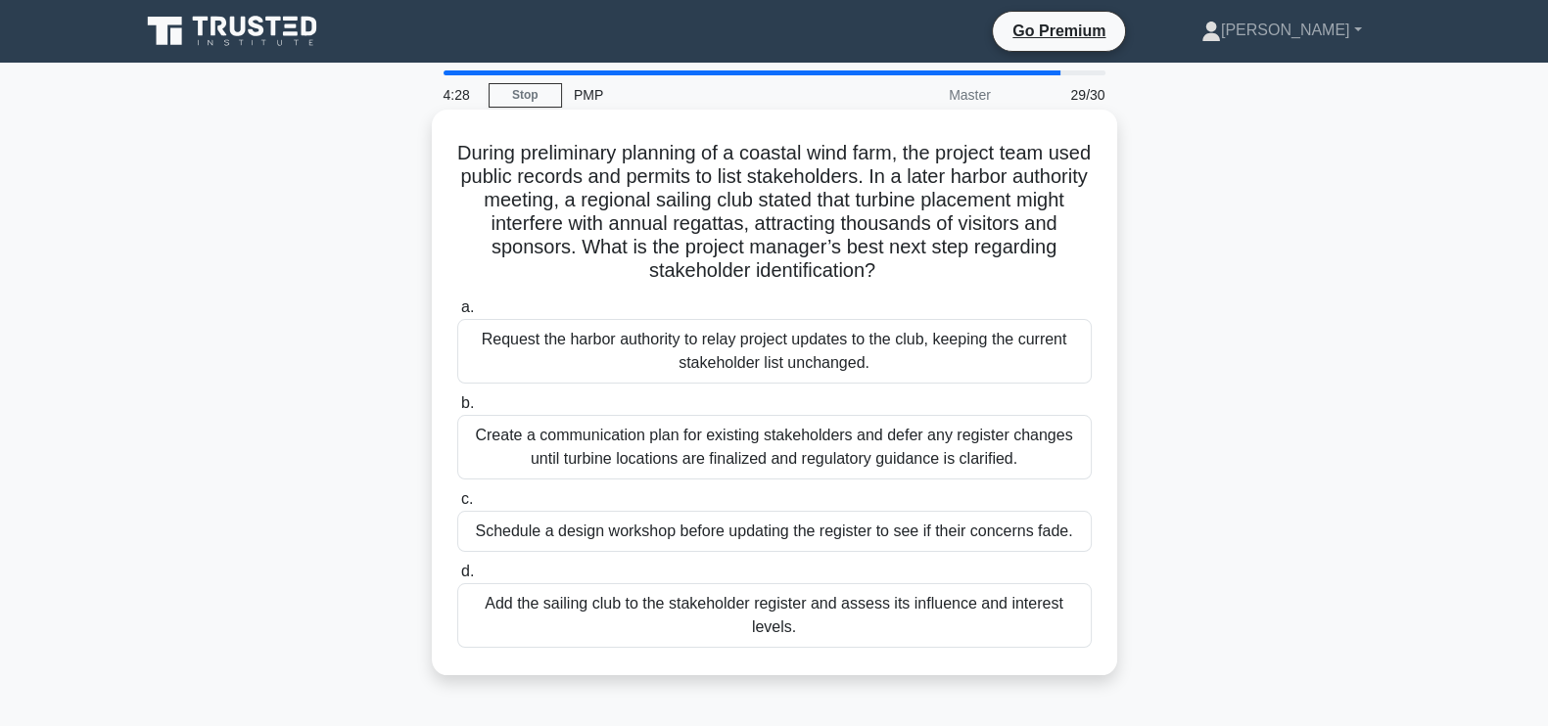
click at [841, 605] on div "Add the sailing club to the stakeholder register and assess its influence and i…" at bounding box center [774, 616] width 634 height 65
click at [457, 579] on input "d. Add the sailing club to the stakeholder register and assess its influence an…" at bounding box center [457, 572] width 0 height 13
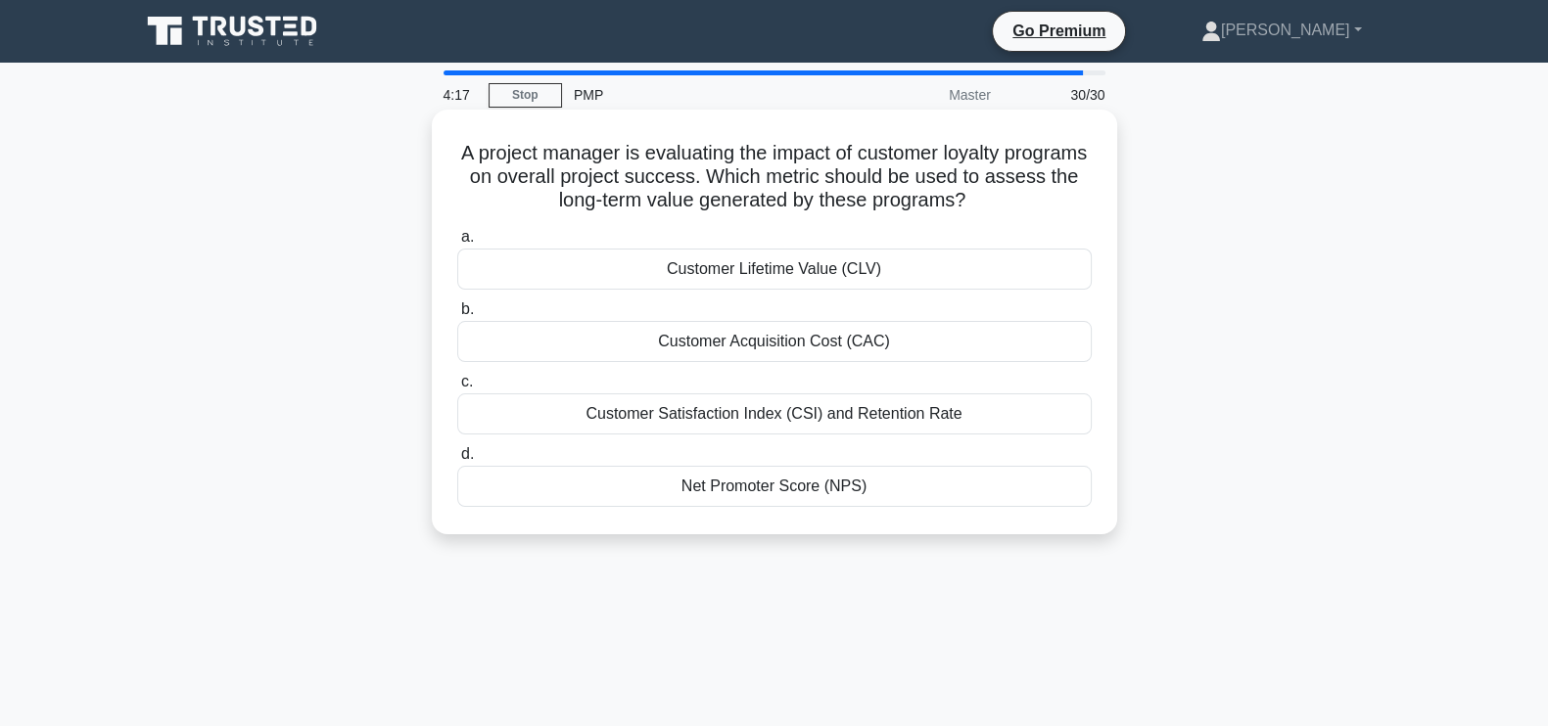
click at [919, 265] on div "Customer Lifetime Value (CLV)" at bounding box center [774, 269] width 634 height 41
click at [457, 244] on input "a. Customer Lifetime Value (CLV)" at bounding box center [457, 237] width 0 height 13
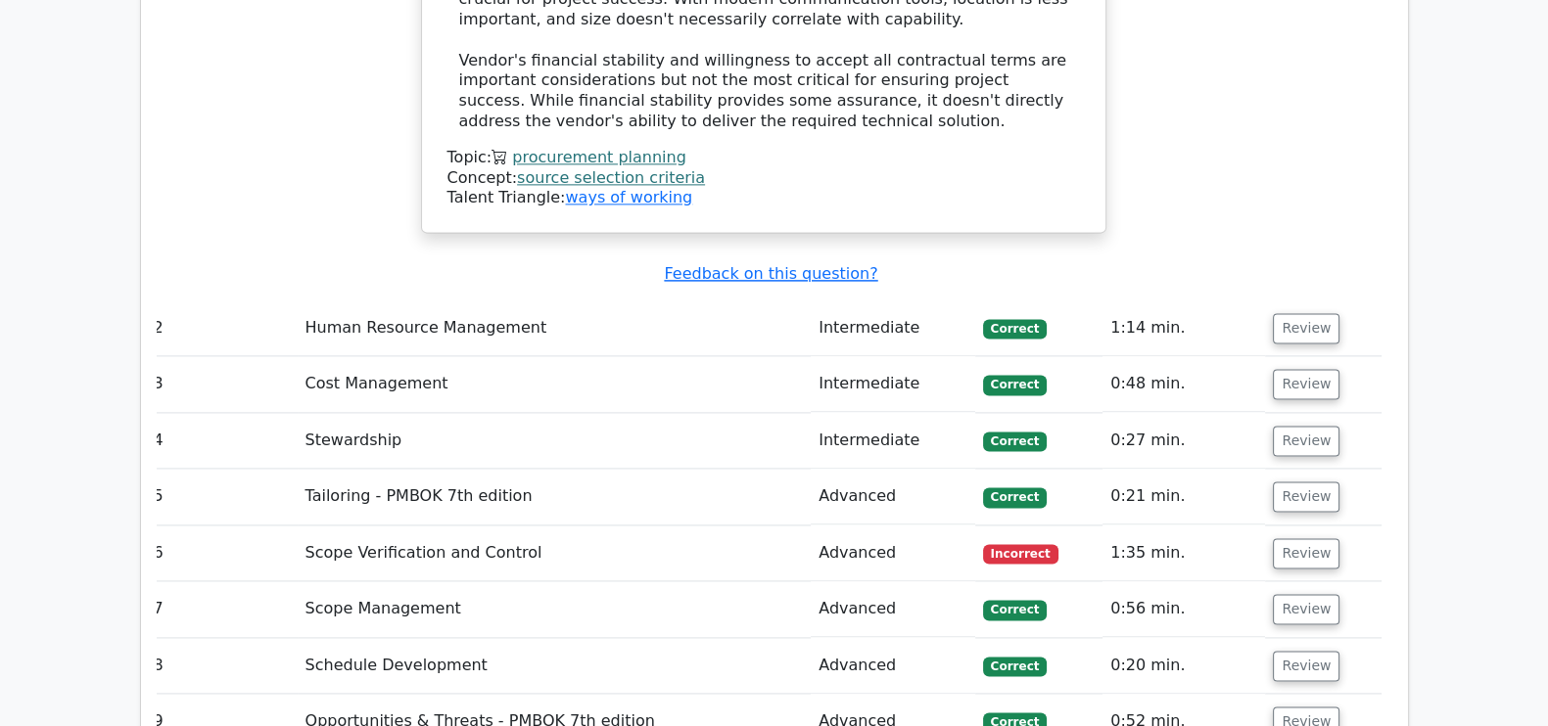
scroll to position [3318, 0]
click at [1287, 538] on button "Review" at bounding box center [1306, 553] width 67 height 30
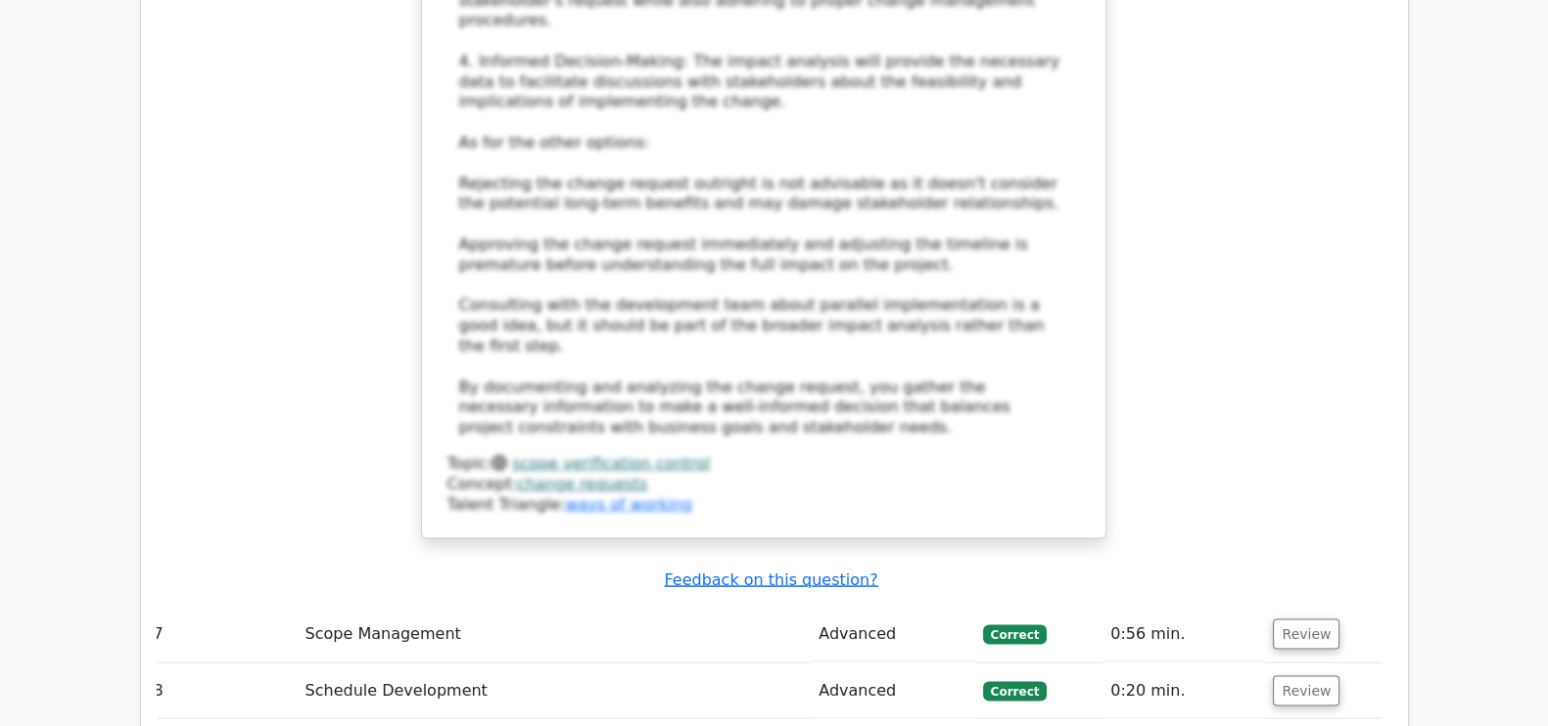
scroll to position [4886, 0]
drag, startPoint x: 435, startPoint y: 364, endPoint x: 919, endPoint y: 359, distance: 484.7
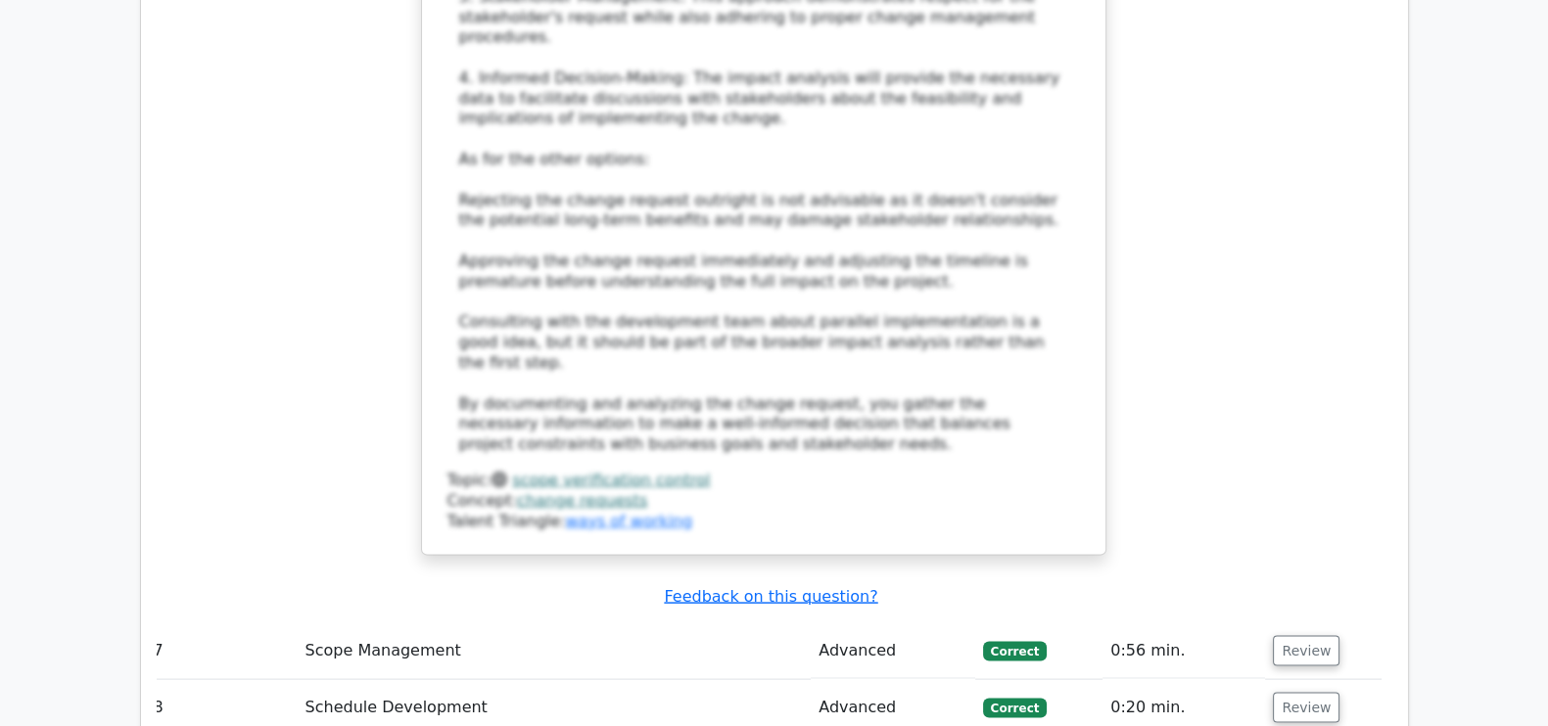
scroll to position [4871, 0]
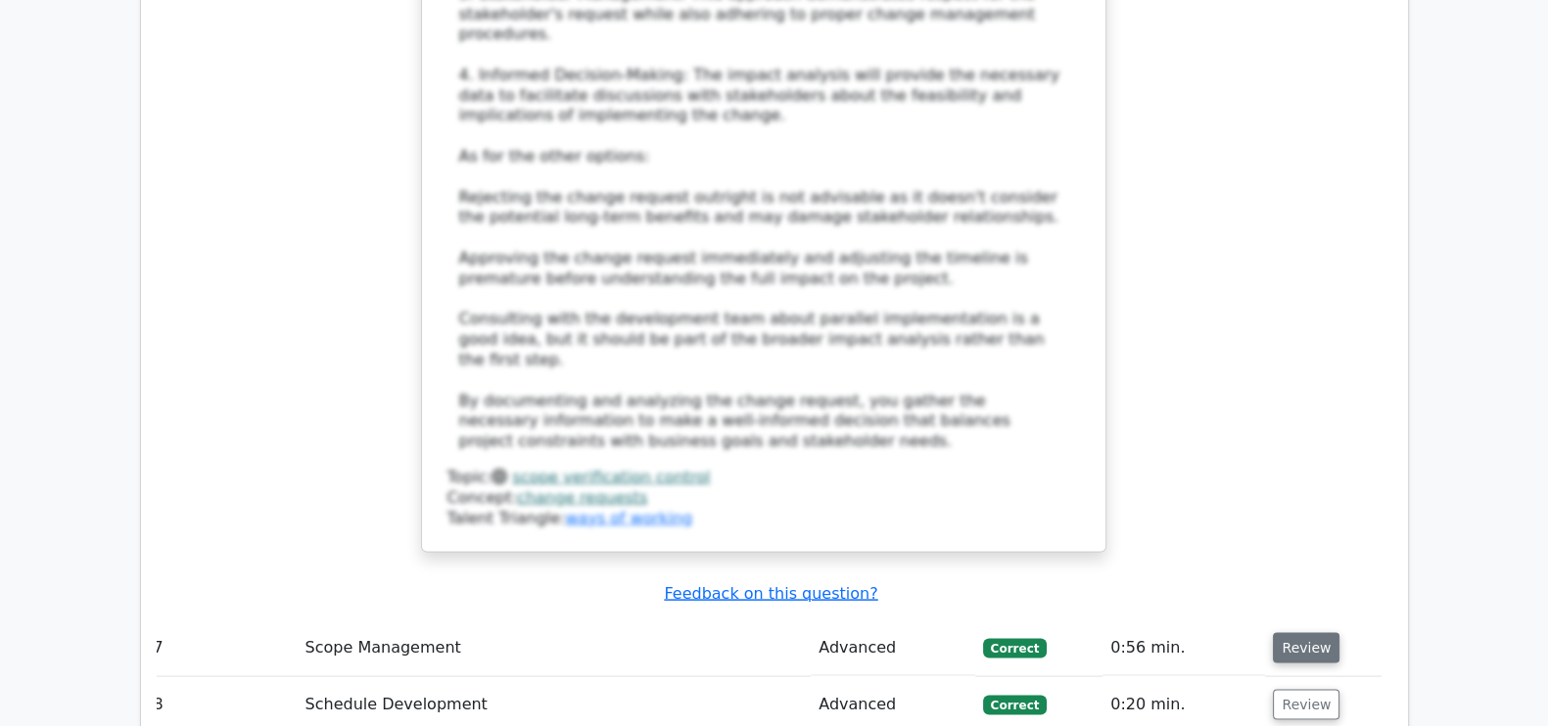
click at [1289, 633] on button "Review" at bounding box center [1306, 648] width 67 height 30
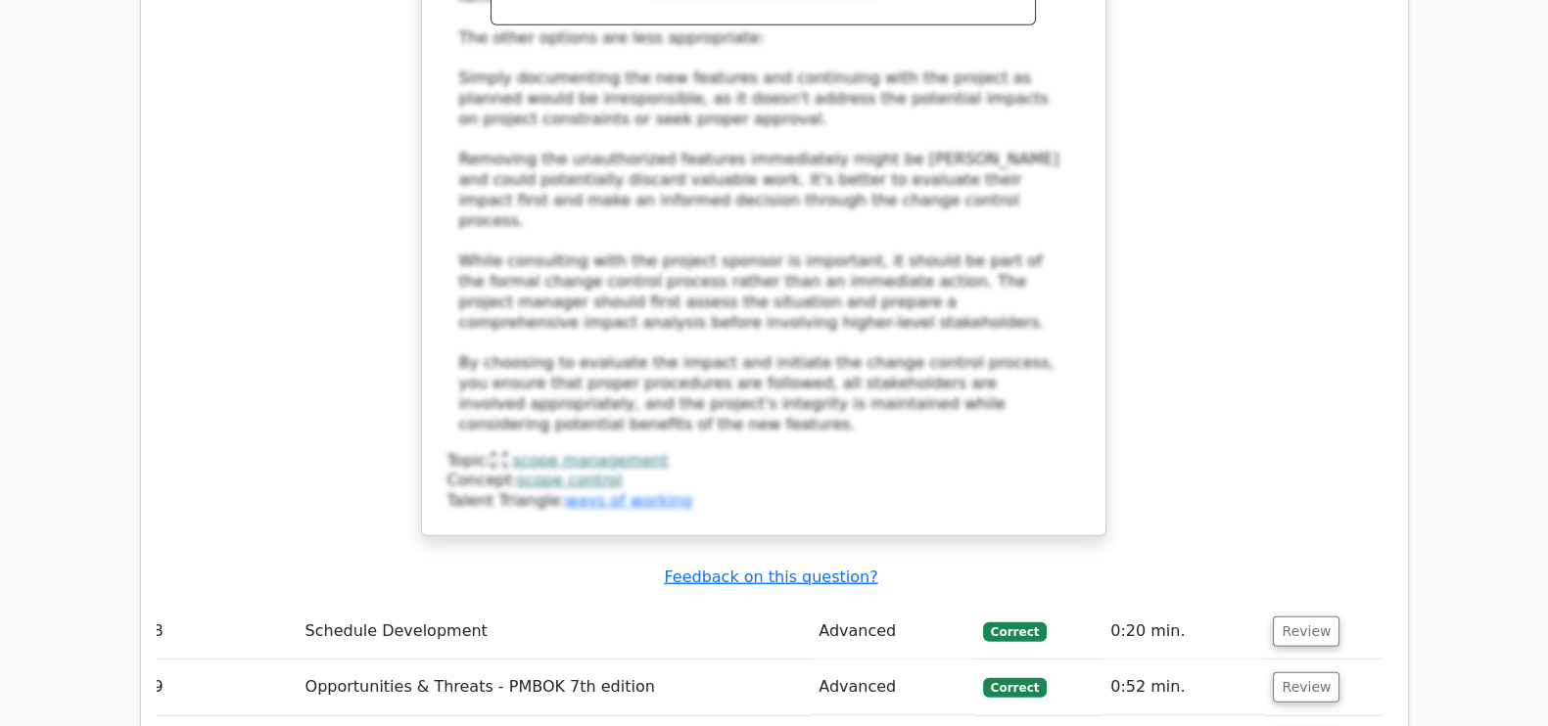
scroll to position [6301, 0]
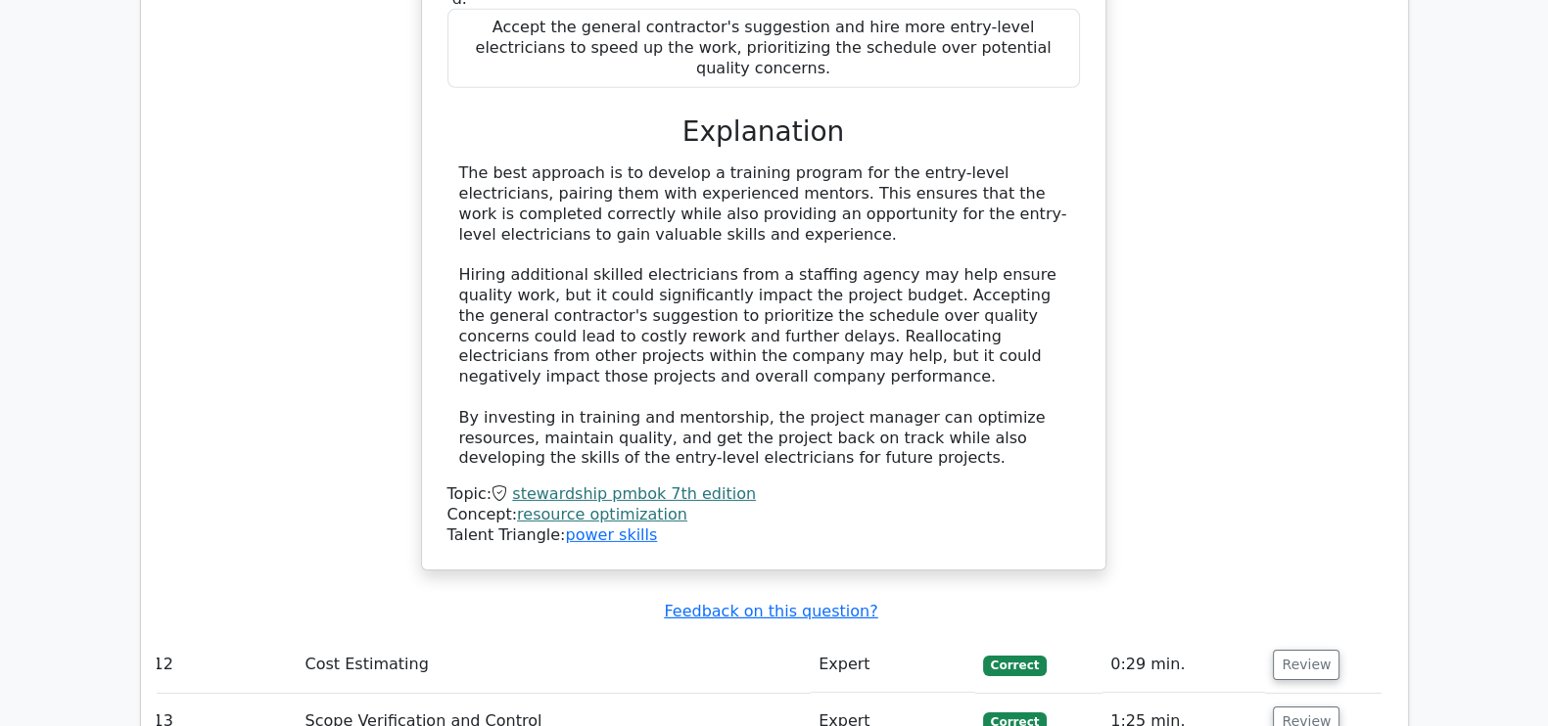
scroll to position [7650, 0]
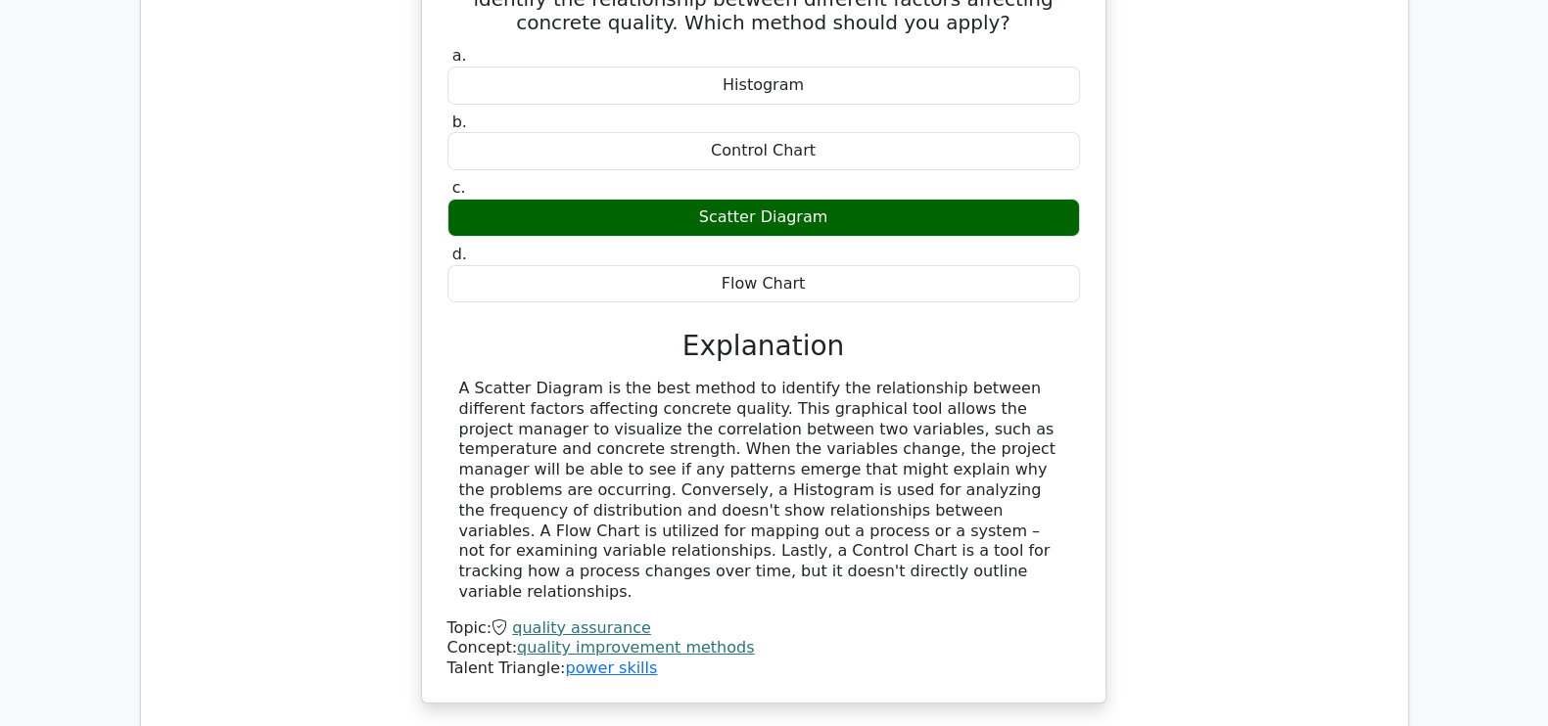
scroll to position [8573, 0]
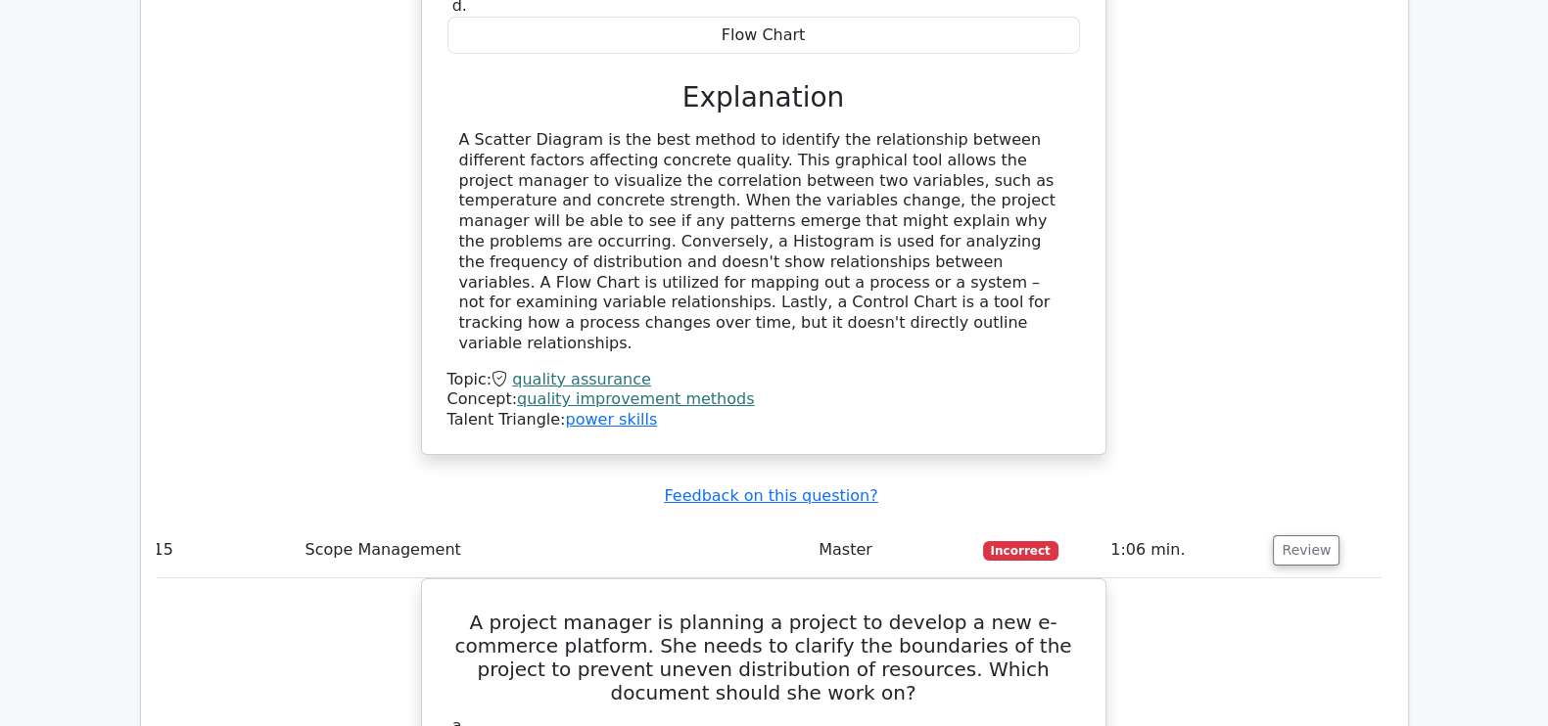
scroll to position [8830, 0]
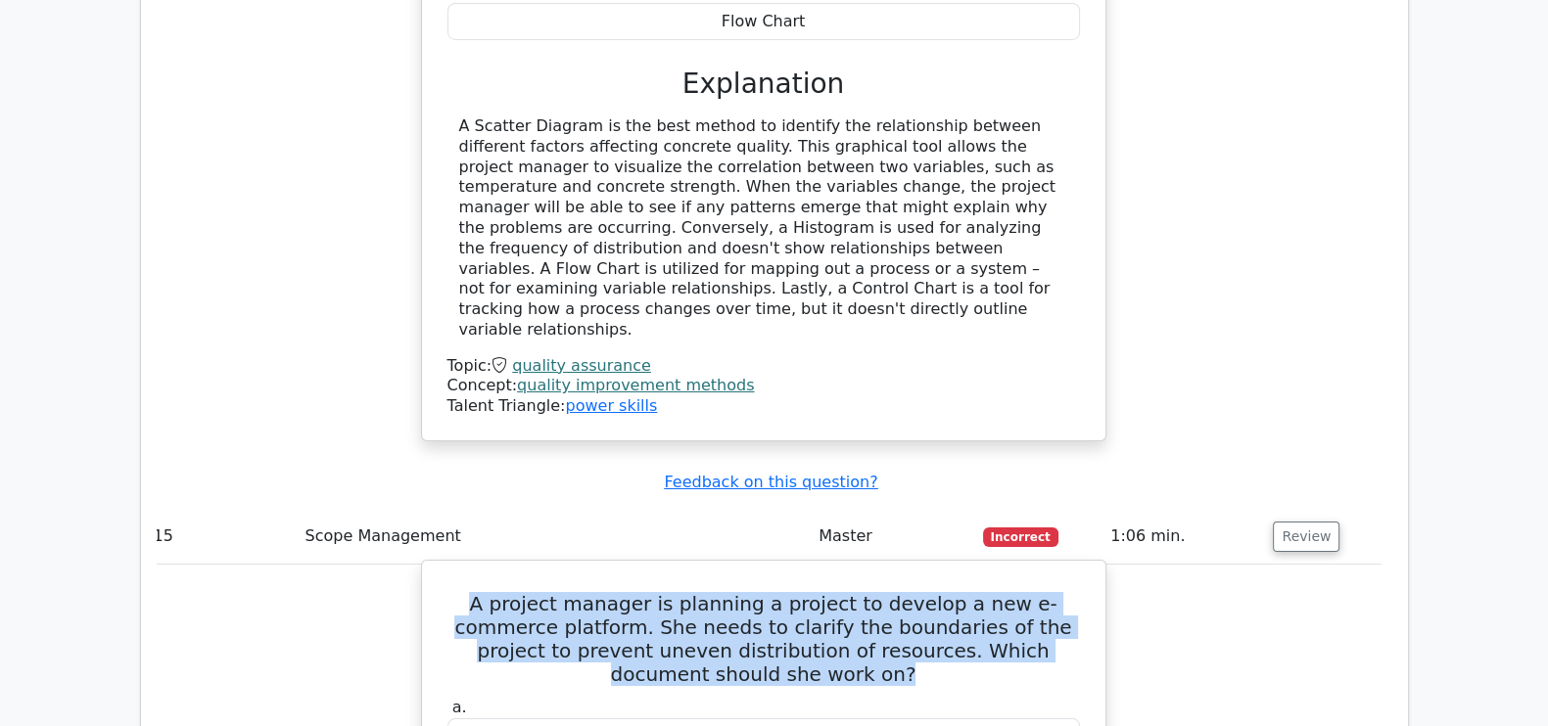
drag, startPoint x: 432, startPoint y: 232, endPoint x: 1092, endPoint y: 276, distance: 661.4
copy h5 "A project manager is planning a project to develop a new e-commerce platform. S…"
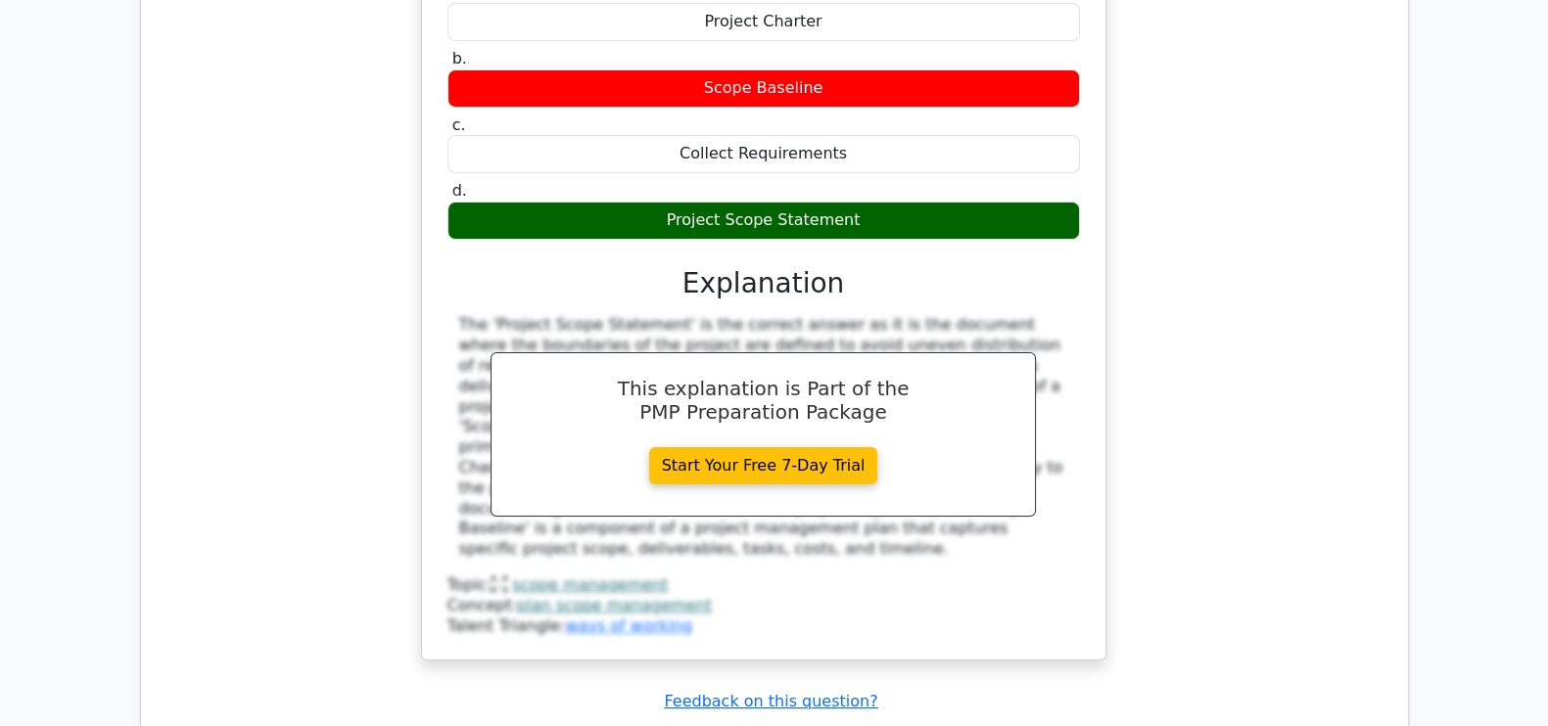
scroll to position [9552, 0]
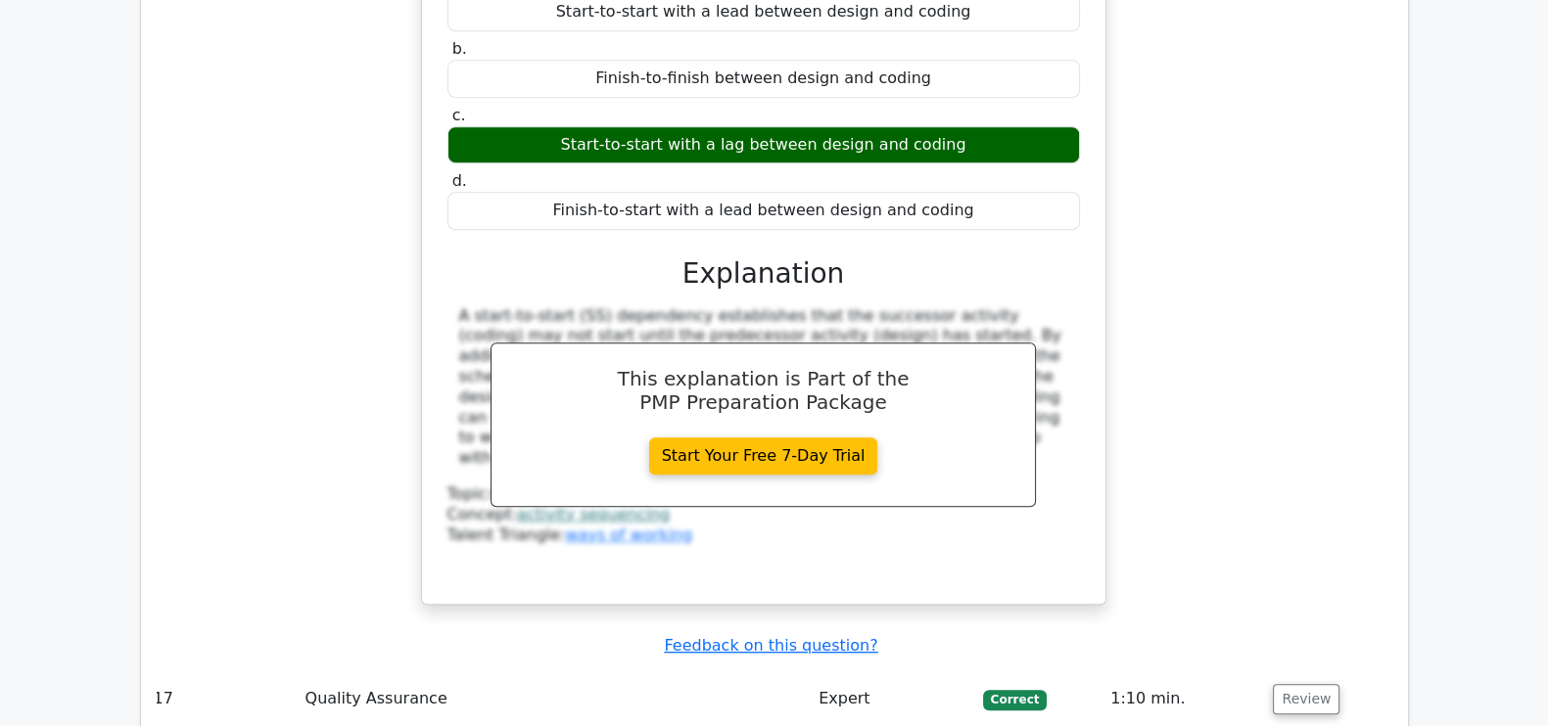
scroll to position [10545, 0]
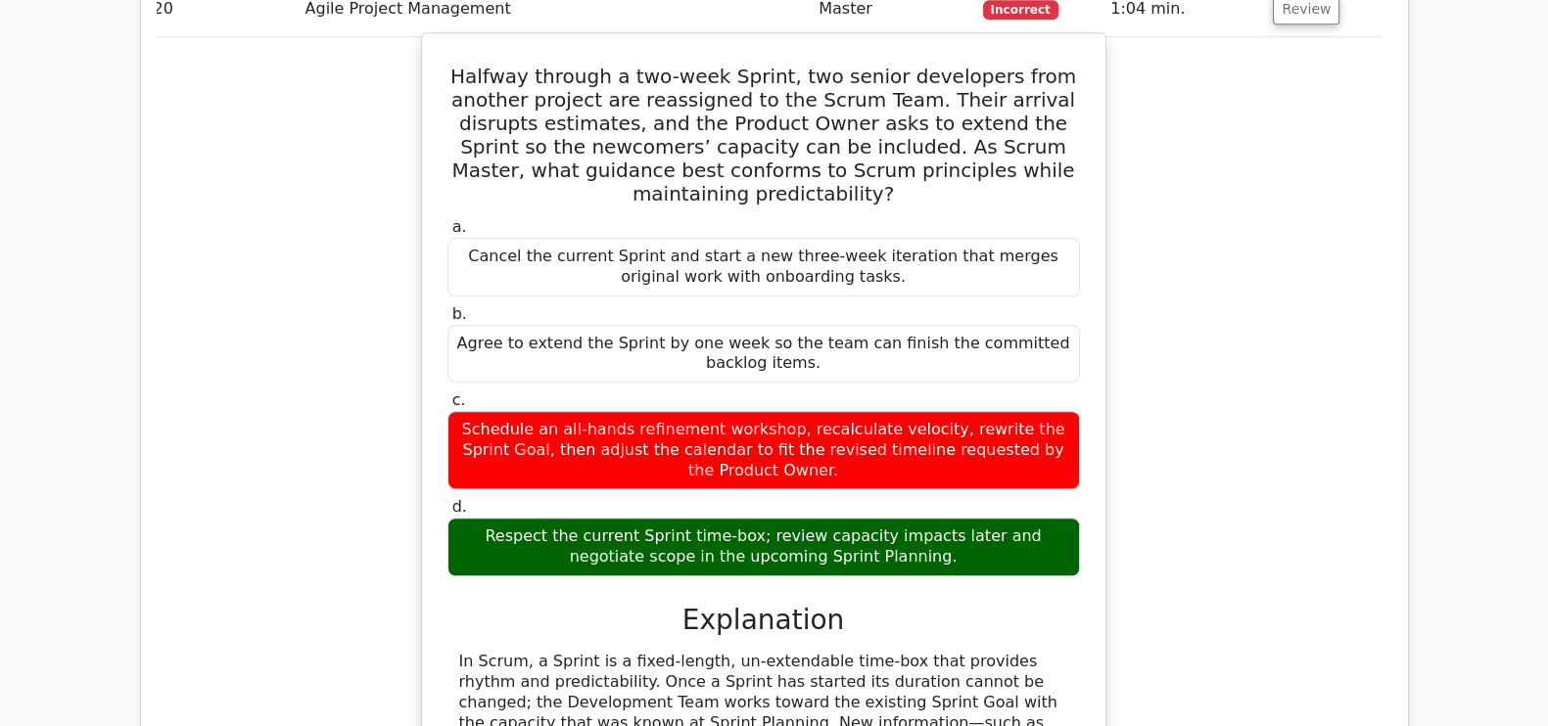
scroll to position [11385, 0]
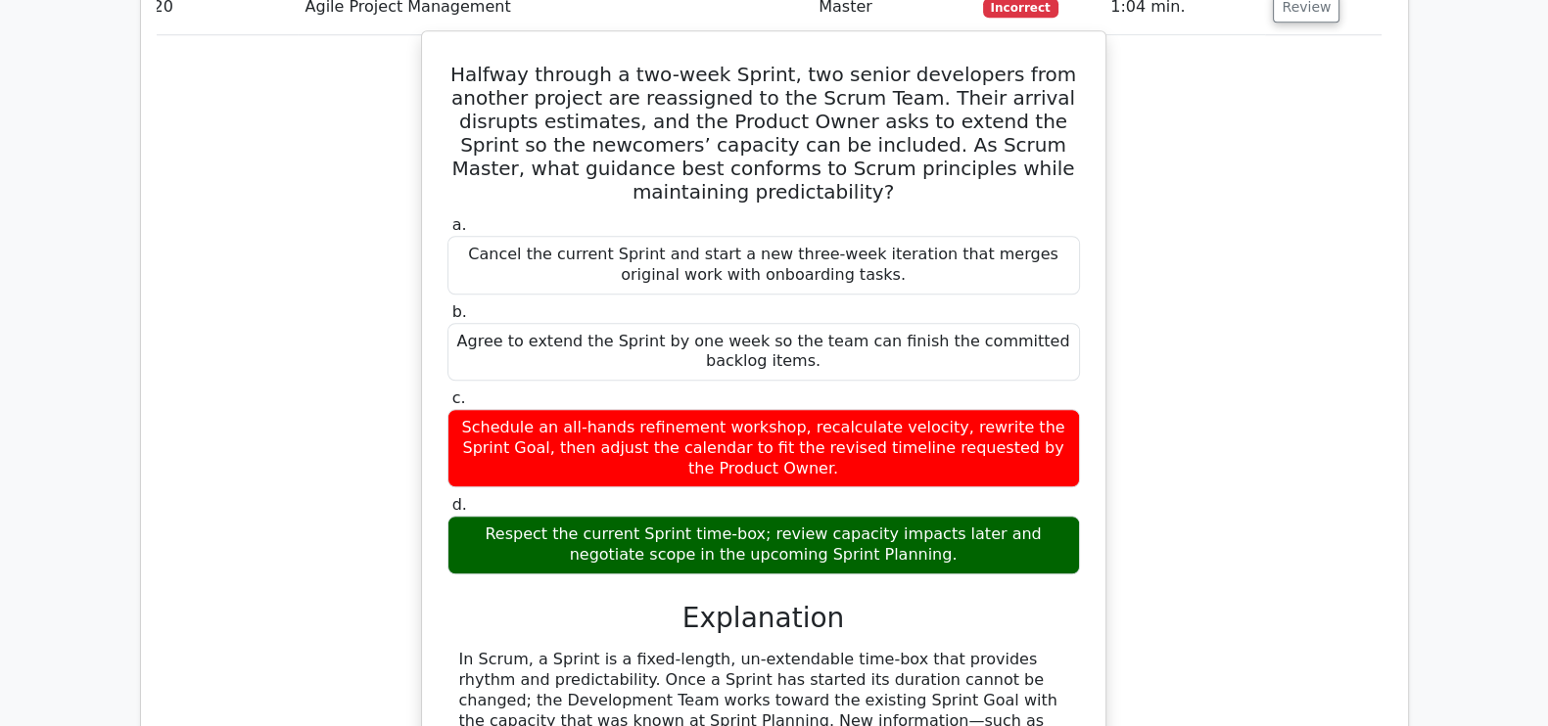
drag, startPoint x: 938, startPoint y: 300, endPoint x: 443, endPoint y: 173, distance: 511.2
click at [443, 173] on div "Halfway through a two-week Sprint, two senior developers from another project a…" at bounding box center [764, 574] width 668 height 1070
copy div "In Scrum, a Sprint is a fixed-length, un-extendable time-box that provides rhyt…"
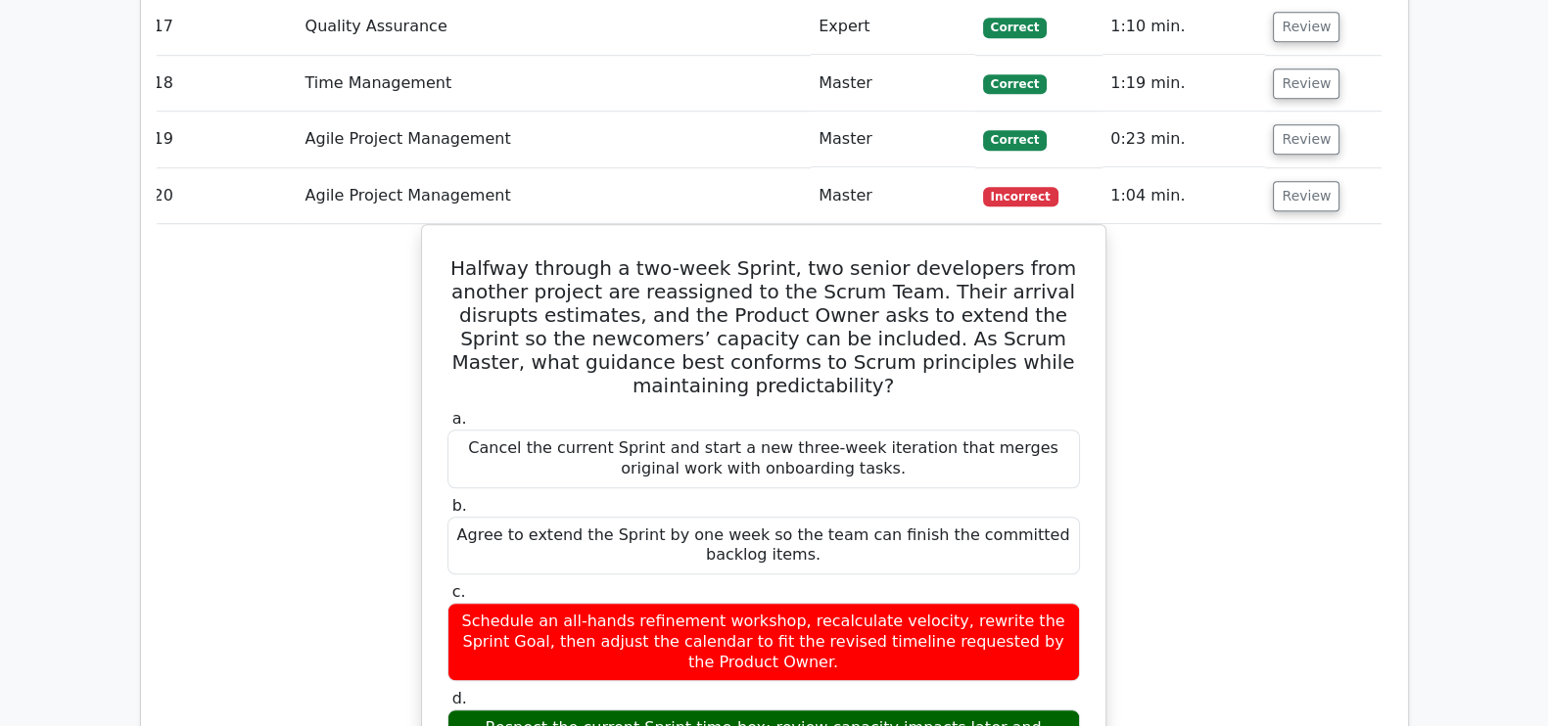
scroll to position [11203, 0]
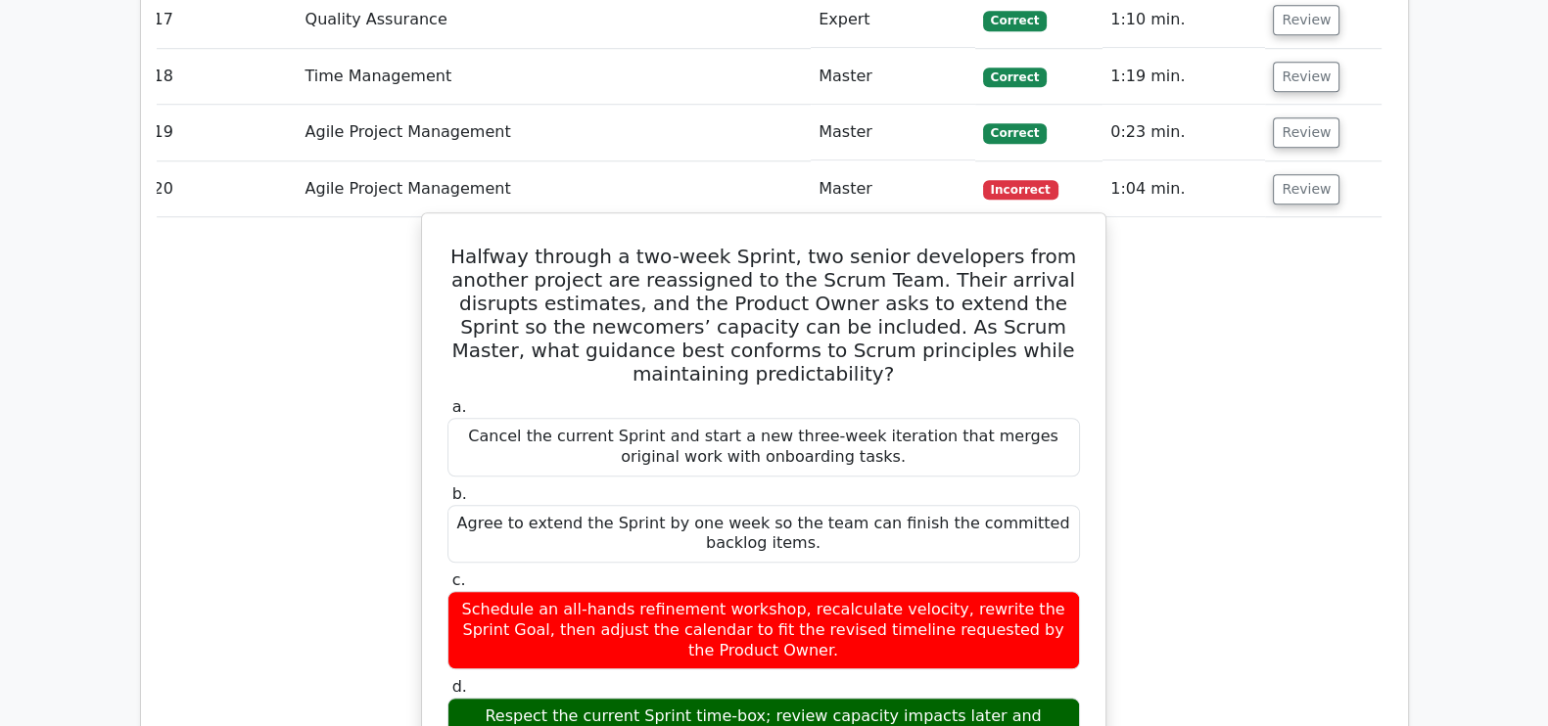
copy div "In Scrum, a Sprint is a fixed-length, un-extendable time-box that provides rhyt…"
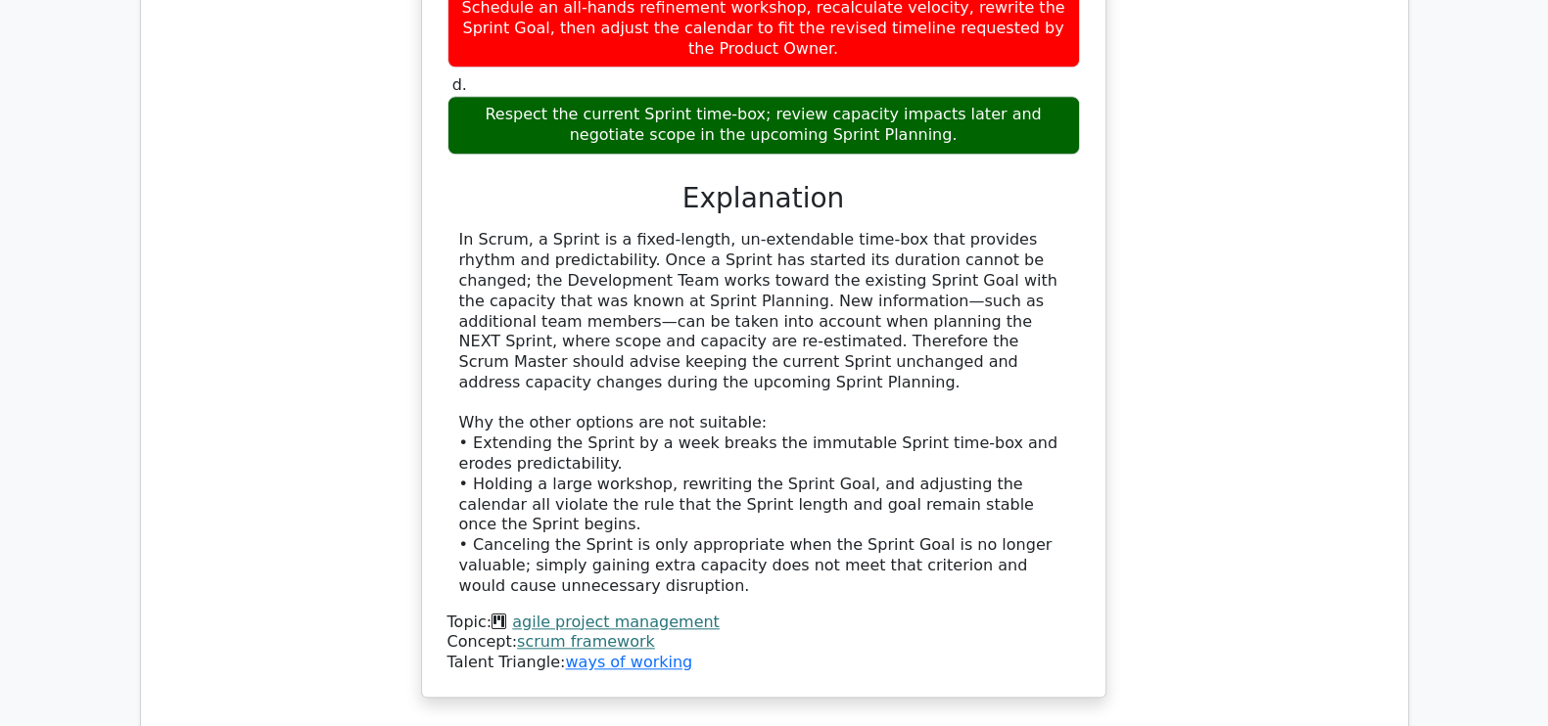
scroll to position [11818, 0]
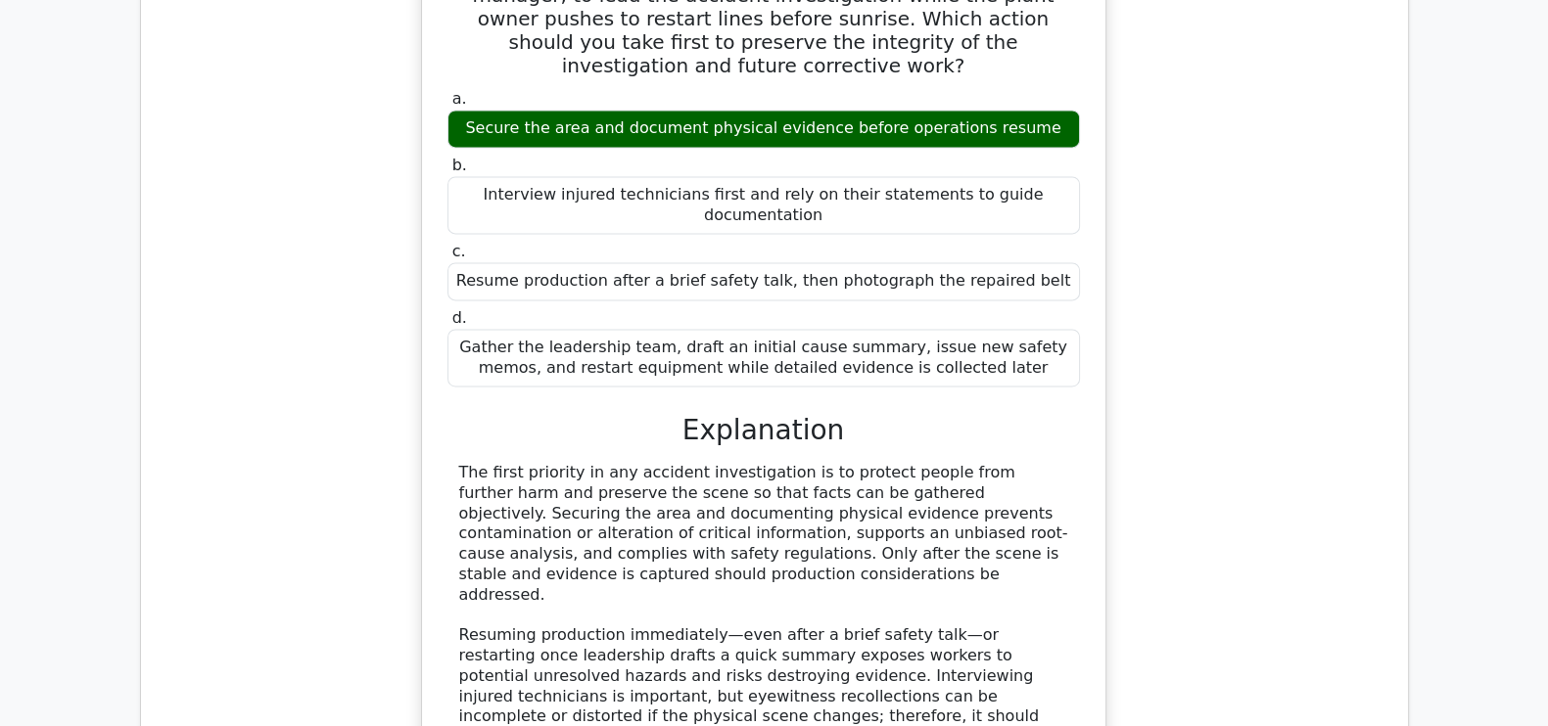
scroll to position [12880, 0]
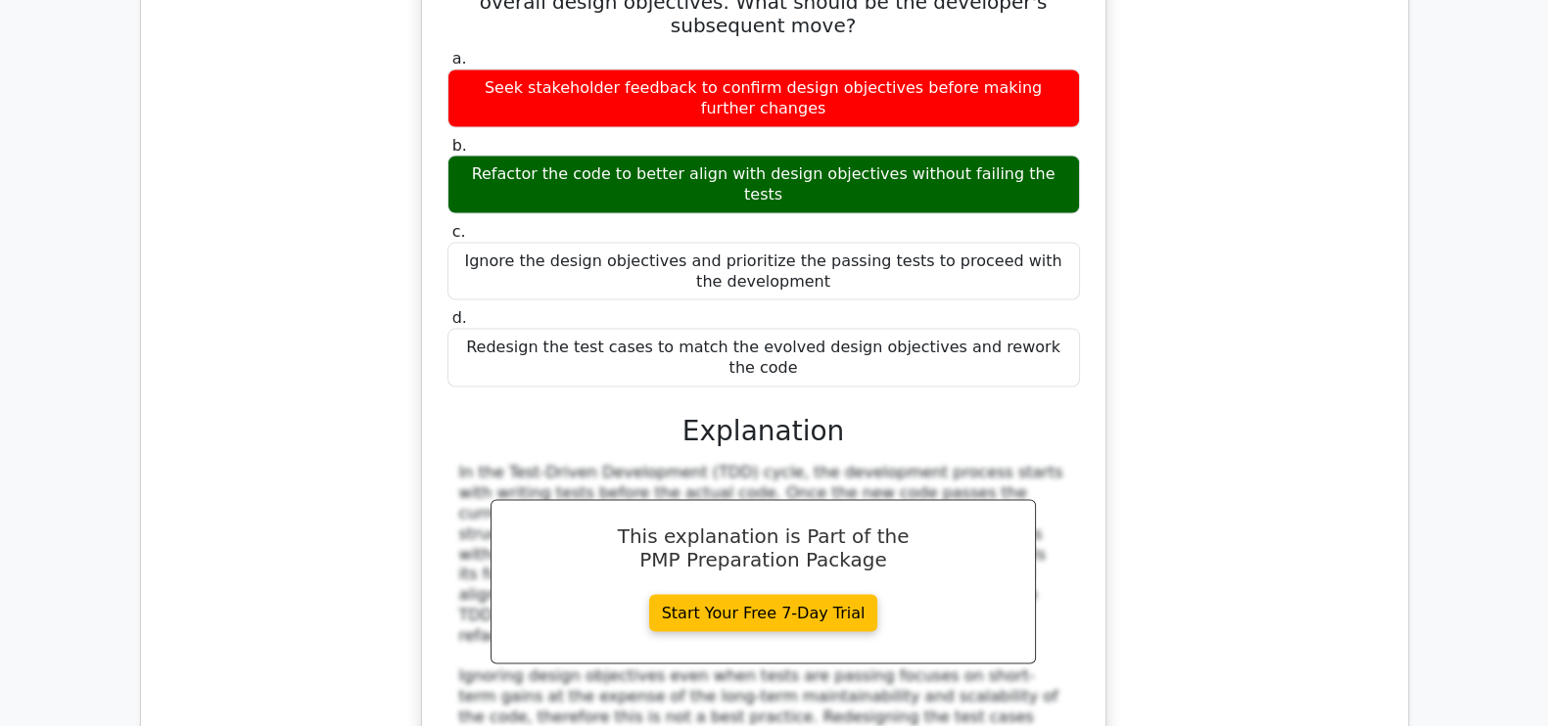
scroll to position [13984, 0]
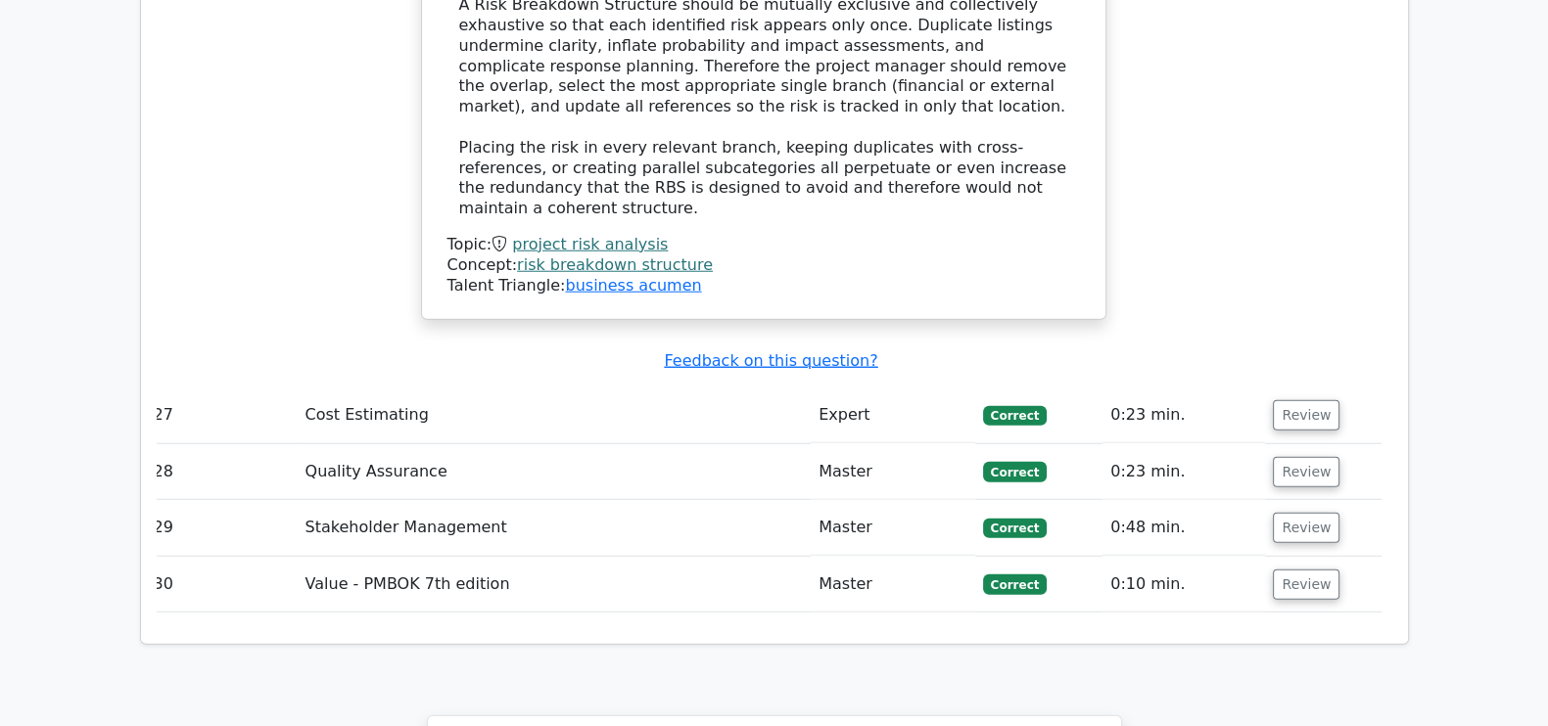
scroll to position [15804, 0]
